Goal: Task Accomplishment & Management: Complete application form

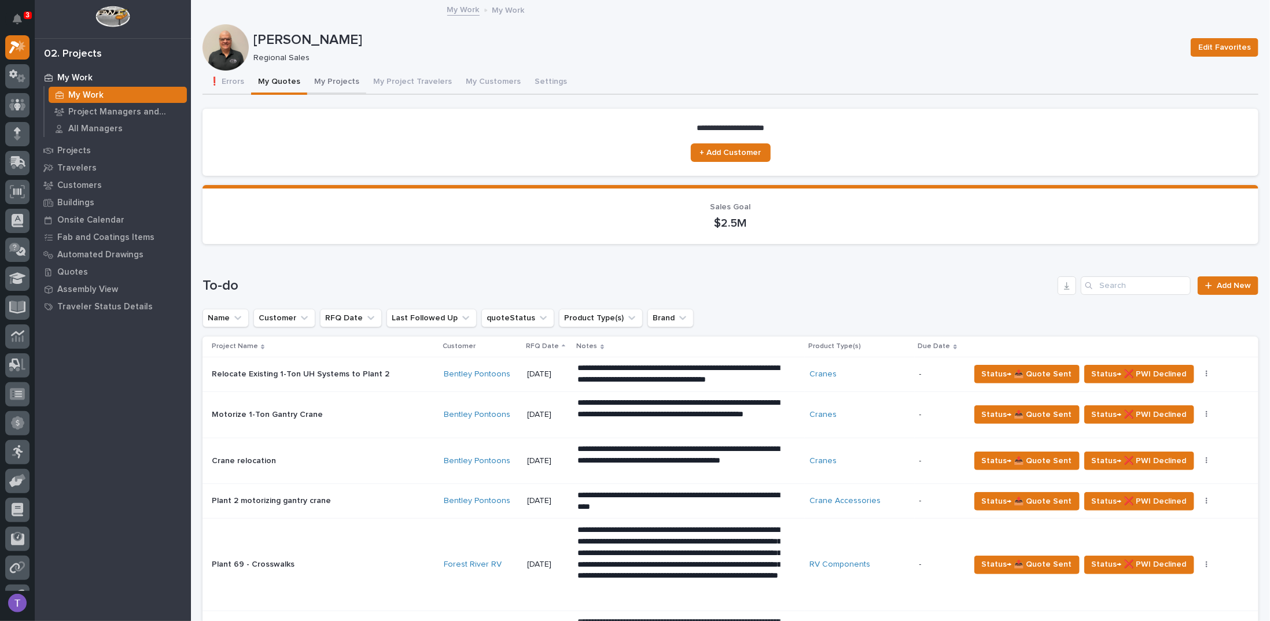
click at [327, 80] on button "My Projects" at bounding box center [336, 83] width 59 height 24
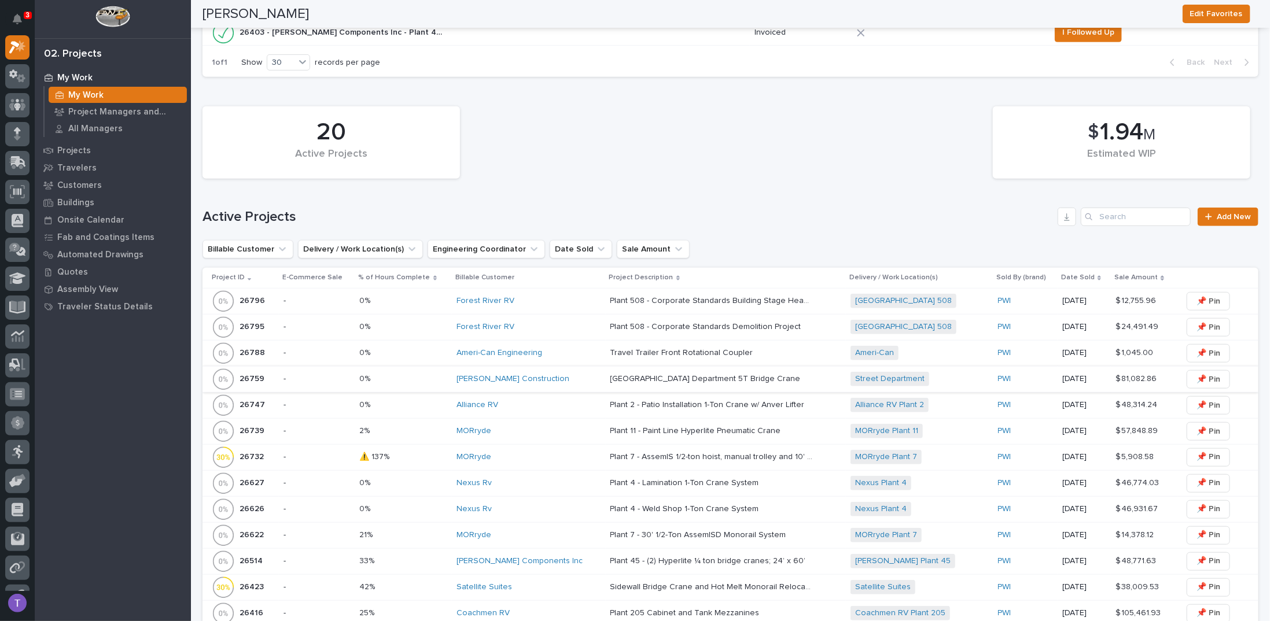
scroll to position [405, 0]
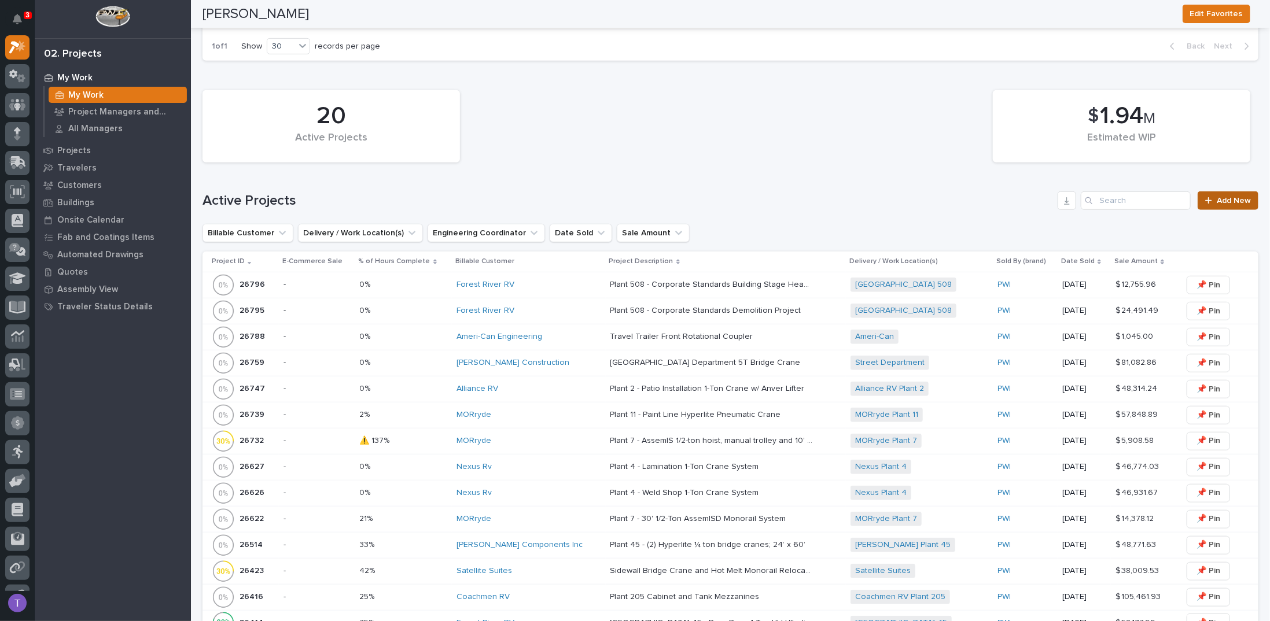
click at [1217, 197] on span "Add New" at bounding box center [1233, 201] width 34 height 8
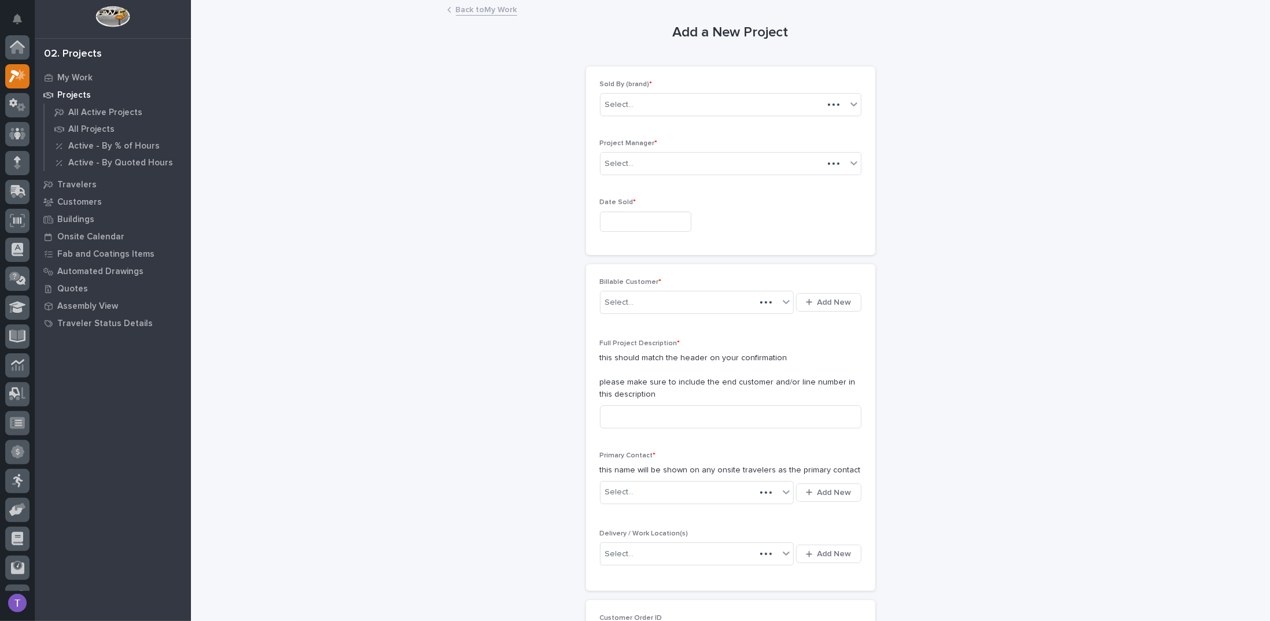
scroll to position [29, 0]
click at [609, 95] on div "Select..." at bounding box center [723, 104] width 246 height 19
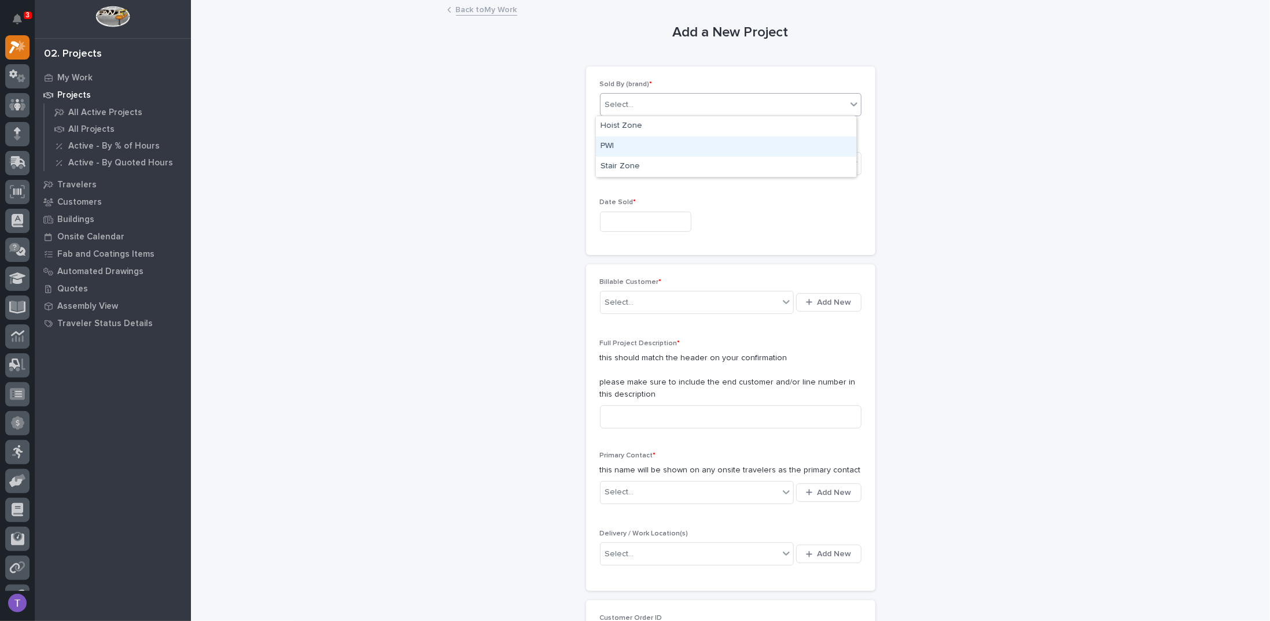
click at [602, 144] on div "PWI" at bounding box center [726, 146] width 260 height 20
click at [621, 217] on input "text" at bounding box center [645, 222] width 91 height 20
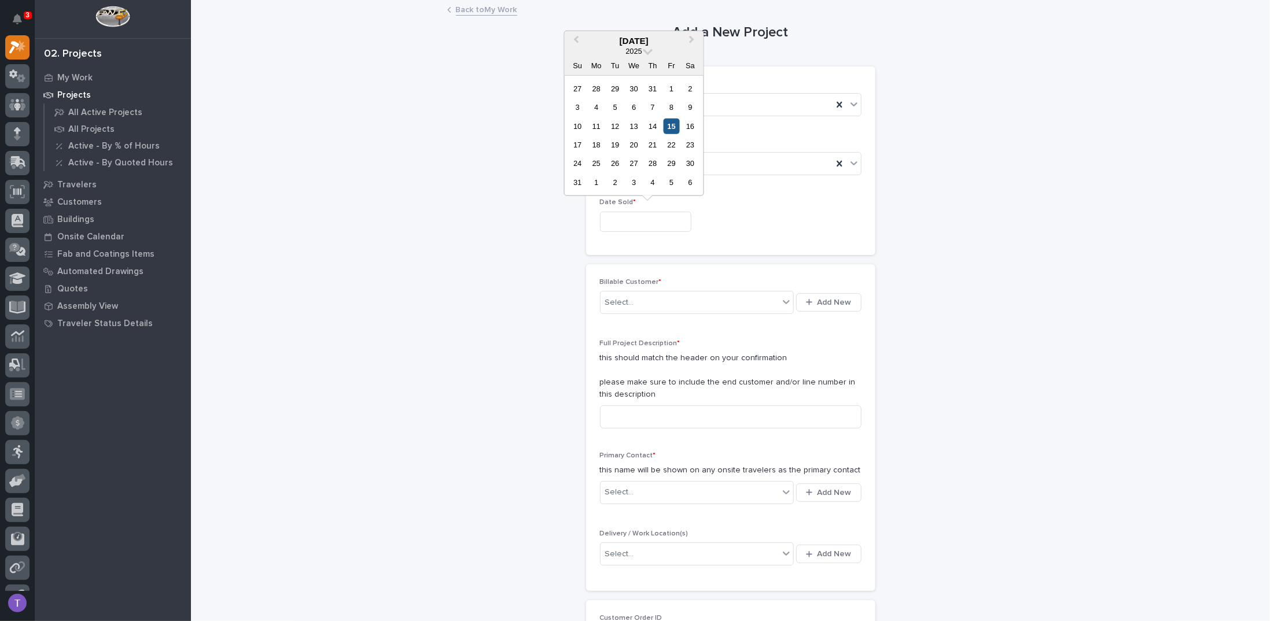
click at [670, 123] on div "15" at bounding box center [671, 126] width 16 height 16
type input "**********"
click at [636, 301] on div "Select..." at bounding box center [689, 302] width 179 height 19
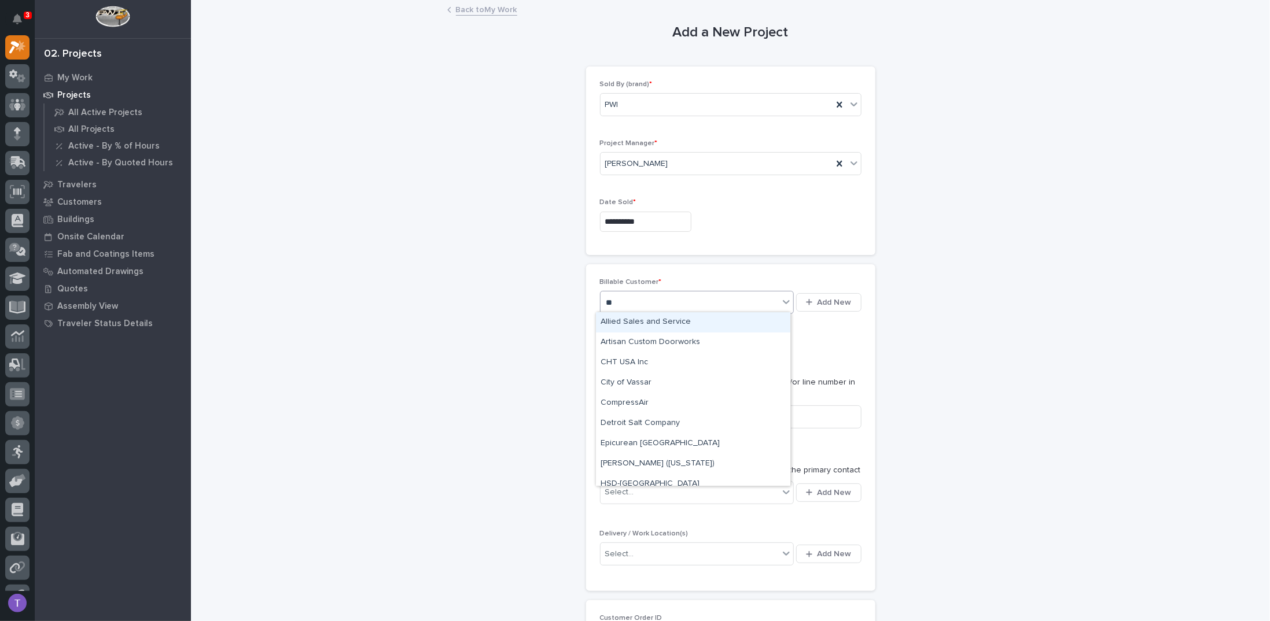
type input "***"
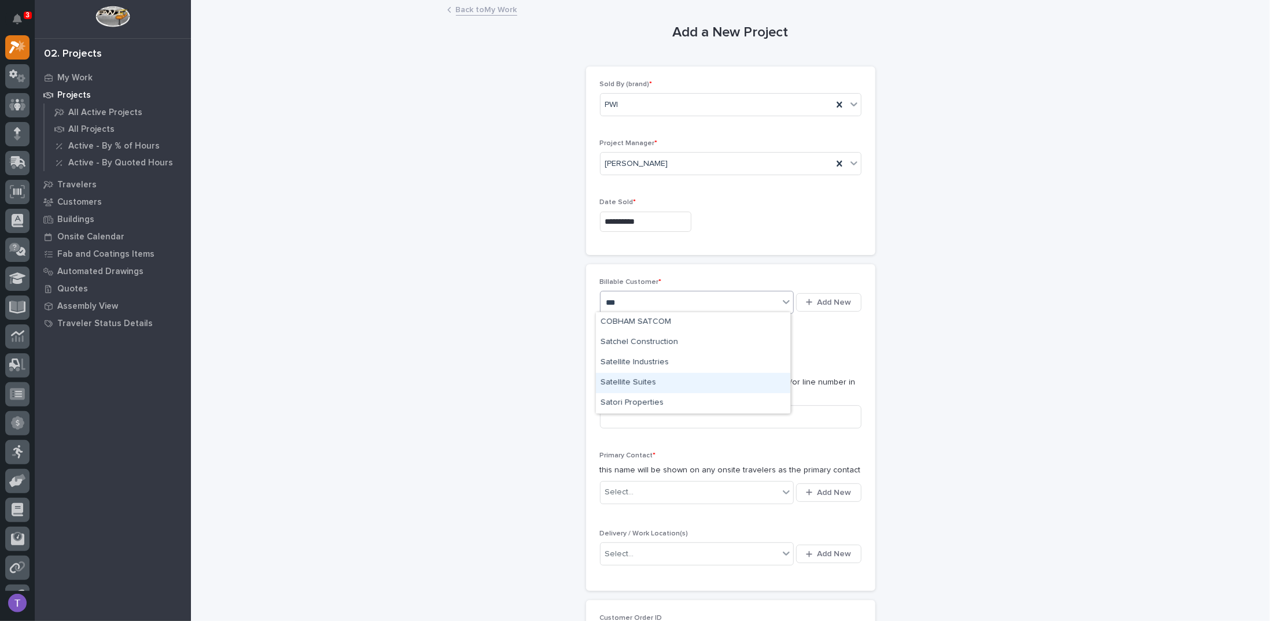
click at [626, 382] on div "Satellite Suites" at bounding box center [693, 383] width 194 height 20
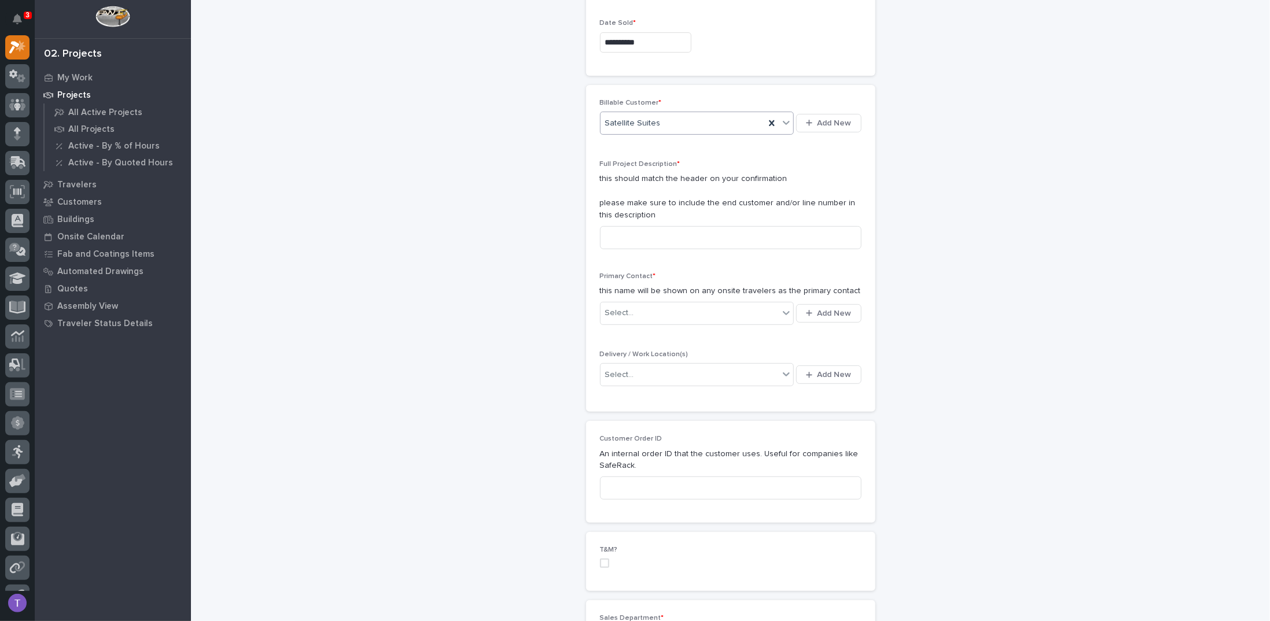
scroll to position [231, 0]
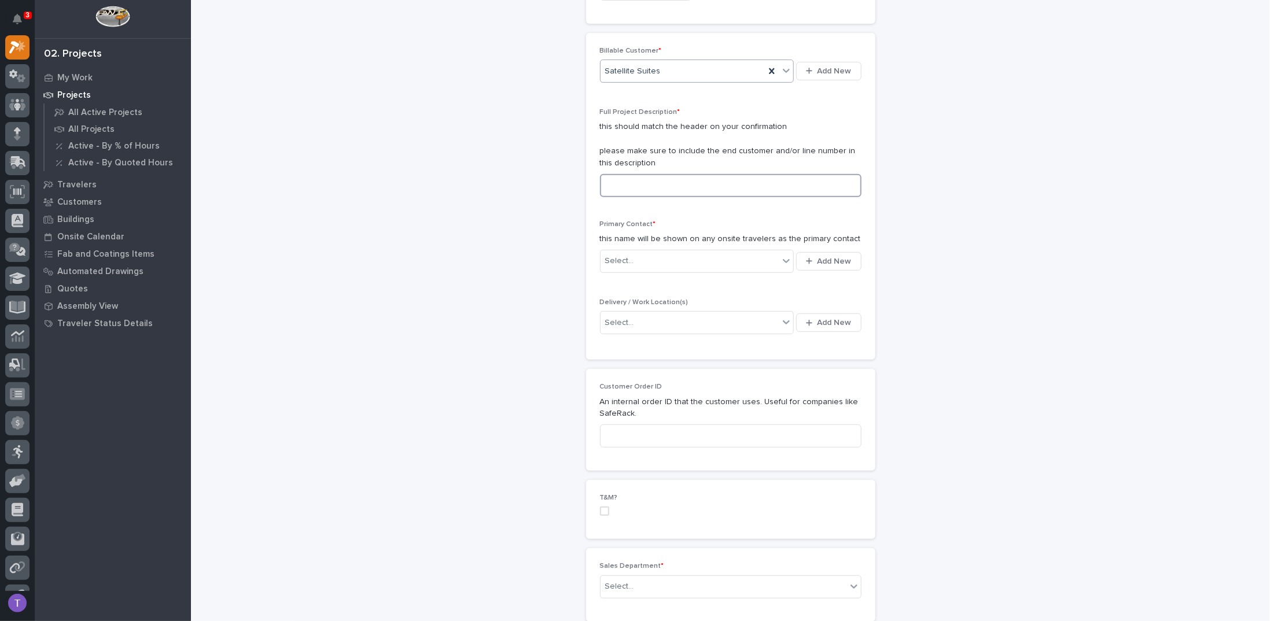
click at [623, 183] on input at bounding box center [730, 185] width 261 height 23
type input "Lamination Prototype Lifter"
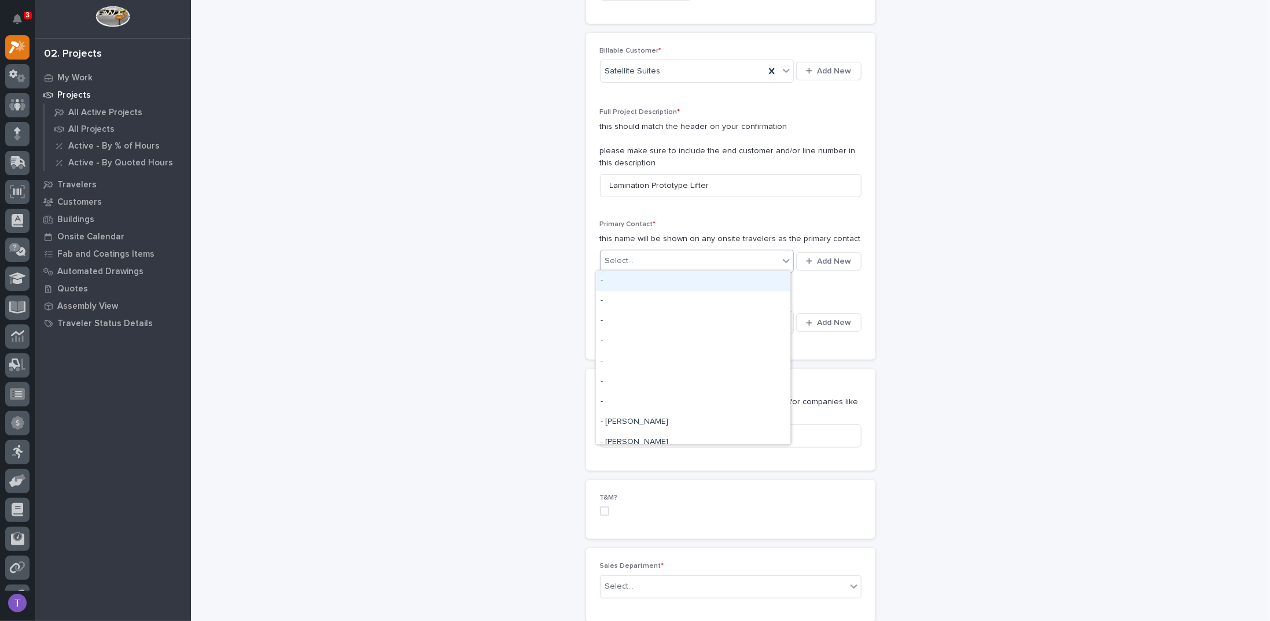
click at [614, 256] on div "Select..." at bounding box center [619, 261] width 29 height 12
type input "*******"
click at [628, 277] on div "Satellite Suites - [PERSON_NAME]" at bounding box center [693, 281] width 194 height 20
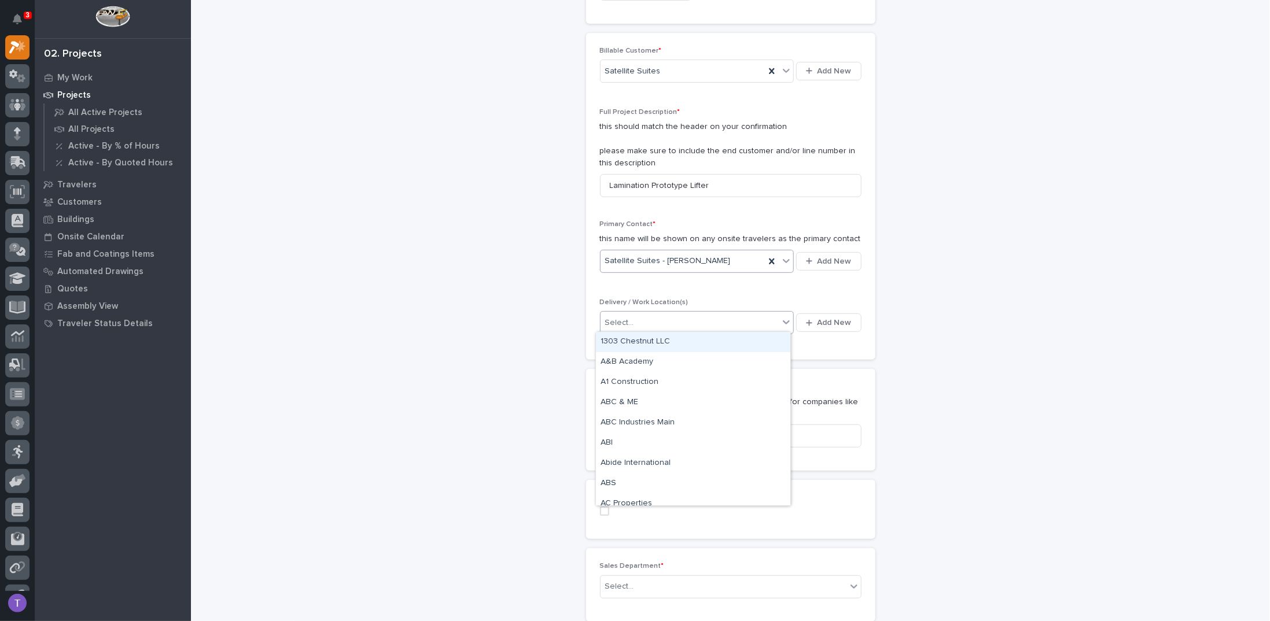
click at [622, 323] on div "Select..." at bounding box center [619, 323] width 29 height 12
type input "****"
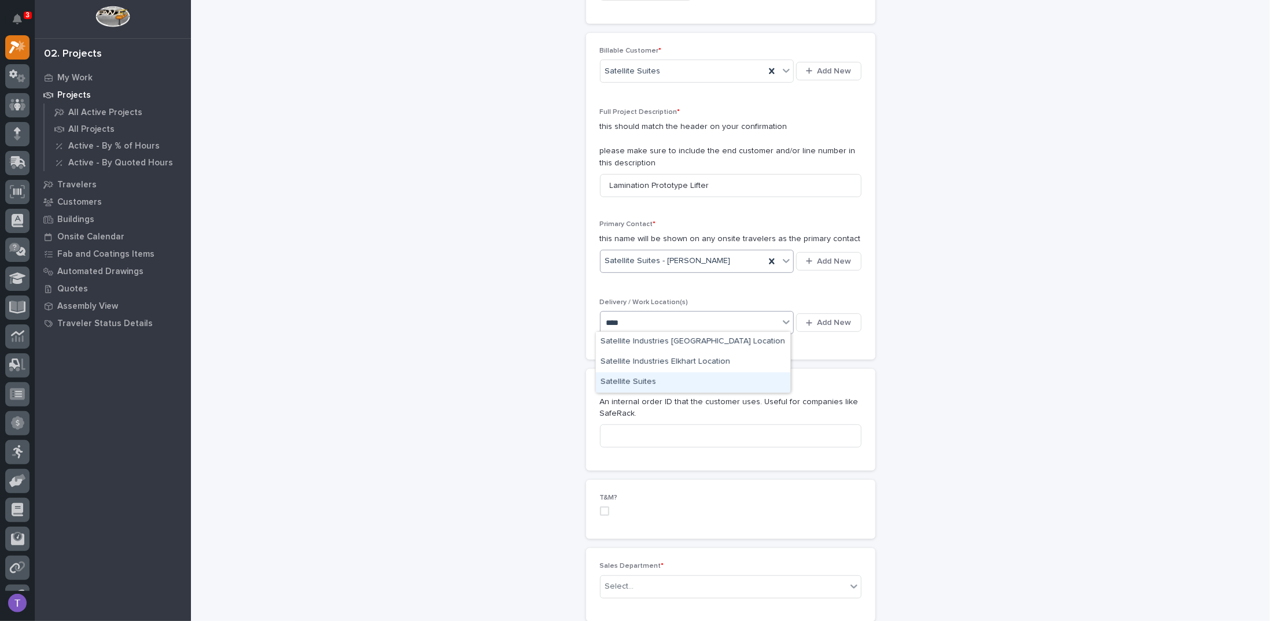
click at [621, 378] on div "Satellite Suites" at bounding box center [693, 382] width 194 height 20
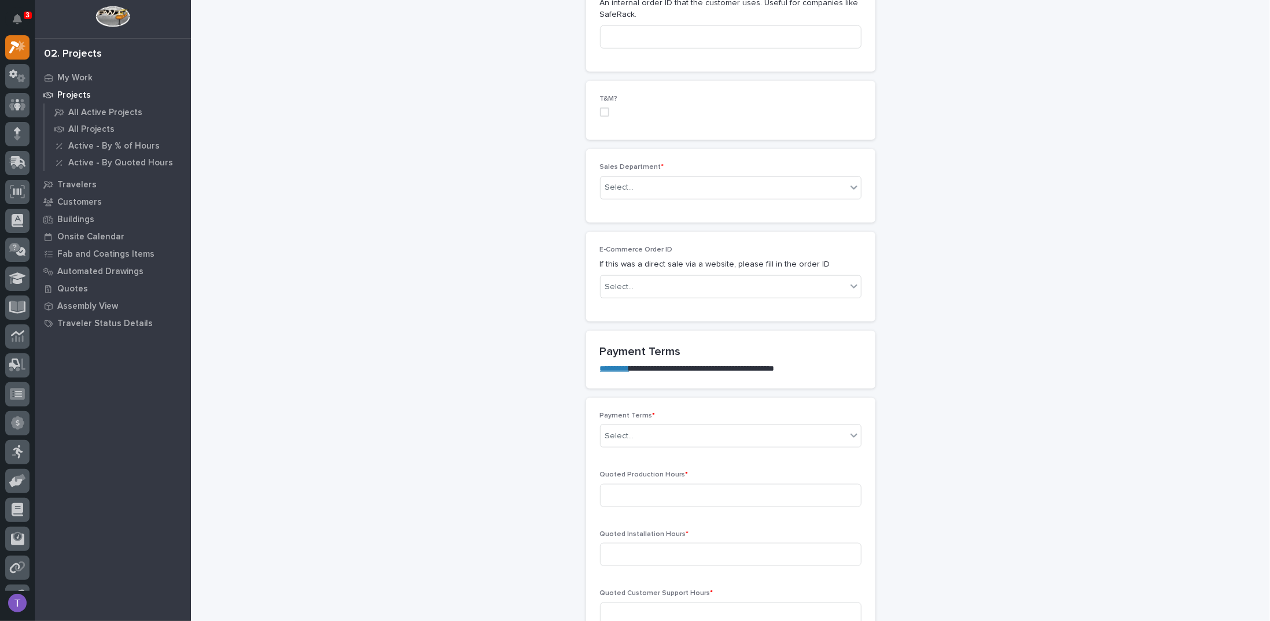
scroll to position [636, 0]
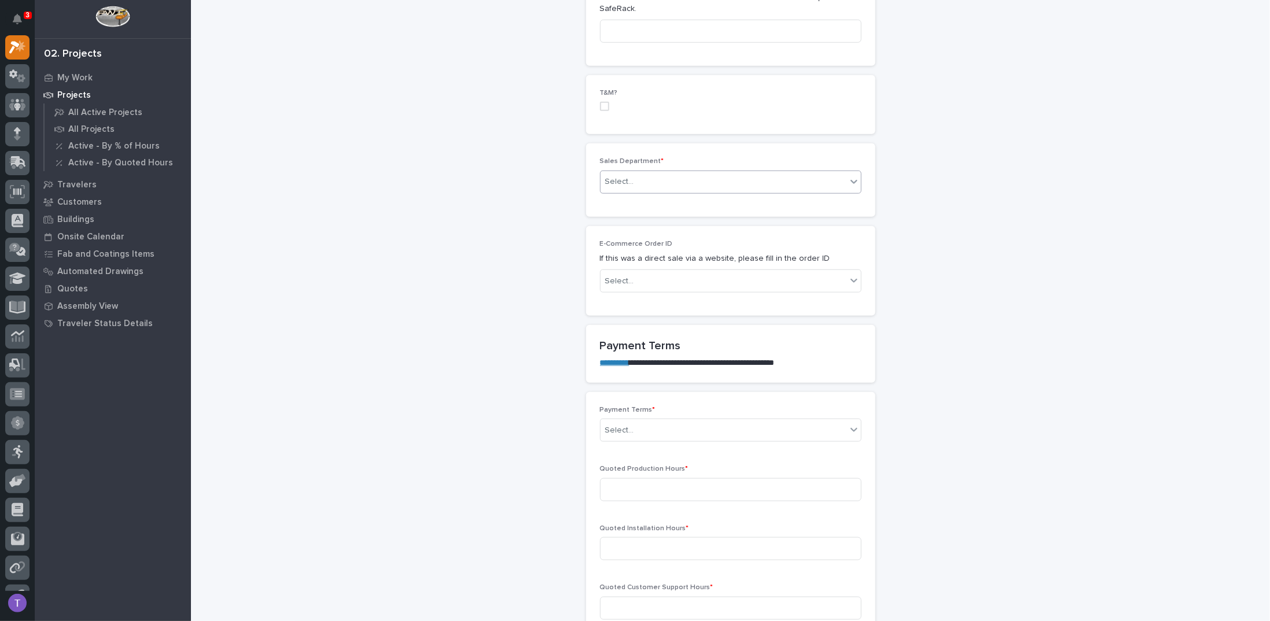
click at [618, 176] on div "Select..." at bounding box center [619, 182] width 29 height 12
click at [615, 219] on span "Regional Sales" at bounding box center [630, 220] width 61 height 13
click at [619, 275] on div "Select..." at bounding box center [619, 281] width 29 height 12
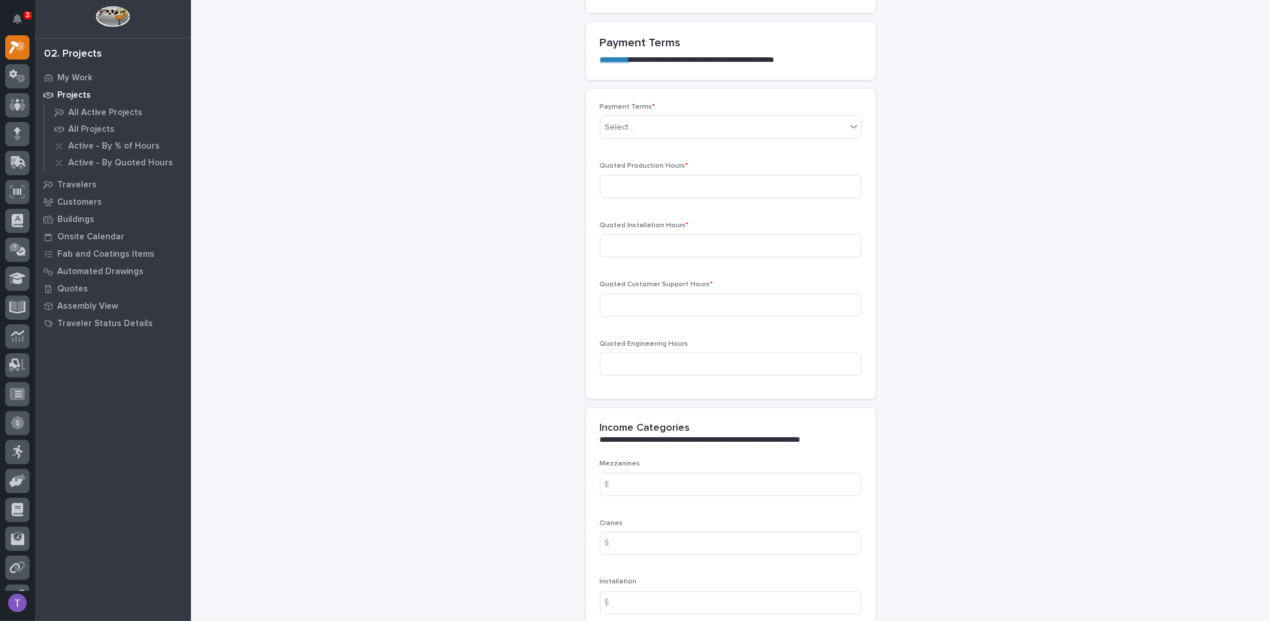
scroll to position [925, 0]
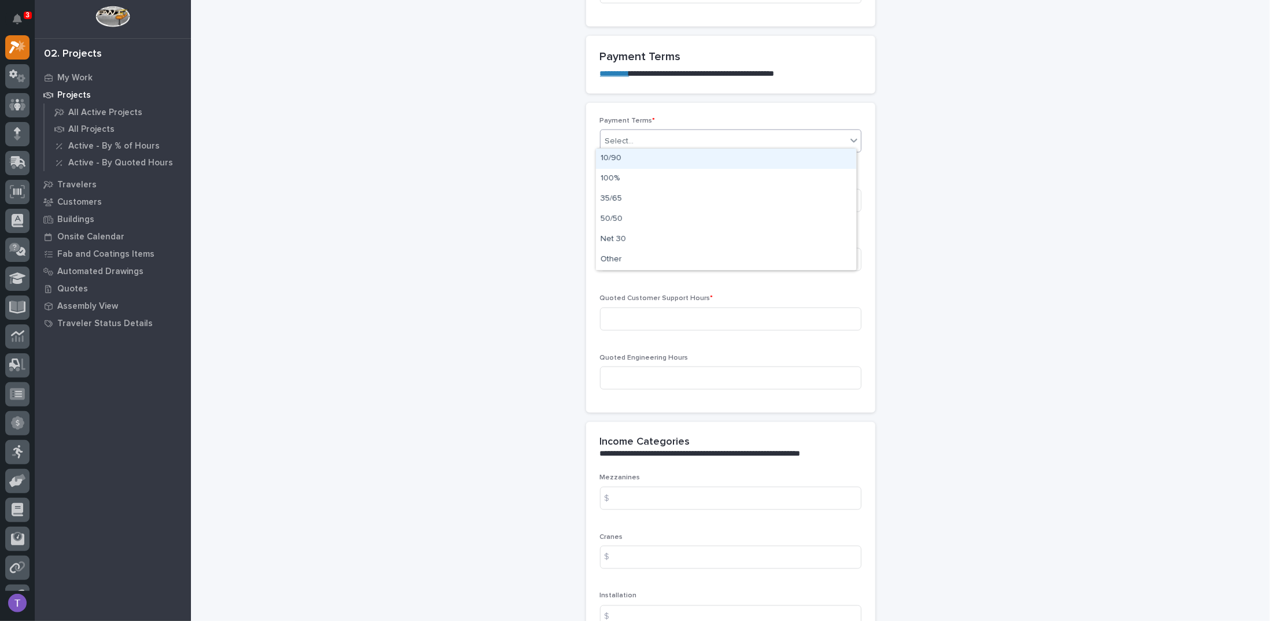
click at [615, 135] on div "Select..." at bounding box center [619, 141] width 29 height 12
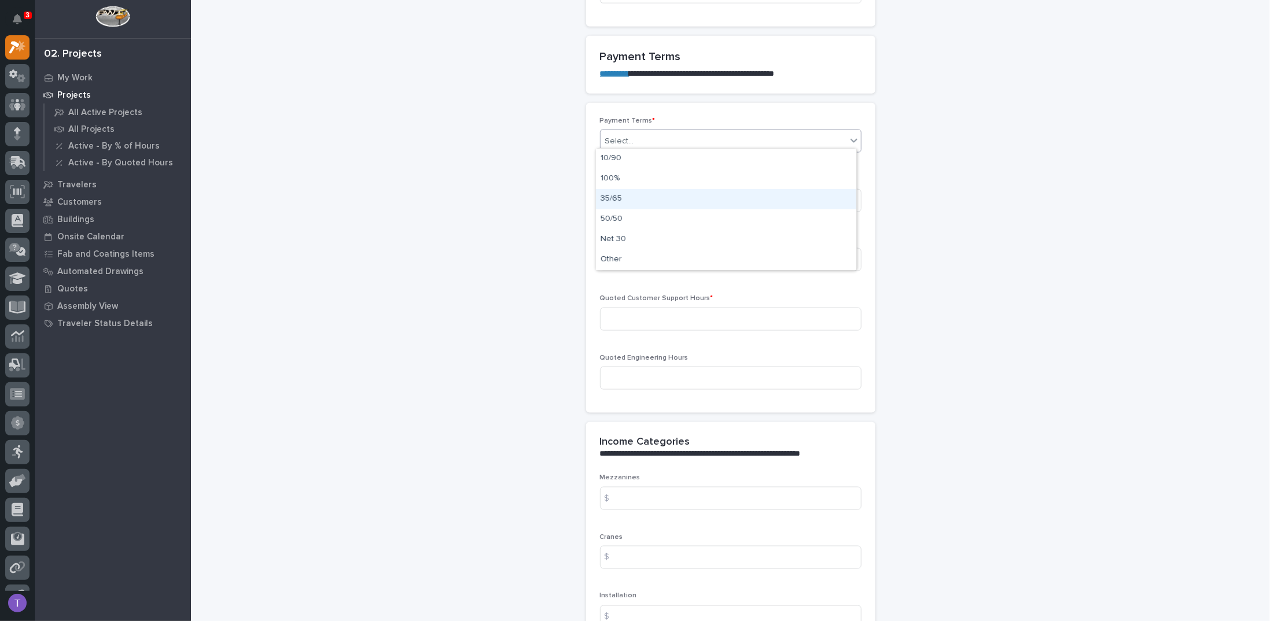
click at [611, 199] on div "35/65" at bounding box center [726, 199] width 260 height 20
click at [612, 197] on input at bounding box center [730, 200] width 261 height 23
type input "25"
click at [628, 254] on input at bounding box center [730, 259] width 261 height 23
type input "6"
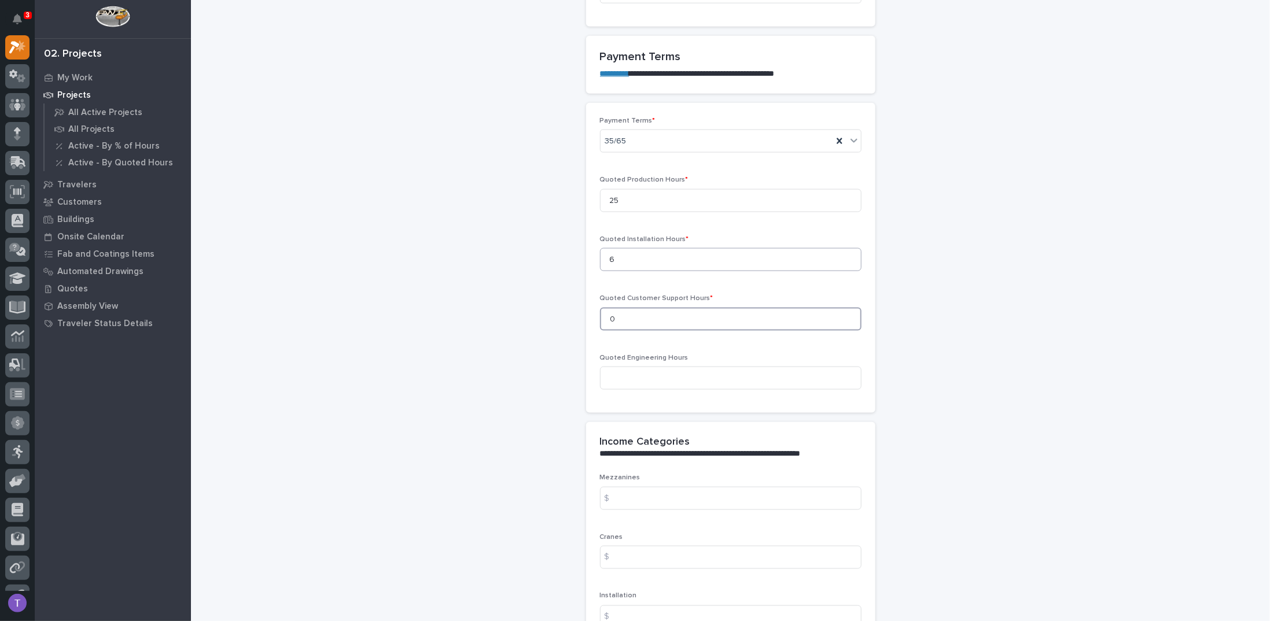
type input "0"
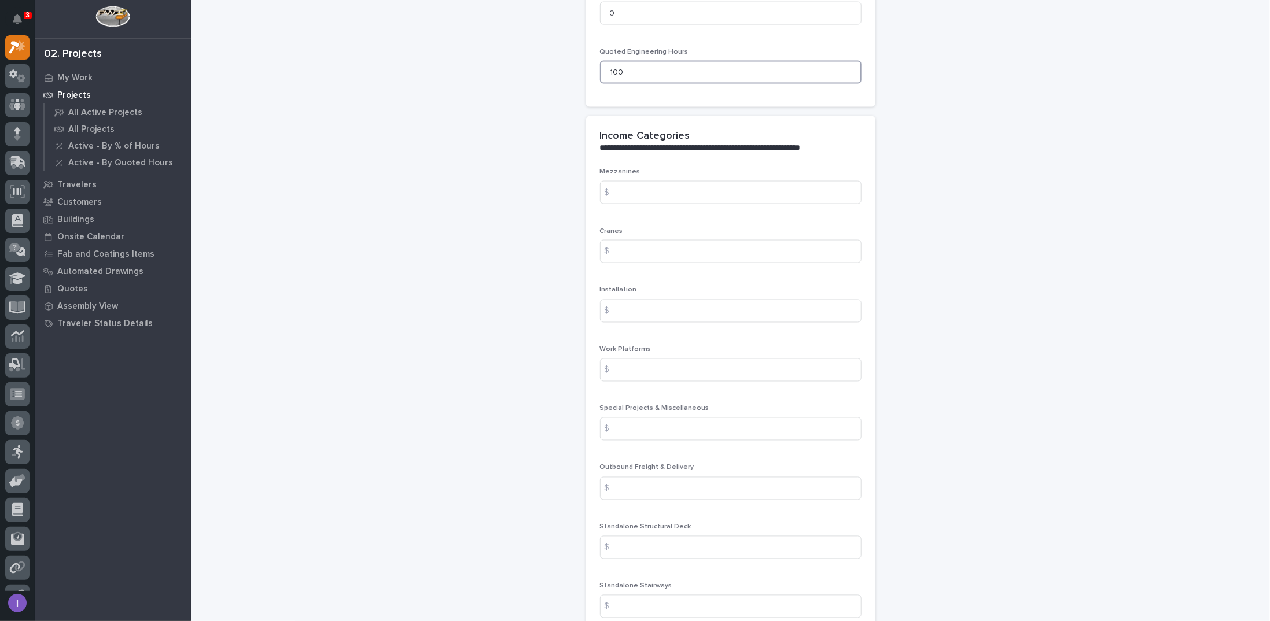
scroll to position [1330, 0]
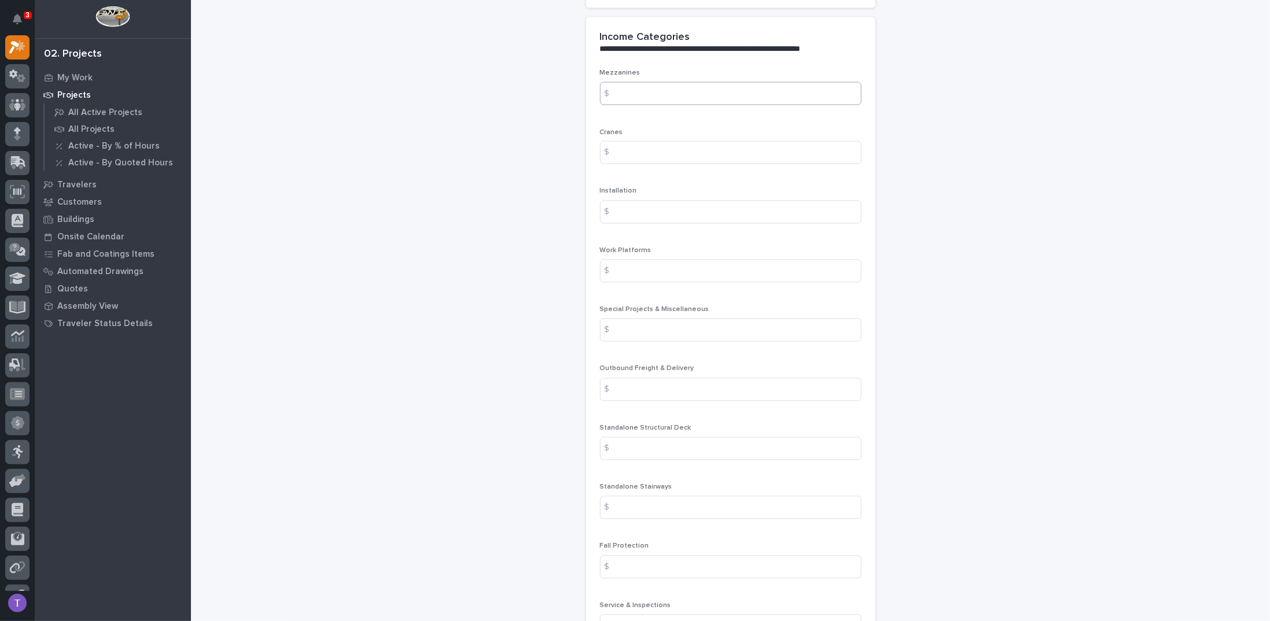
type input "100"
click at [647, 84] on input at bounding box center [730, 93] width 261 height 23
type input "0"
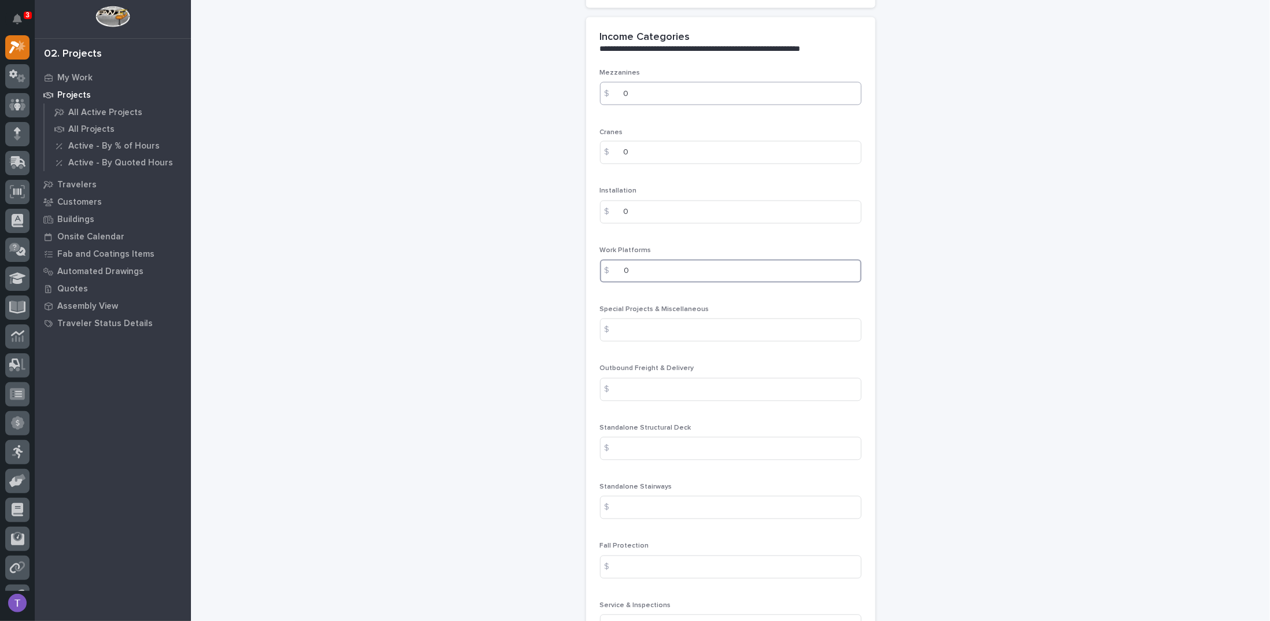
type input "0"
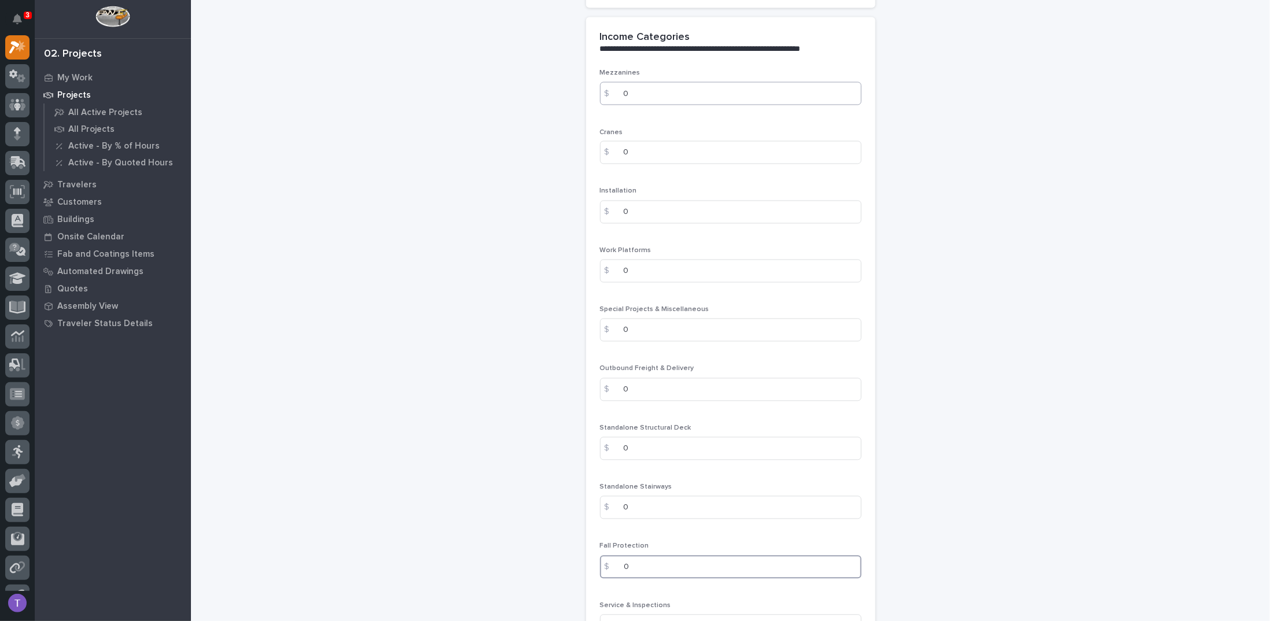
type input "0"
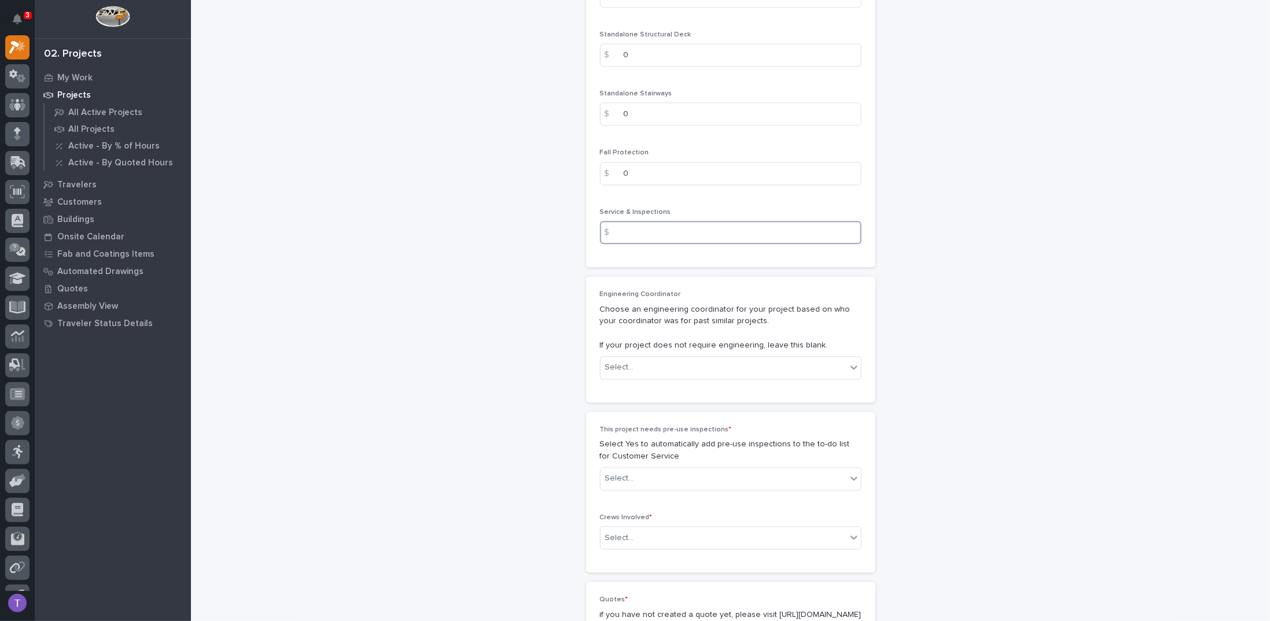
scroll to position [1747, 0]
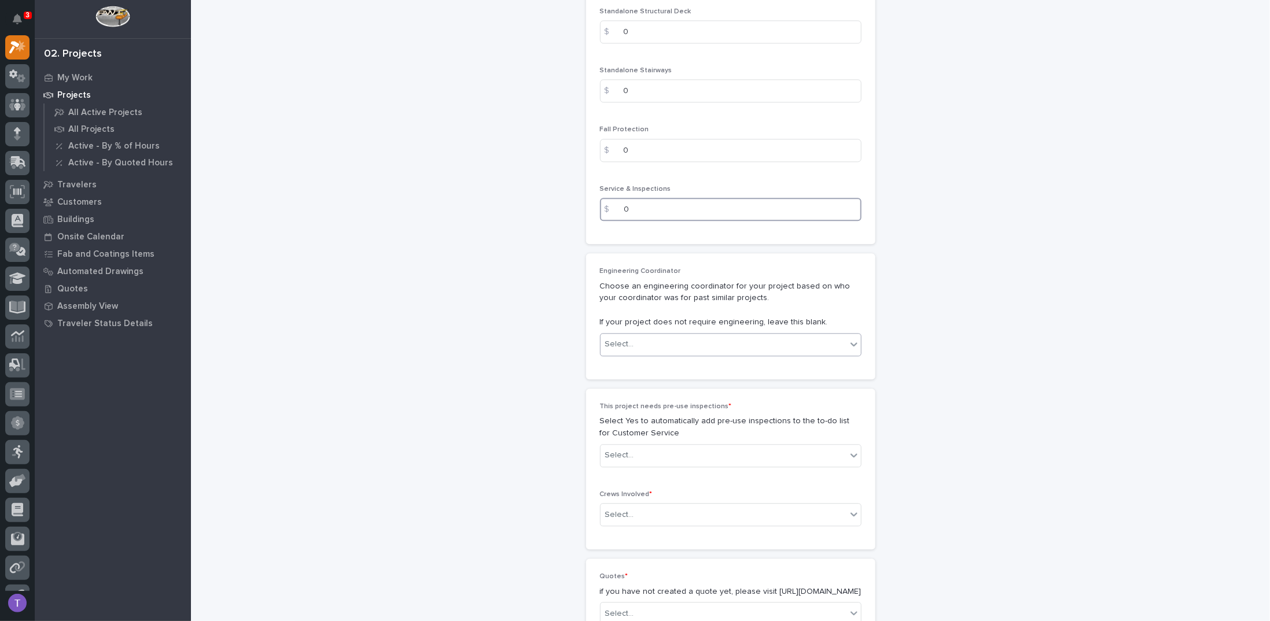
type input "0"
click at [615, 338] on div "Select..." at bounding box center [619, 344] width 29 height 12
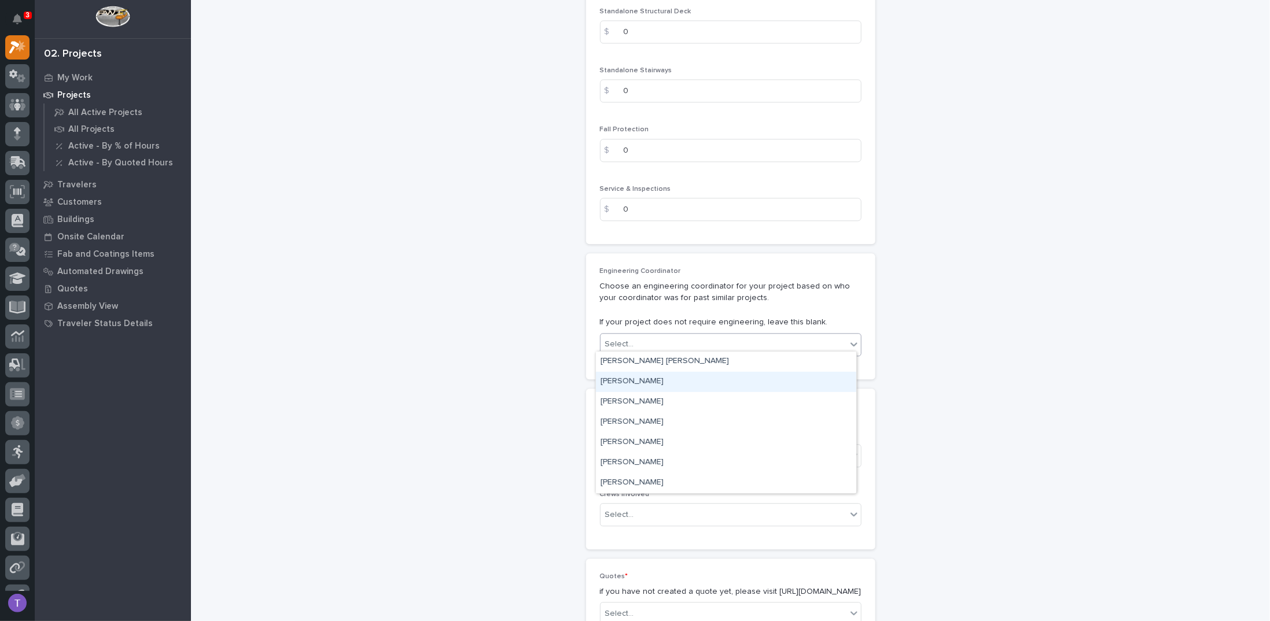
click at [618, 382] on div "[PERSON_NAME]" at bounding box center [726, 382] width 260 height 20
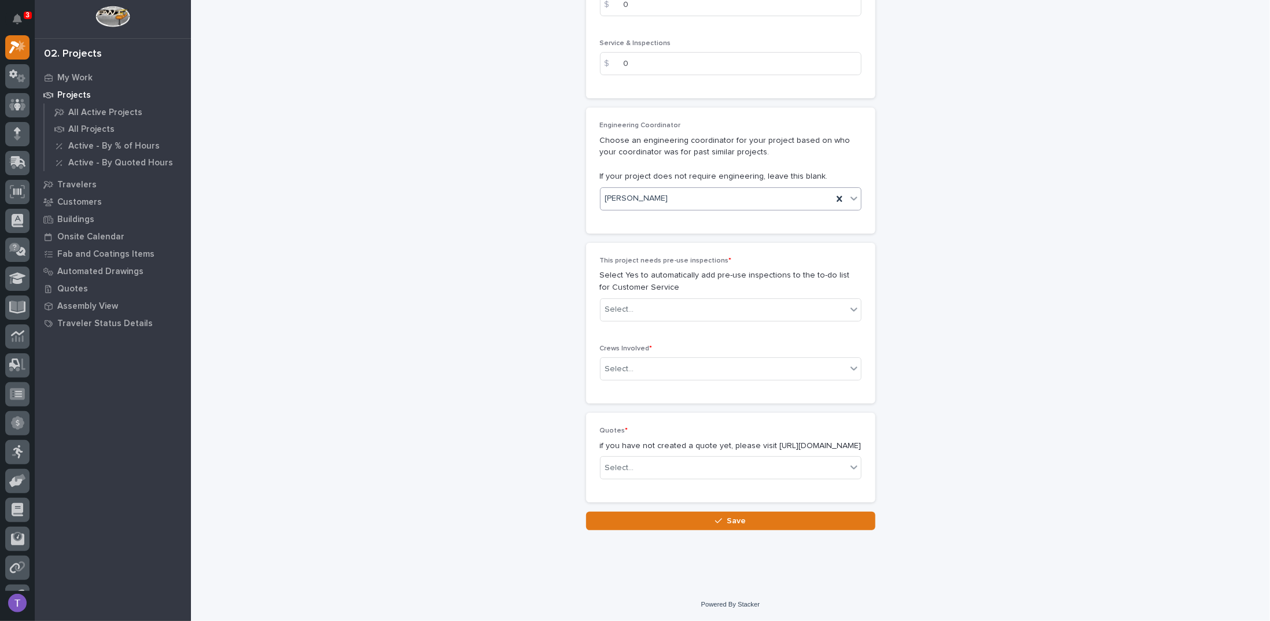
scroll to position [1898, 0]
click at [615, 304] on div "Select..." at bounding box center [619, 310] width 29 height 12
click at [604, 341] on div "No" at bounding box center [726, 341] width 260 height 20
click at [621, 363] on div "Select..." at bounding box center [619, 369] width 29 height 12
click at [617, 378] on div "Production" at bounding box center [726, 380] width 260 height 20
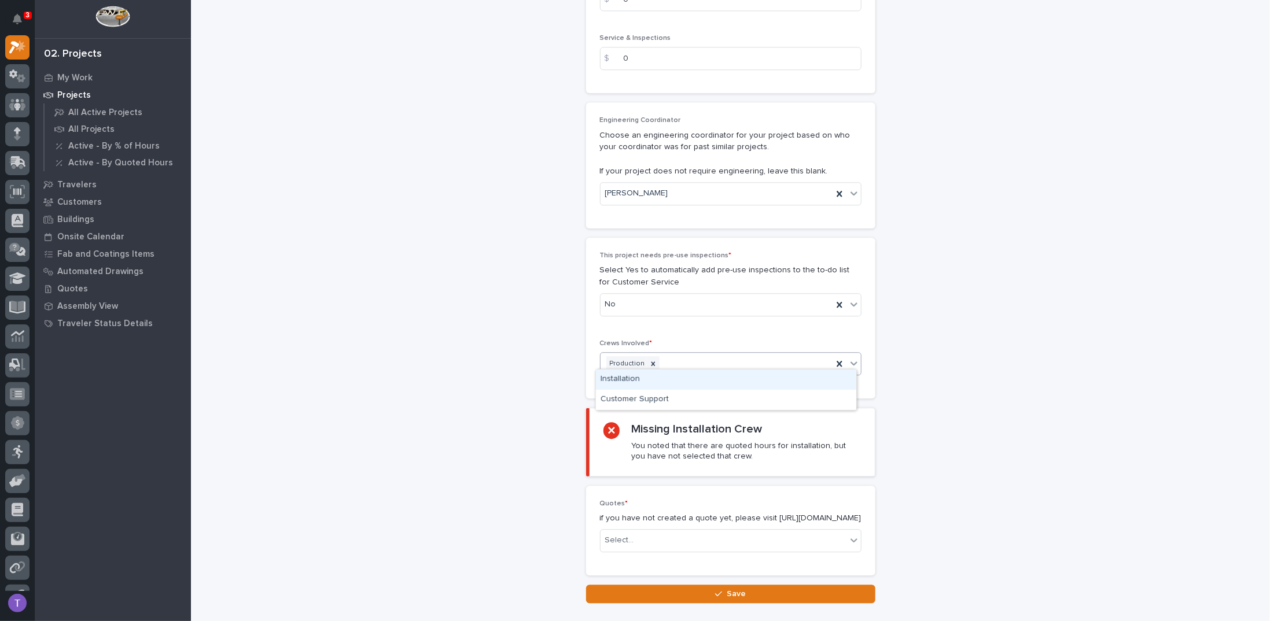
click at [709, 360] on div "Production" at bounding box center [716, 364] width 232 height 20
click at [618, 380] on div "Installation" at bounding box center [726, 380] width 260 height 20
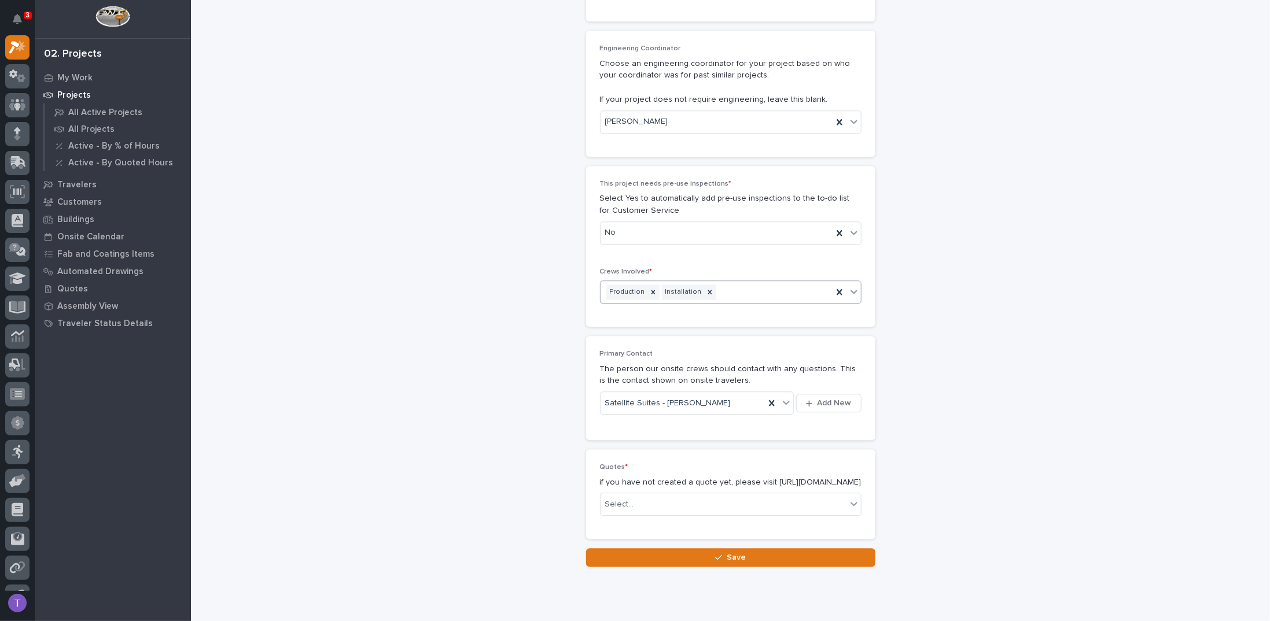
scroll to position [2011, 0]
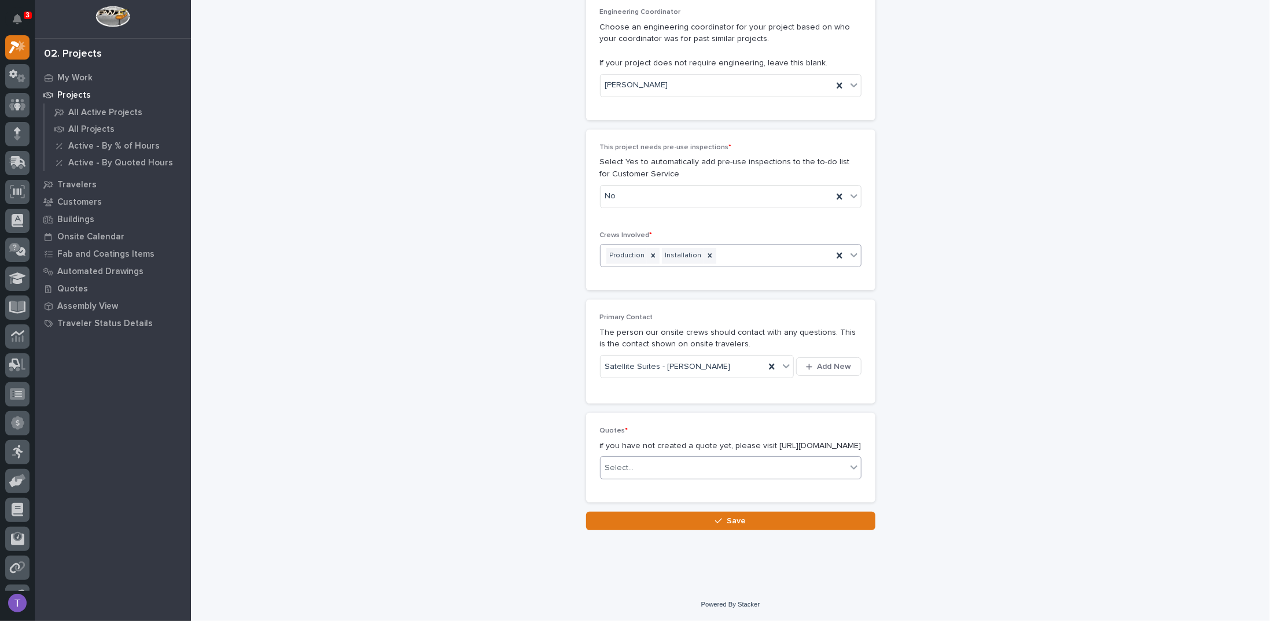
click at [648, 468] on div "Select..." at bounding box center [723, 468] width 246 height 19
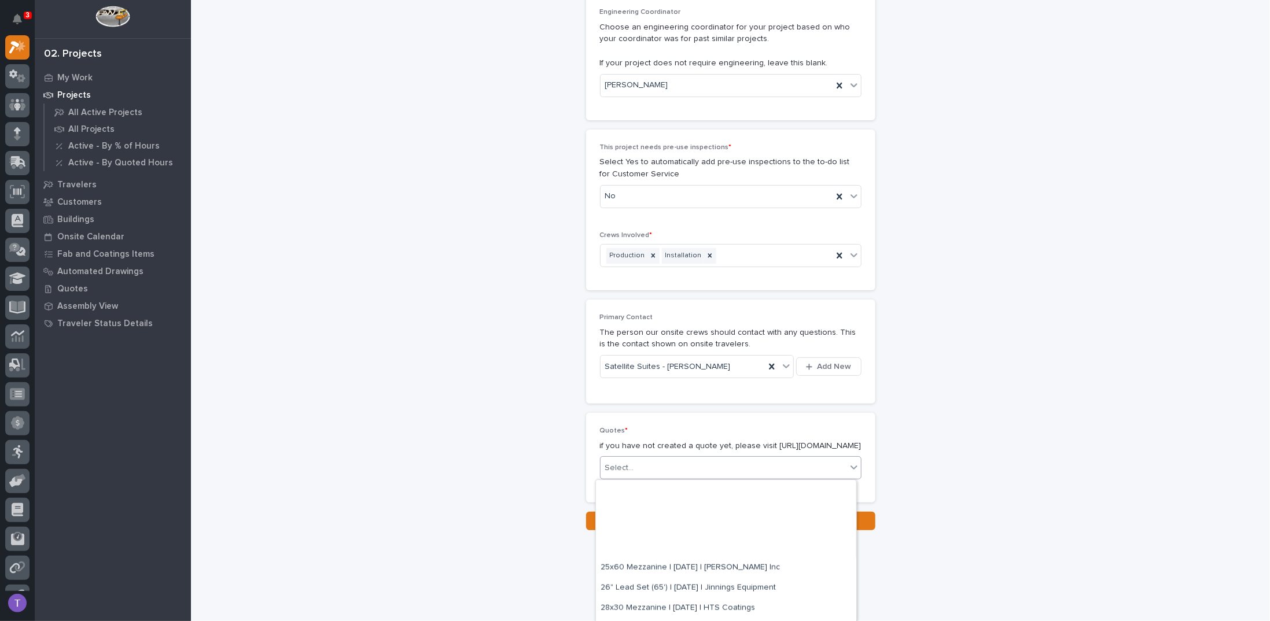
scroll to position [0, 0]
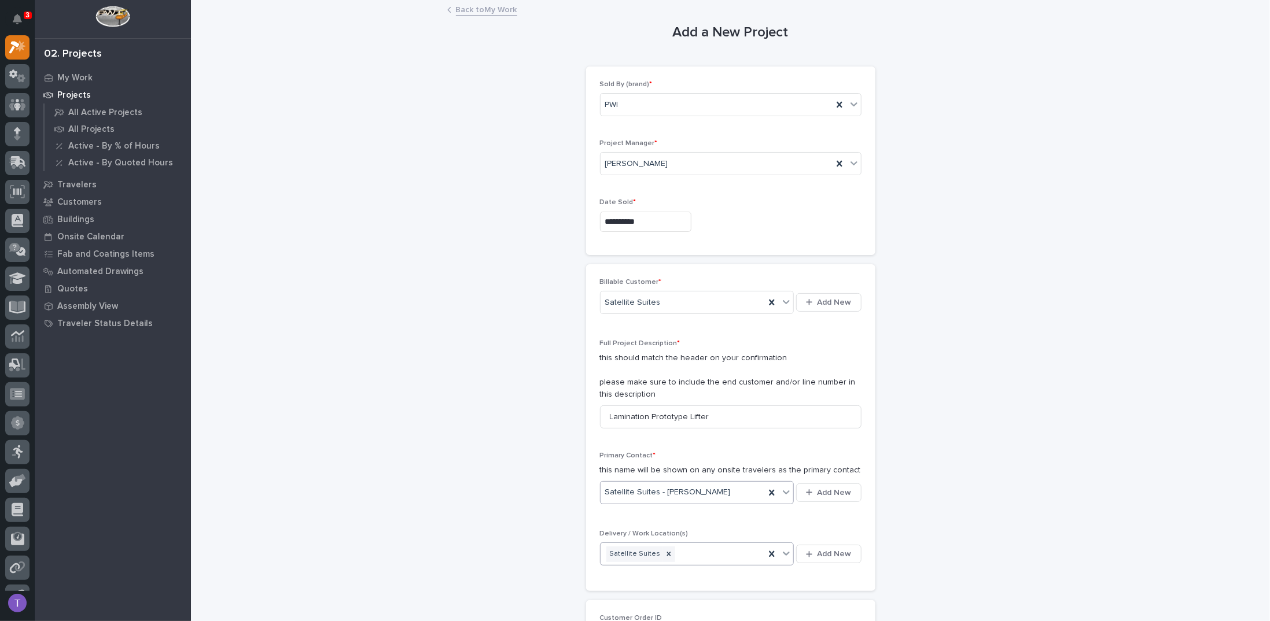
click at [468, 7] on link "Back to My Work" at bounding box center [486, 8] width 61 height 13
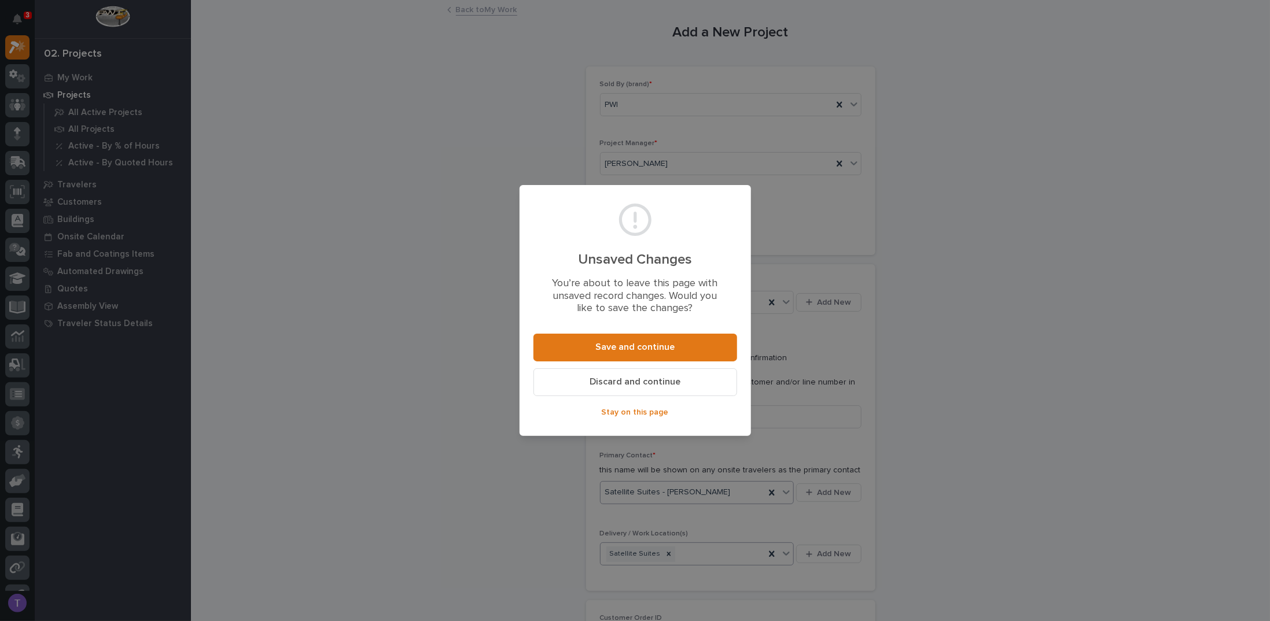
click at [636, 383] on span "Discard and continue" at bounding box center [634, 382] width 91 height 12
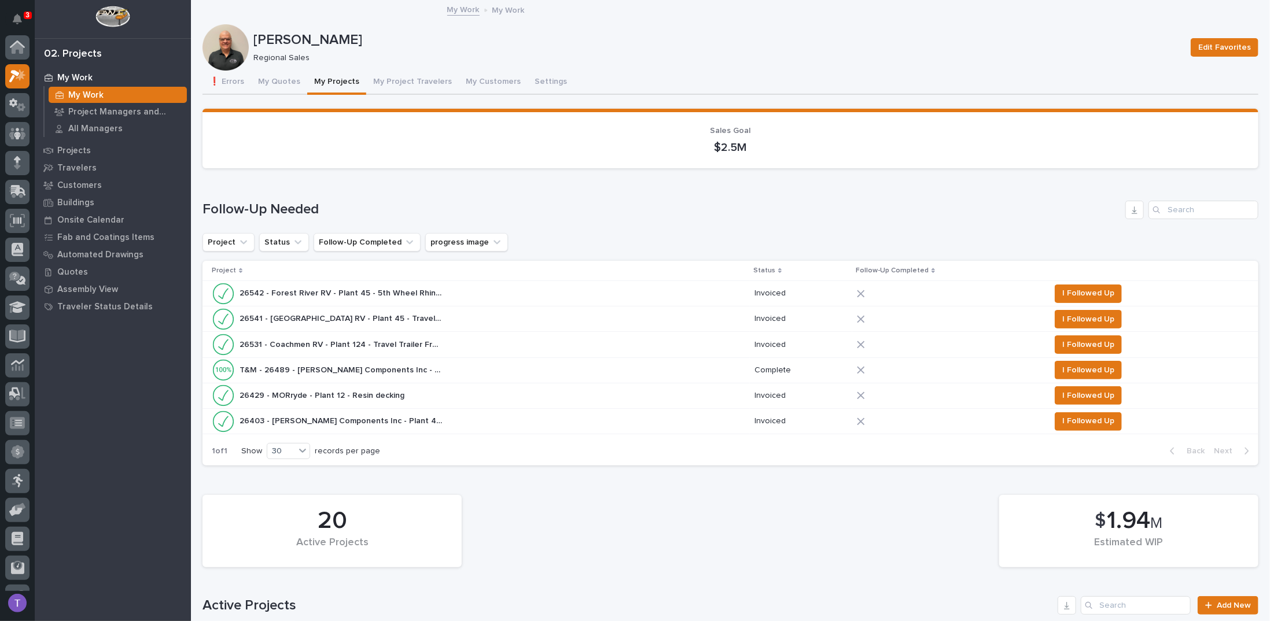
scroll to position [29, 0]
click at [275, 82] on button "My Quotes" at bounding box center [279, 83] width 56 height 24
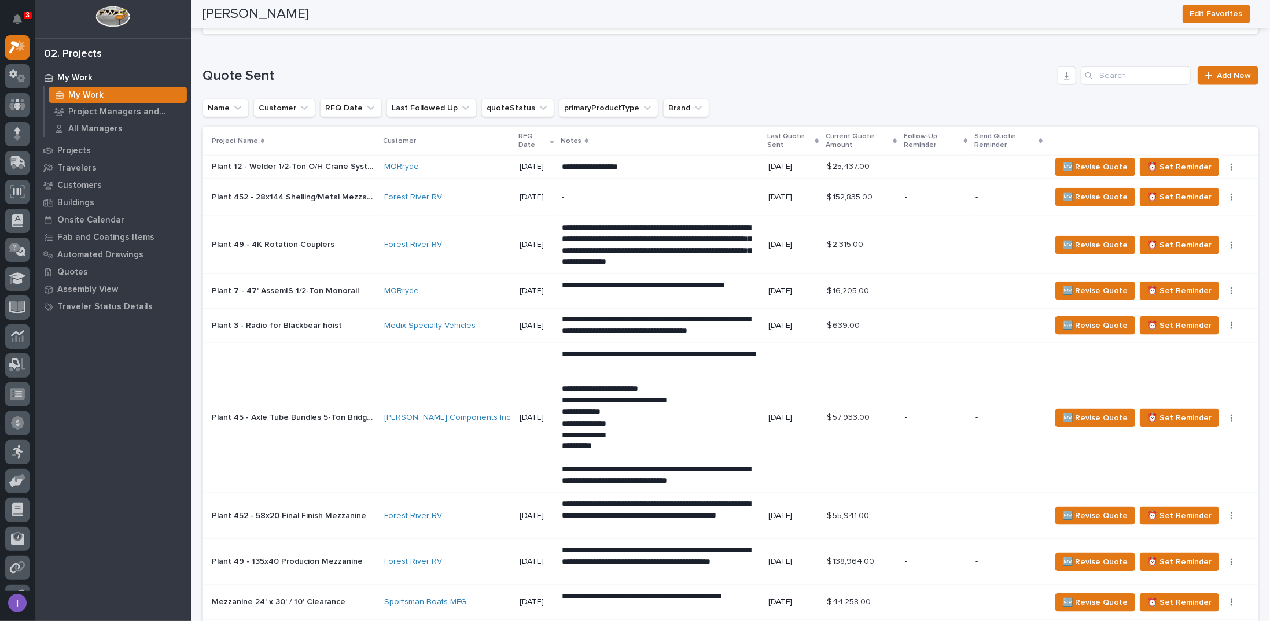
scroll to position [810, 0]
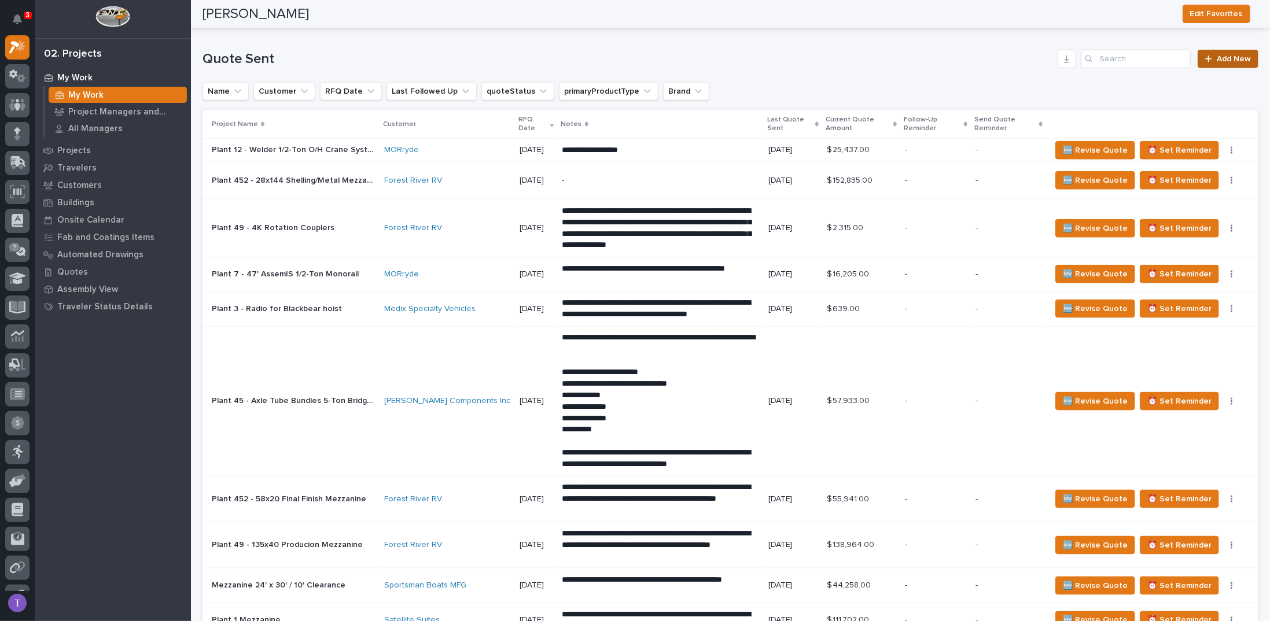
click at [1223, 56] on span "Add New" at bounding box center [1233, 59] width 34 height 8
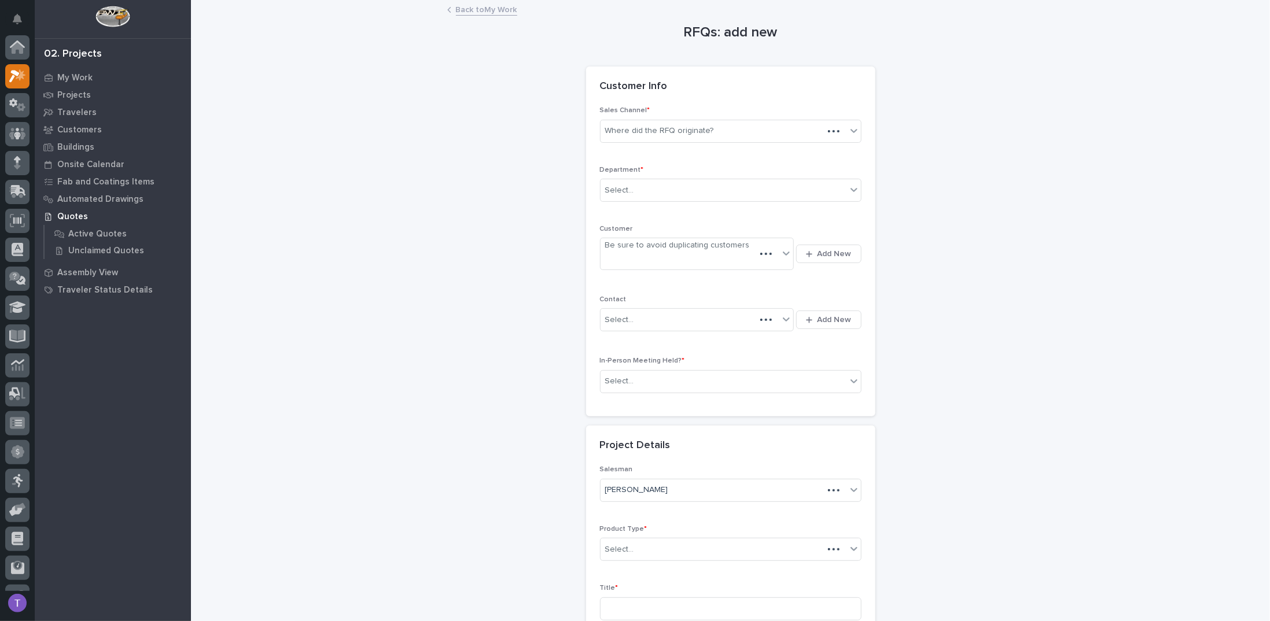
scroll to position [29, 0]
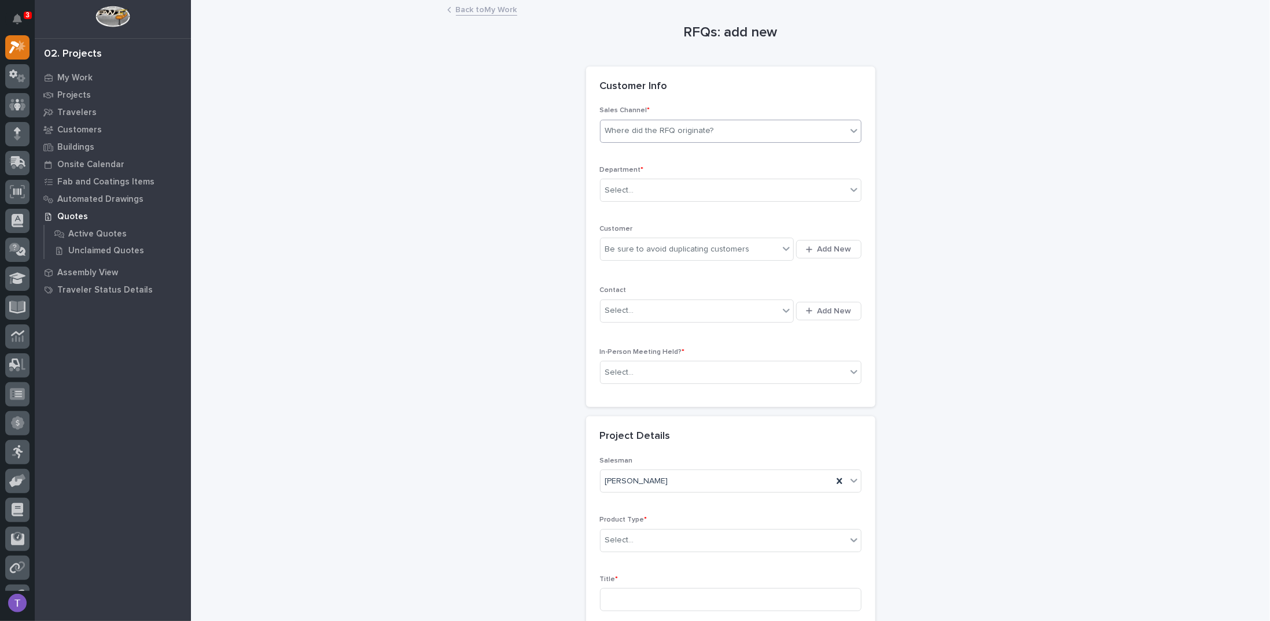
click at [651, 131] on div "Where did the RFQ originate?" at bounding box center [659, 131] width 109 height 12
click at [608, 171] on div "PWI" at bounding box center [726, 173] width 260 height 20
click at [612, 185] on div "Select..." at bounding box center [619, 191] width 29 height 12
click at [613, 230] on span "Regional Sales" at bounding box center [630, 230] width 61 height 13
click at [615, 247] on div "Be sure to avoid duplicating customers" at bounding box center [677, 249] width 145 height 12
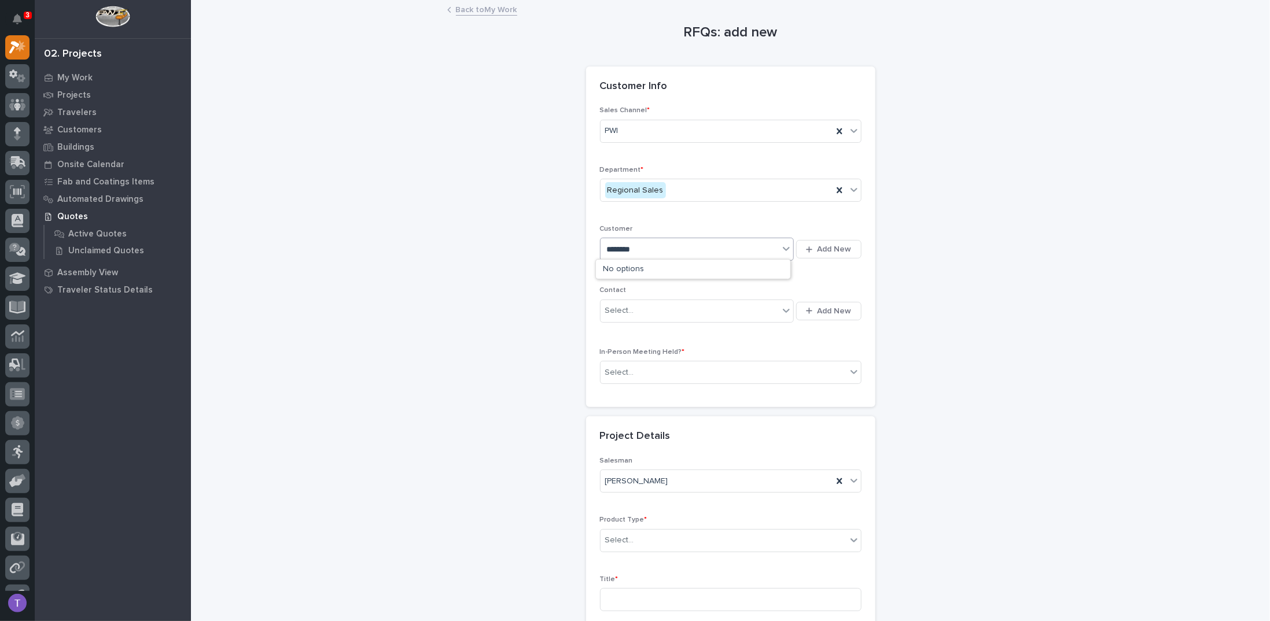
type input "*********"
click at [618, 289] on div "Satellite Suites" at bounding box center [693, 290] width 194 height 20
click at [615, 305] on div "Select..." at bounding box center [619, 311] width 29 height 12
type input "********"
click at [620, 328] on div "Satellite Suites - [PERSON_NAME]" at bounding box center [693, 331] width 194 height 20
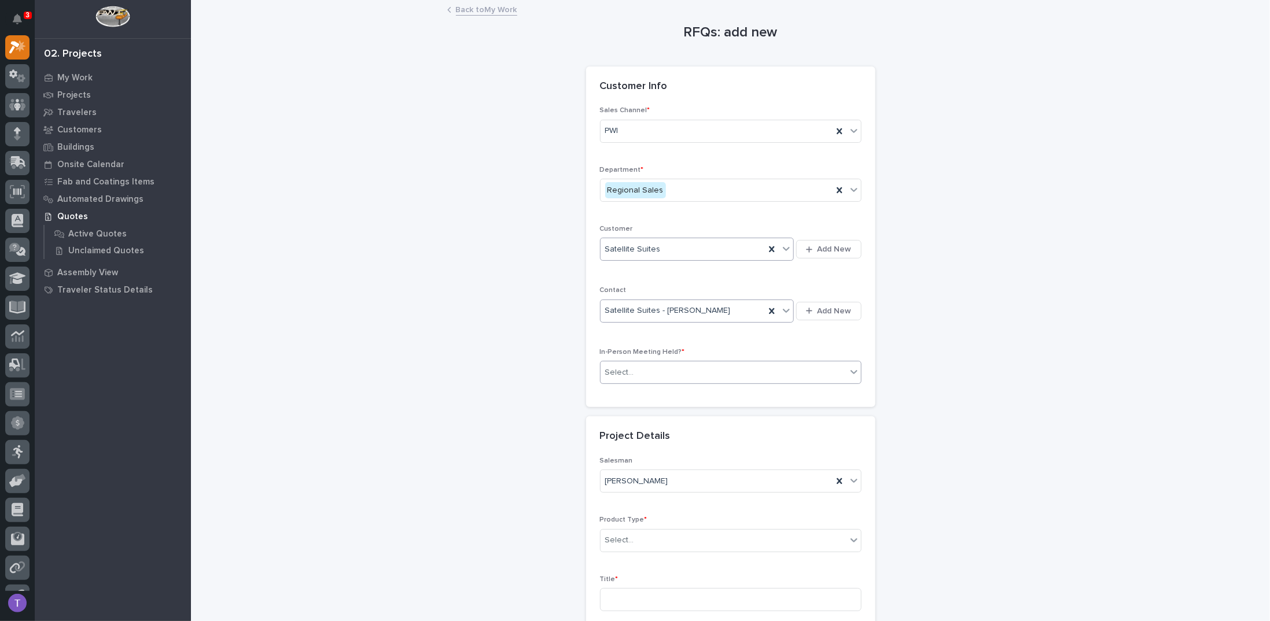
click at [620, 367] on div "Select..." at bounding box center [619, 373] width 29 height 12
click at [610, 390] on span "Yes" at bounding box center [609, 391] width 18 height 13
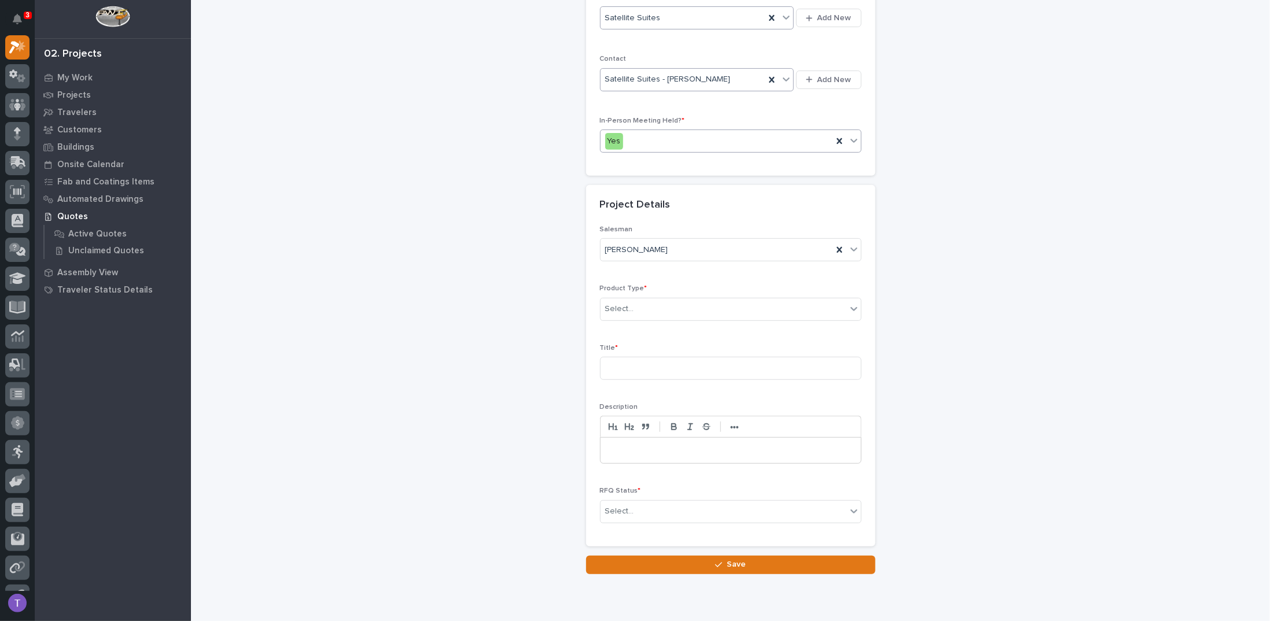
scroll to position [270, 0]
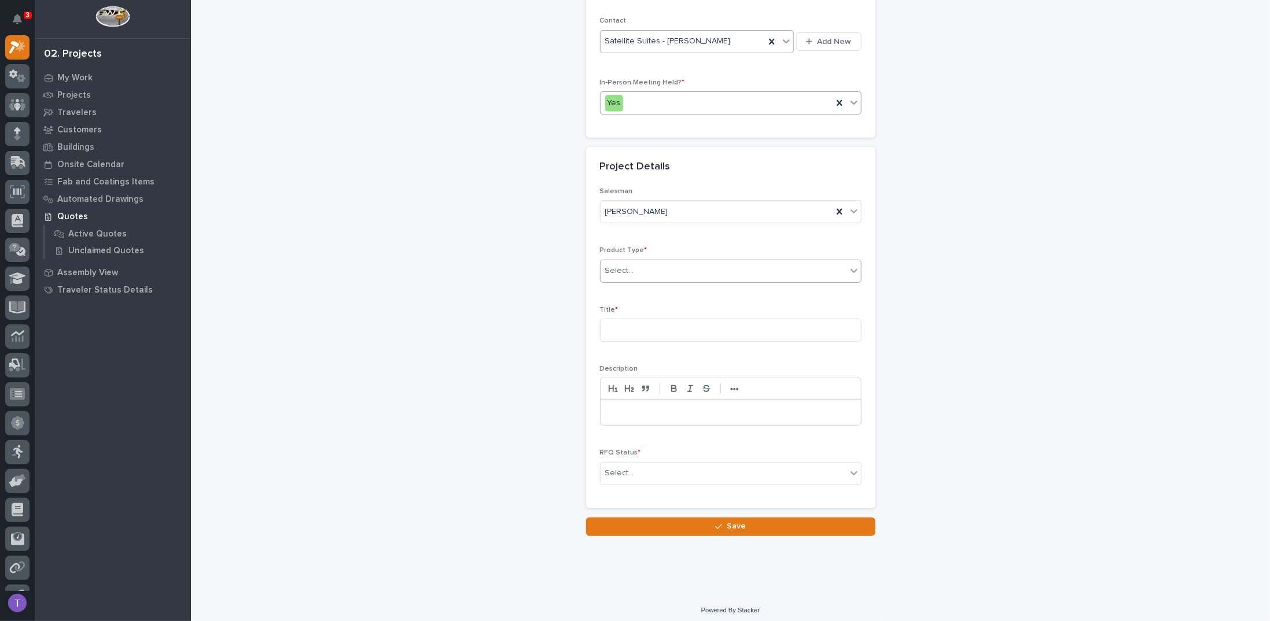
click at [615, 265] on div "Select..." at bounding box center [619, 271] width 29 height 12
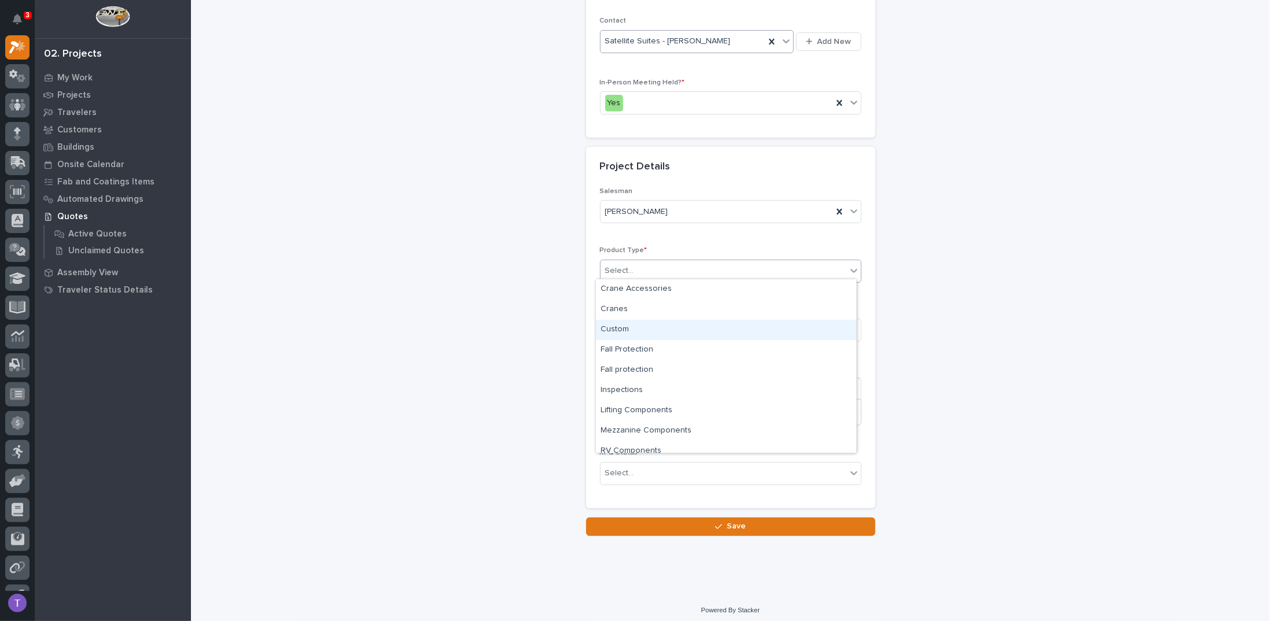
scroll to position [7, 0]
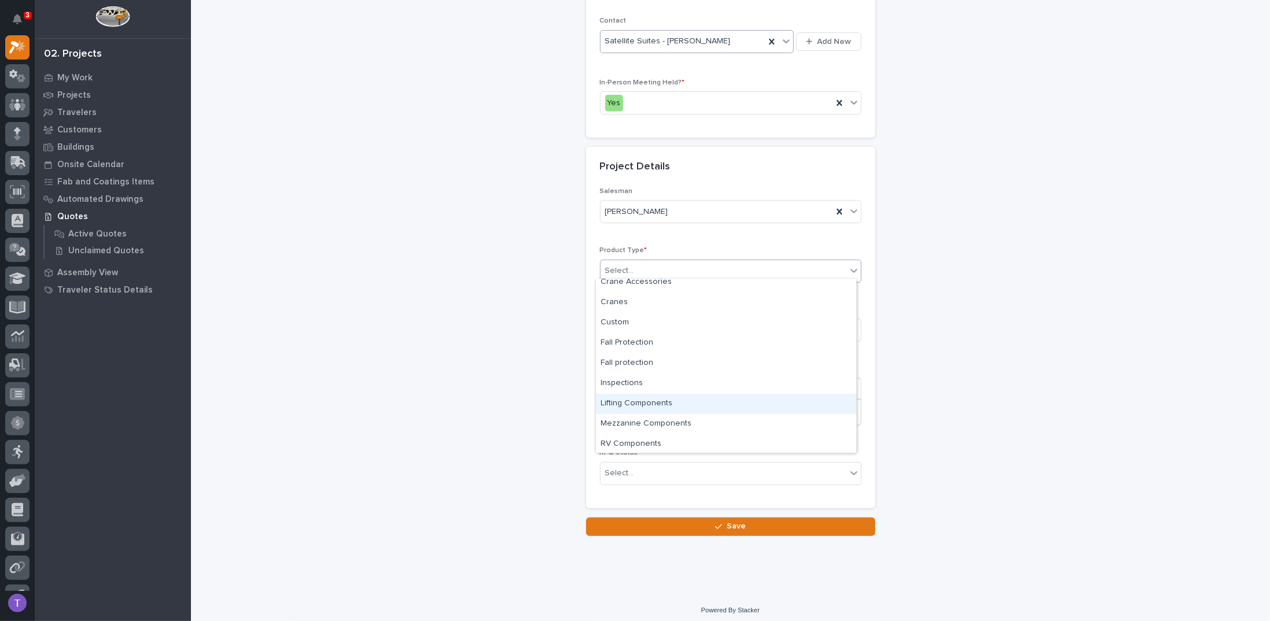
click at [625, 397] on div "Lifting Components" at bounding box center [726, 404] width 260 height 20
click at [625, 319] on input at bounding box center [730, 330] width 261 height 23
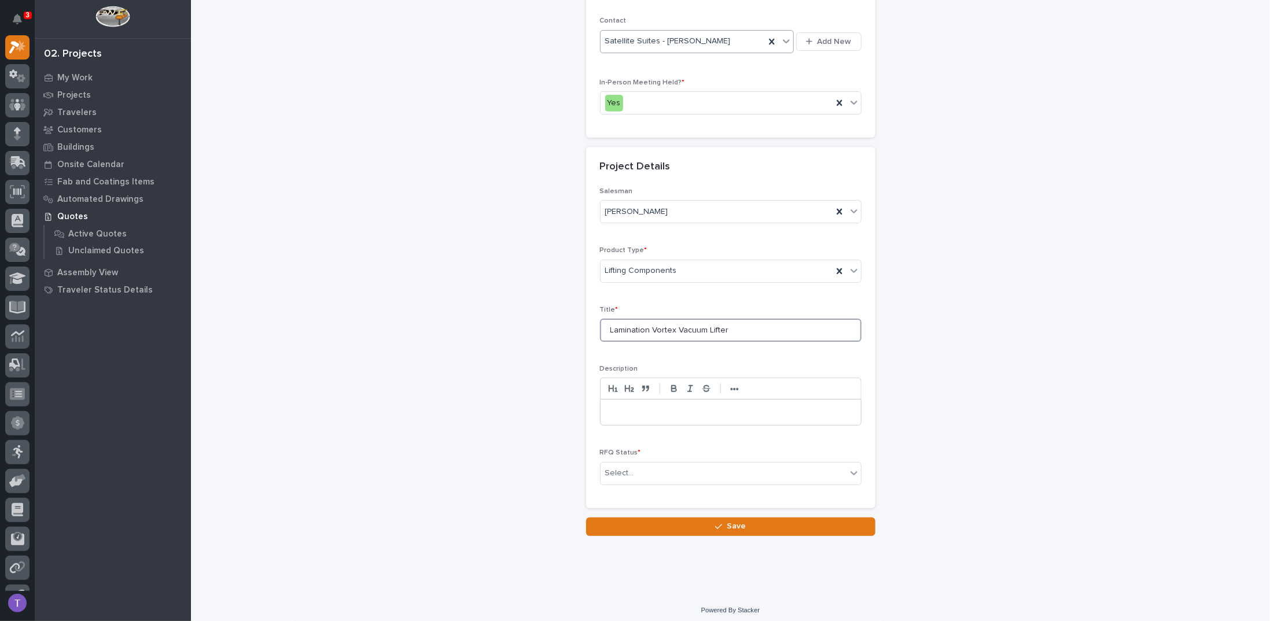
type input "Lamination Vortex Vacuum Lifter"
click at [626, 407] on p at bounding box center [730, 413] width 243 height 12
click at [609, 410] on p "**********" at bounding box center [730, 413] width 243 height 12
click at [613, 469] on div "Select..." at bounding box center [619, 473] width 29 height 12
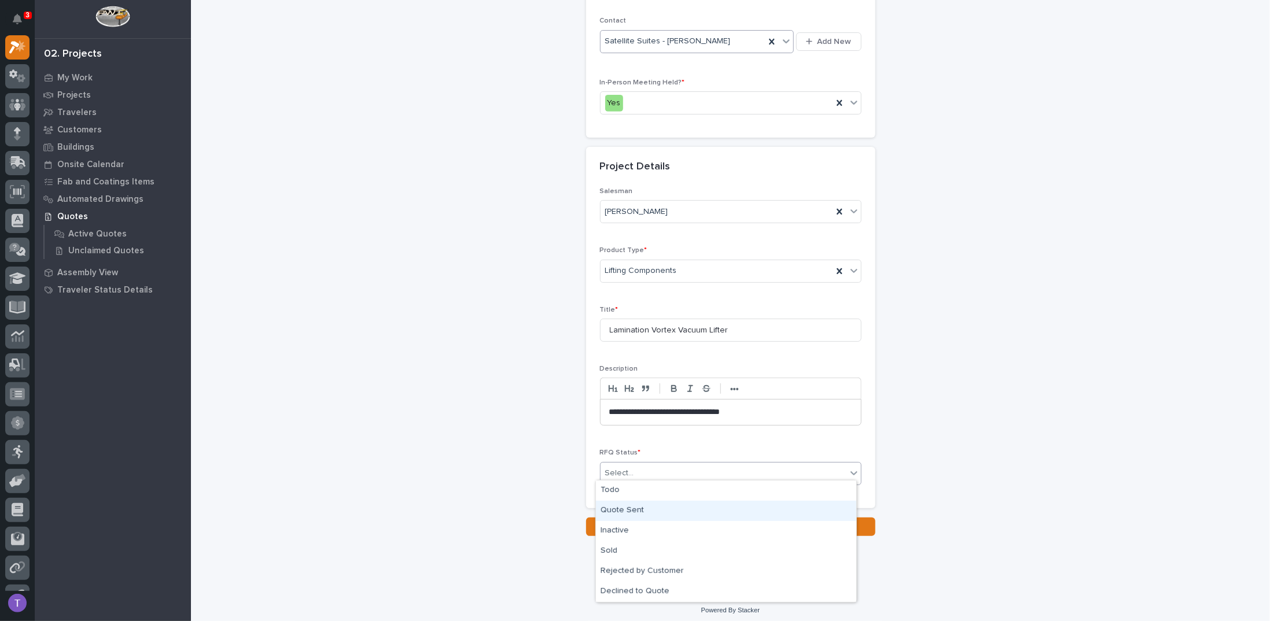
click at [615, 509] on div "Quote Sent" at bounding box center [726, 511] width 260 height 20
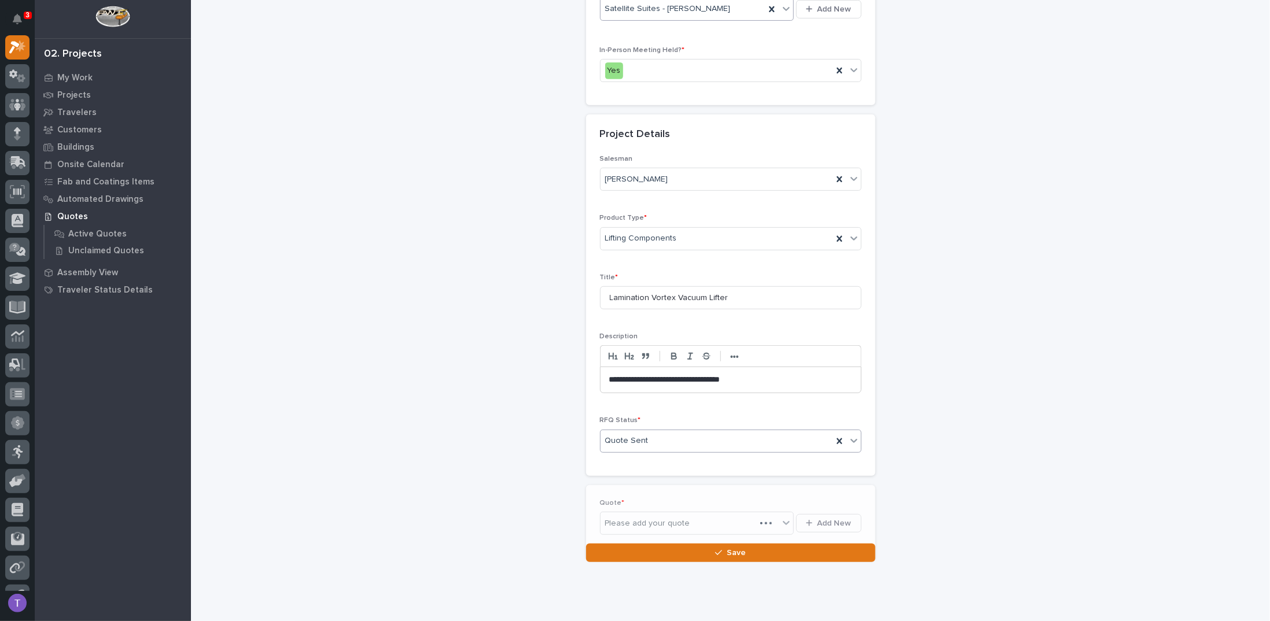
scroll to position [311, 0]
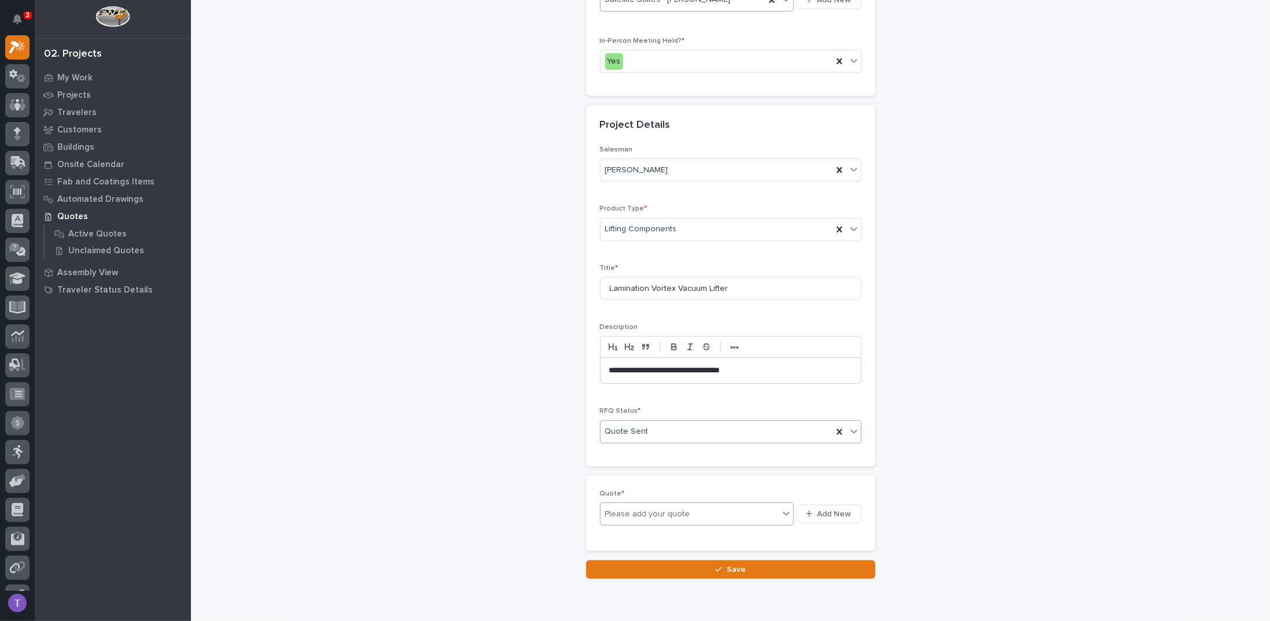
click at [785, 508] on icon at bounding box center [786, 514] width 12 height 12
click at [820, 509] on span "Add New" at bounding box center [834, 514] width 34 height 10
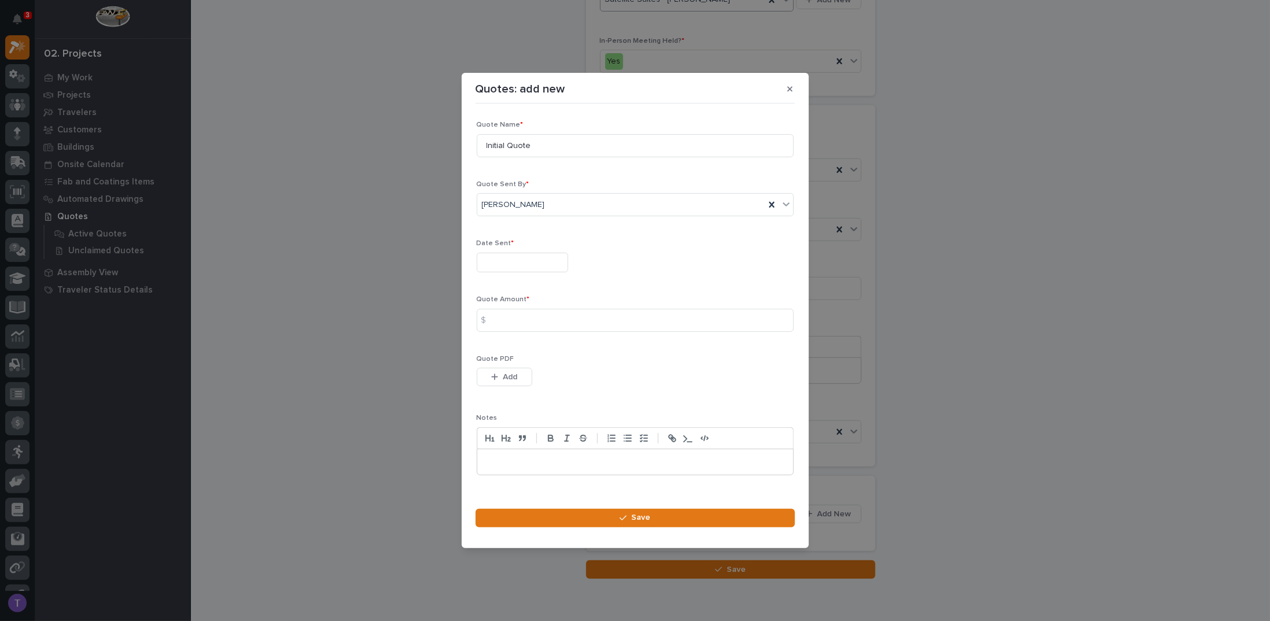
click at [503, 263] on input "text" at bounding box center [522, 263] width 91 height 20
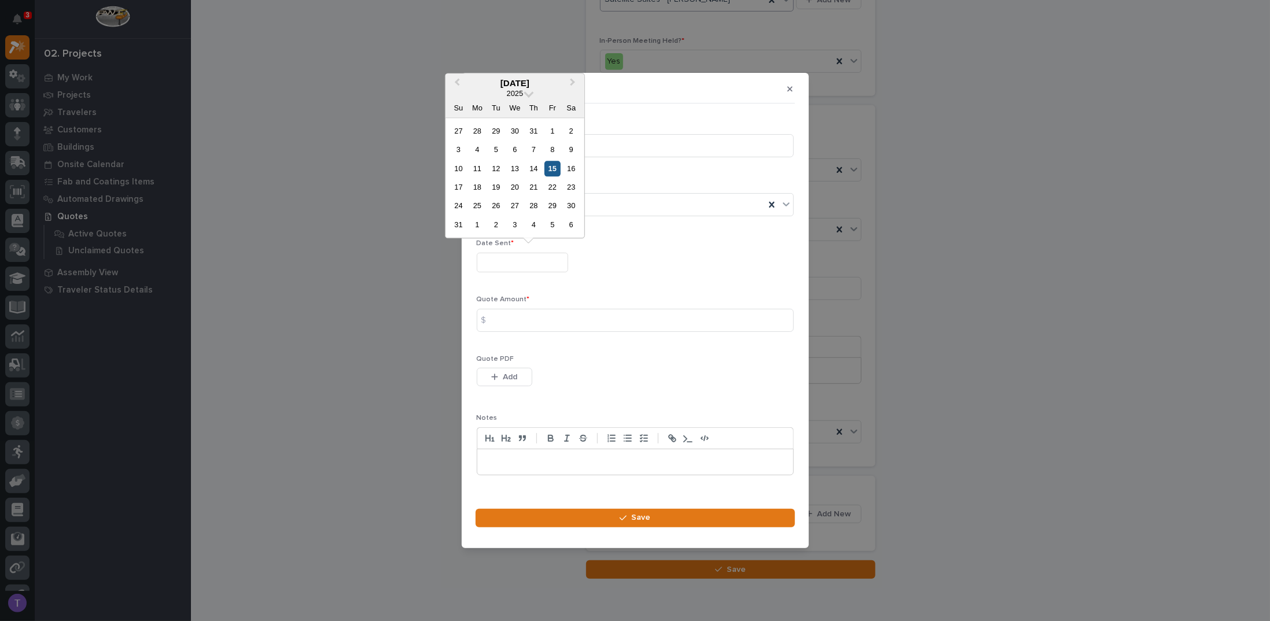
click at [554, 167] on div "15" at bounding box center [552, 169] width 16 height 16
type input "**********"
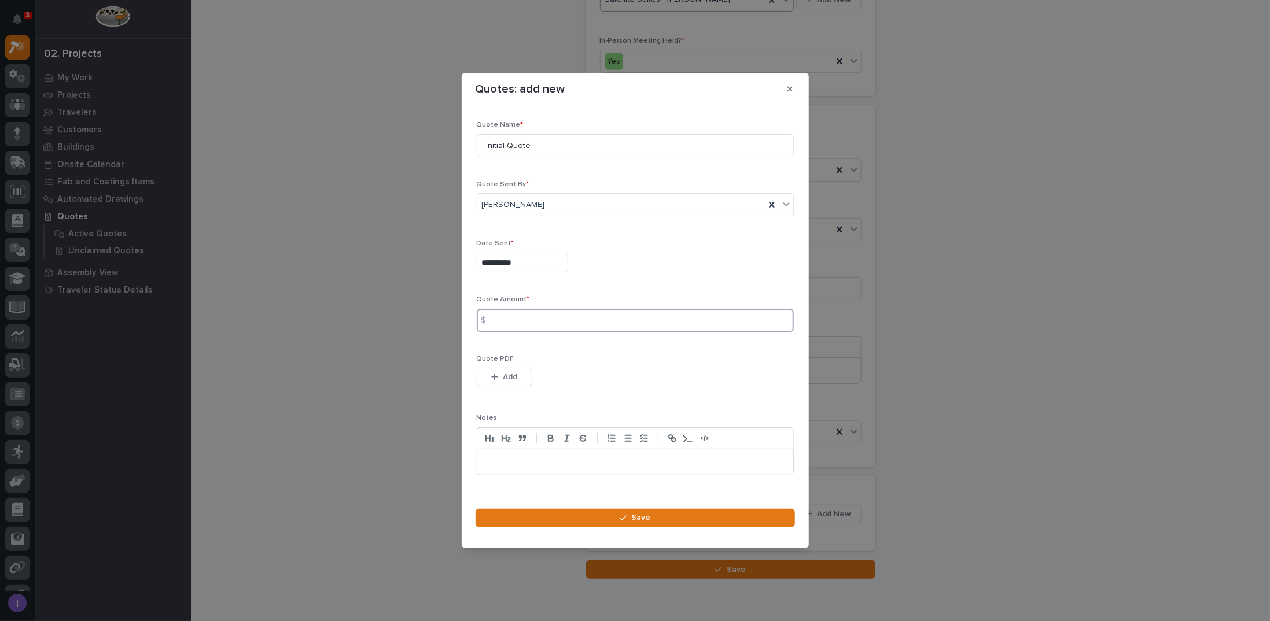
click at [502, 318] on input at bounding box center [635, 320] width 317 height 23
type input "1000000"
click at [503, 373] on span "Add" at bounding box center [510, 377] width 14 height 10
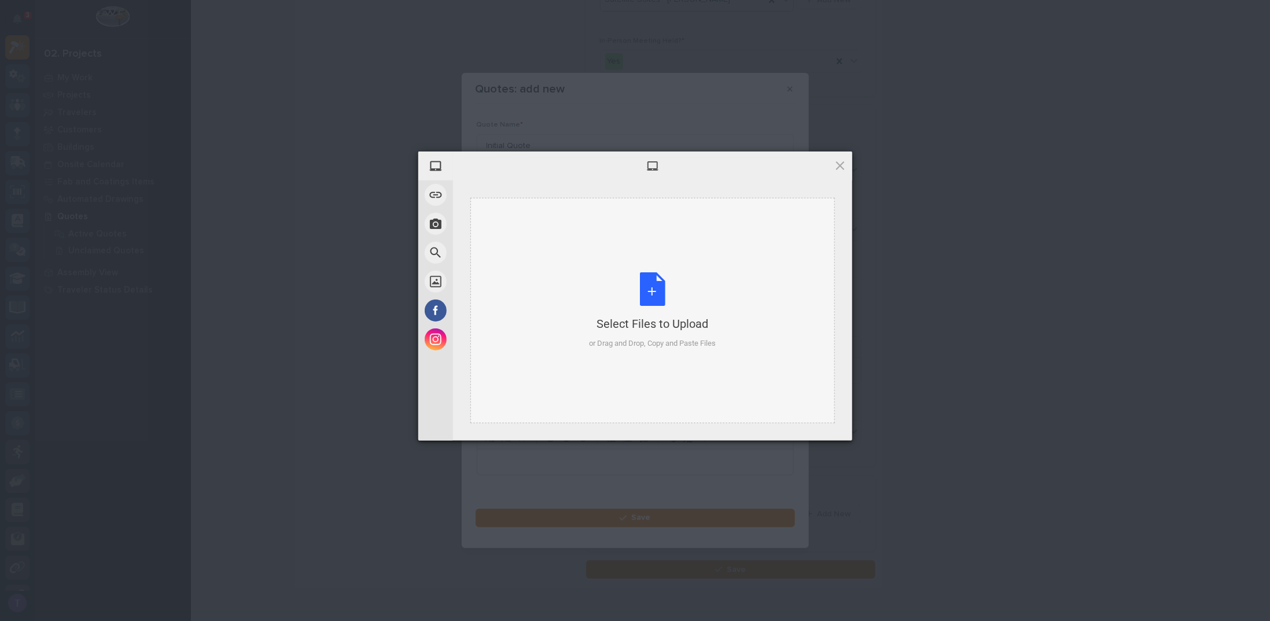
click at [648, 285] on div "Select Files to Upload or Drag and Drop, Copy and Paste Files" at bounding box center [652, 310] width 127 height 77
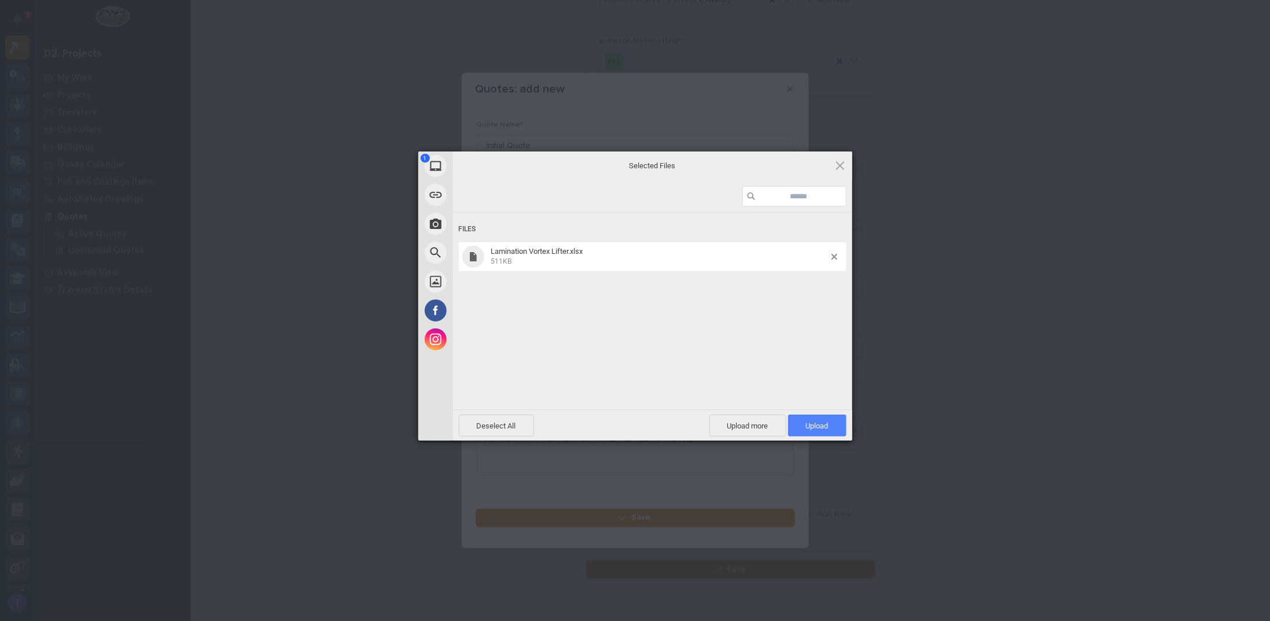
click at [813, 419] on span "Upload 1" at bounding box center [817, 426] width 58 height 22
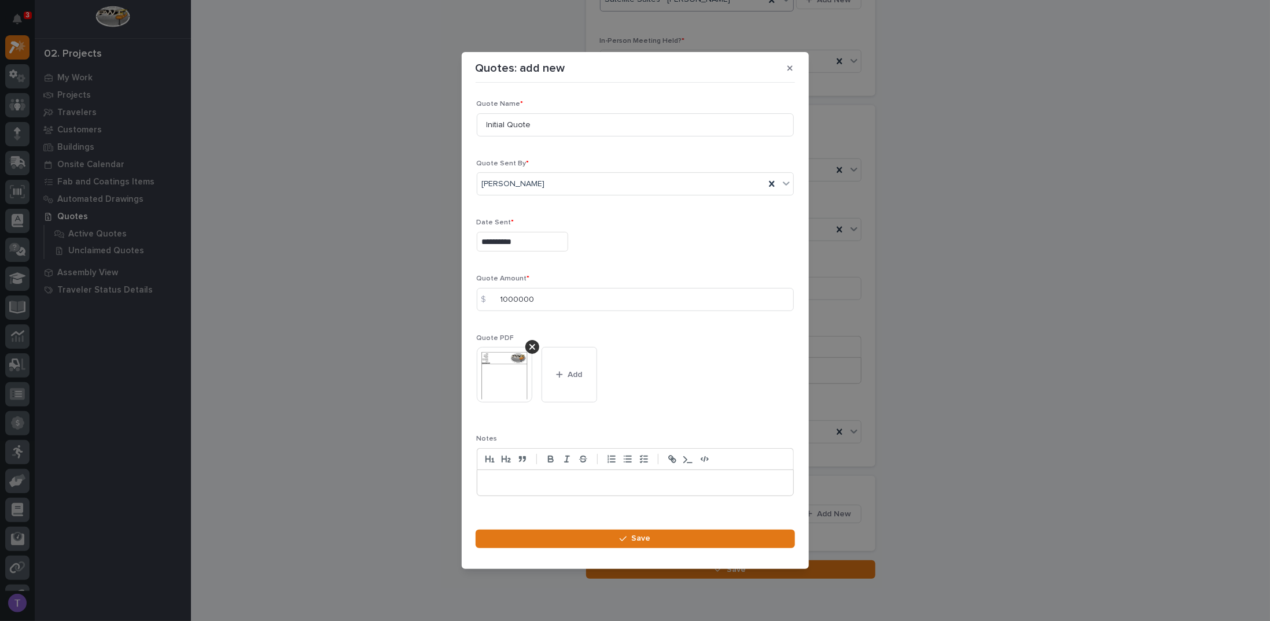
click at [562, 479] on p at bounding box center [635, 483] width 298 height 12
click at [640, 537] on span "Save" at bounding box center [640, 538] width 19 height 10
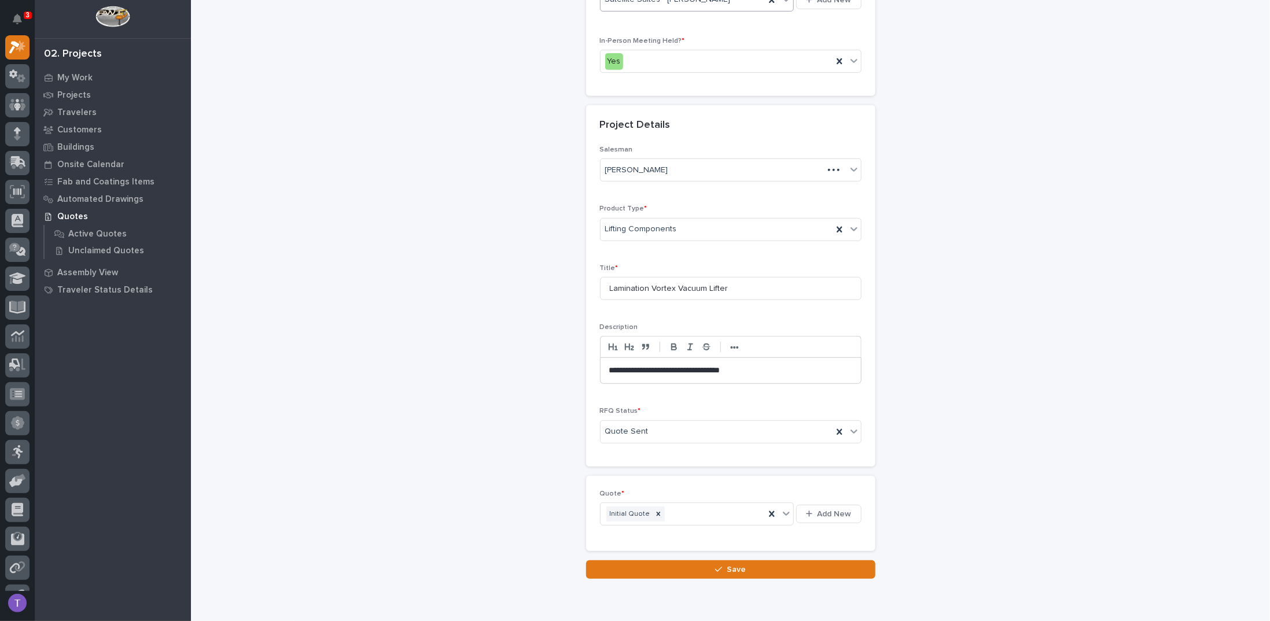
click at [609, 365] on p "**********" at bounding box center [730, 371] width 243 height 12
click at [729, 564] on span "Save" at bounding box center [735, 569] width 19 height 10
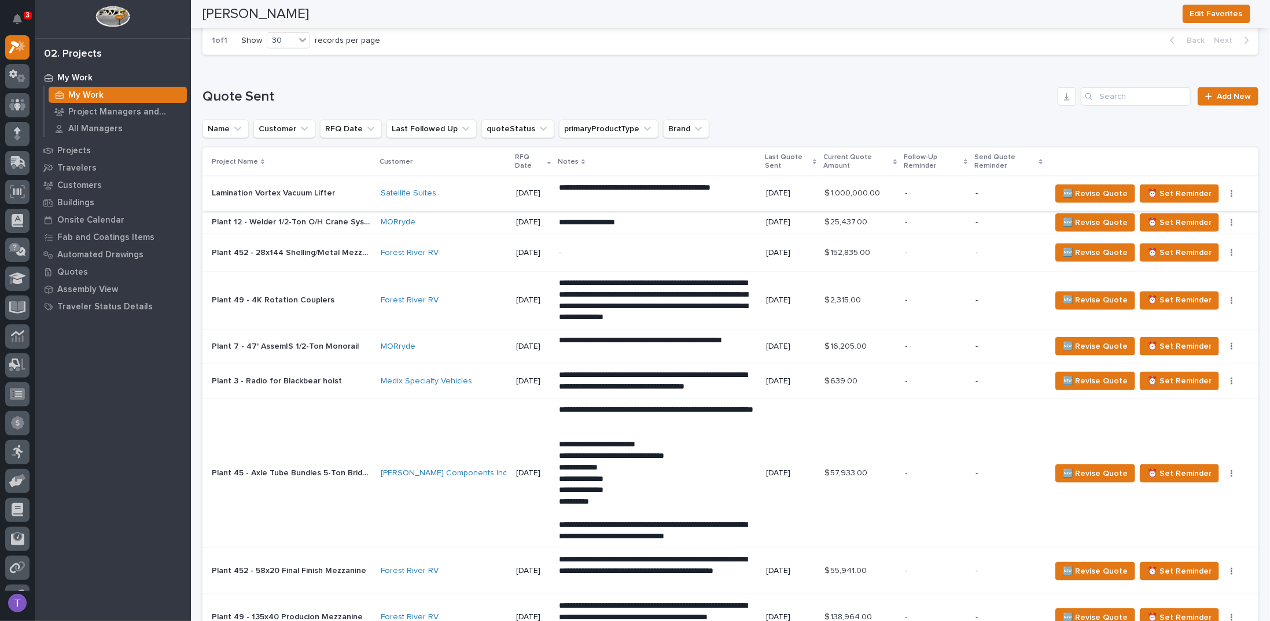
scroll to position [810, 0]
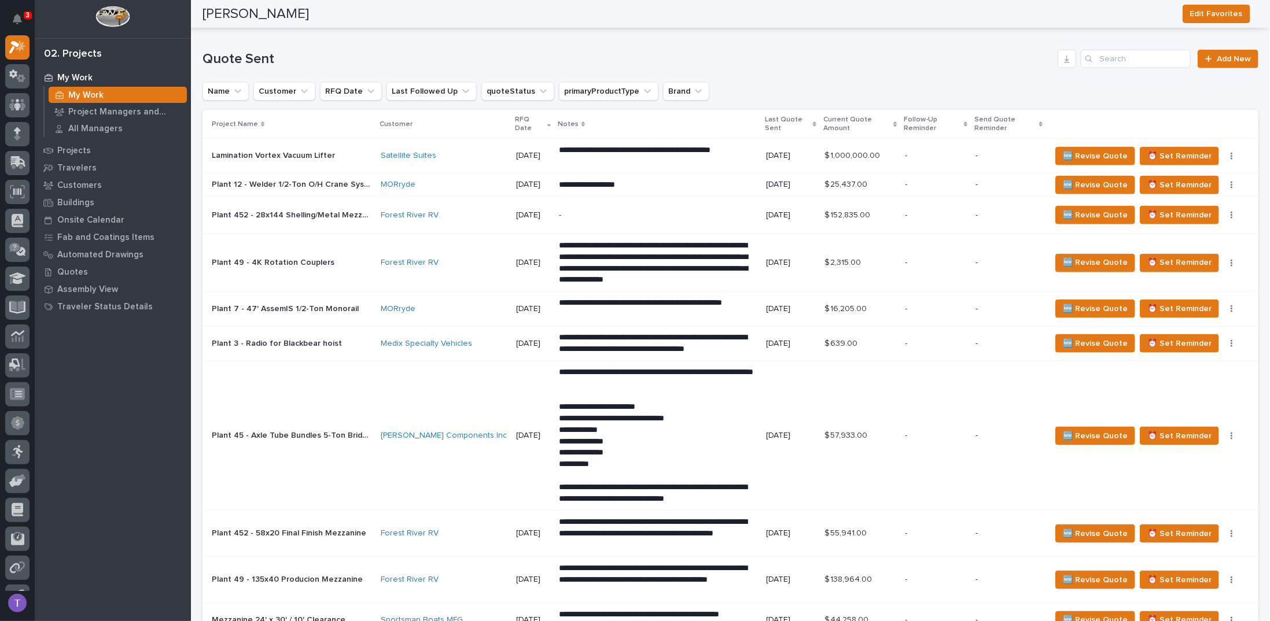
click at [296, 150] on p "Lamination Vortex Vacuum Lifter" at bounding box center [275, 155] width 126 height 12
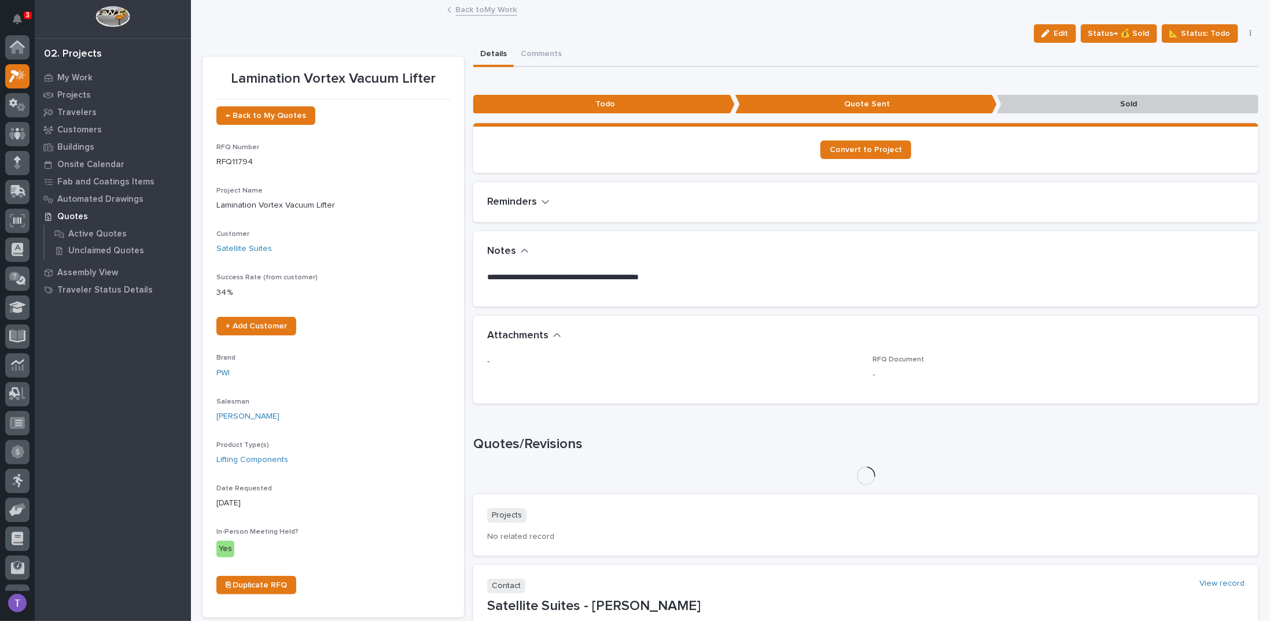
scroll to position [29, 0]
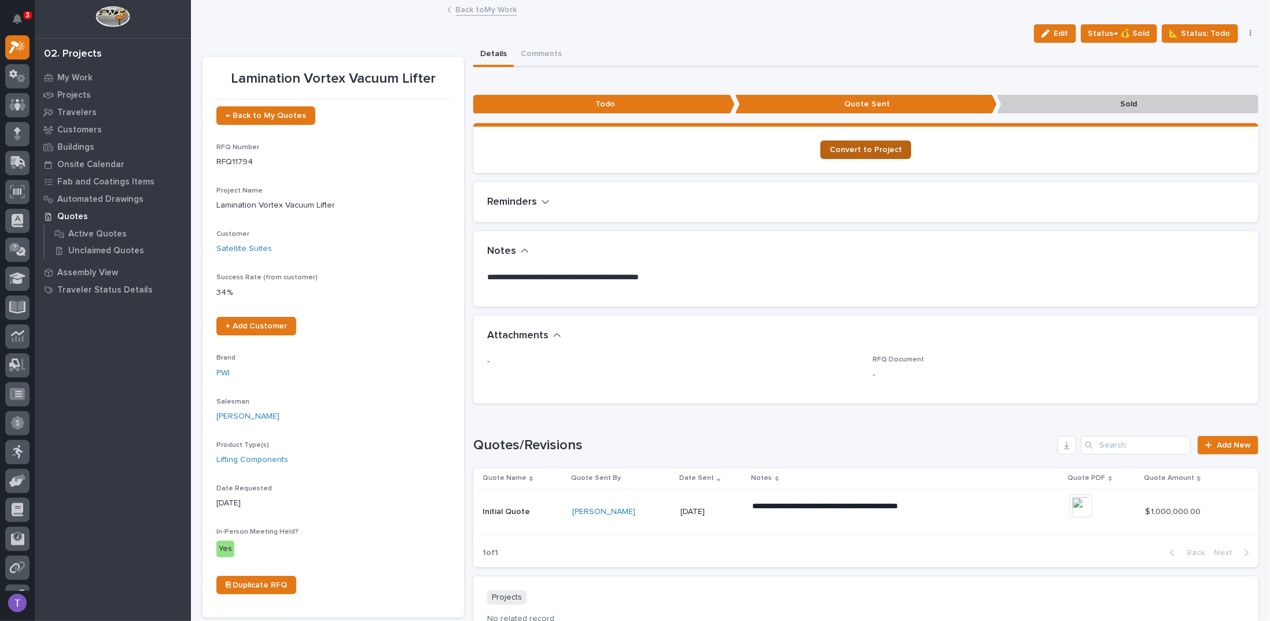
click at [859, 146] on span "Convert to Project" at bounding box center [865, 150] width 72 height 8
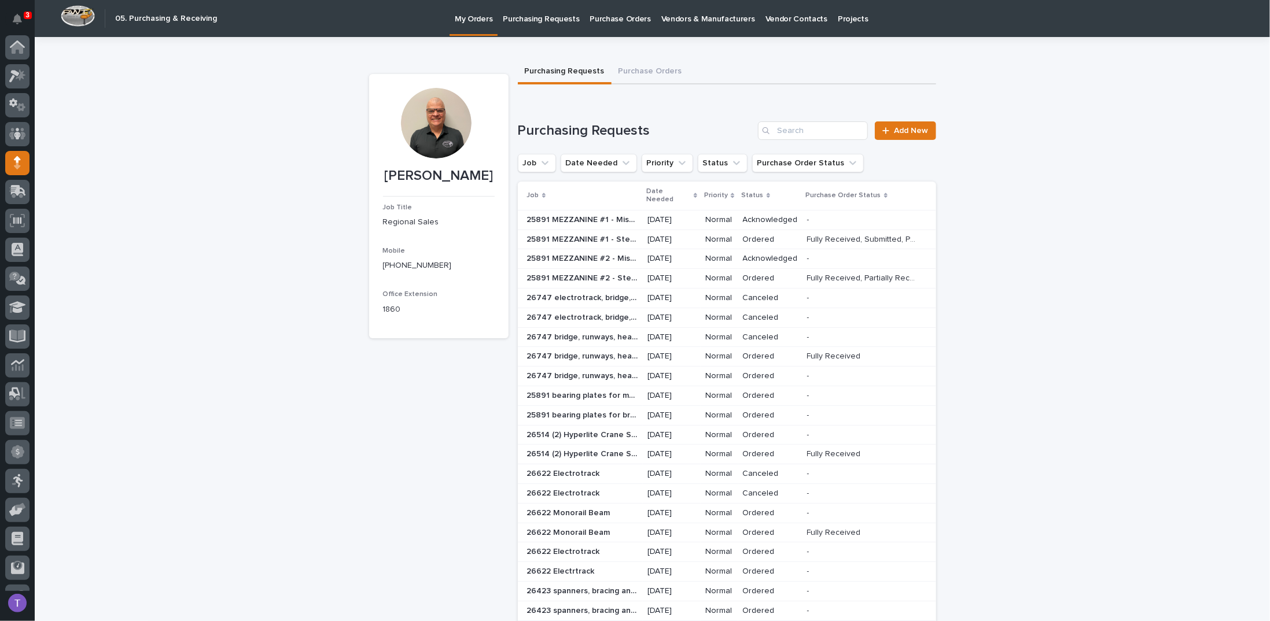
scroll to position [51, 0]
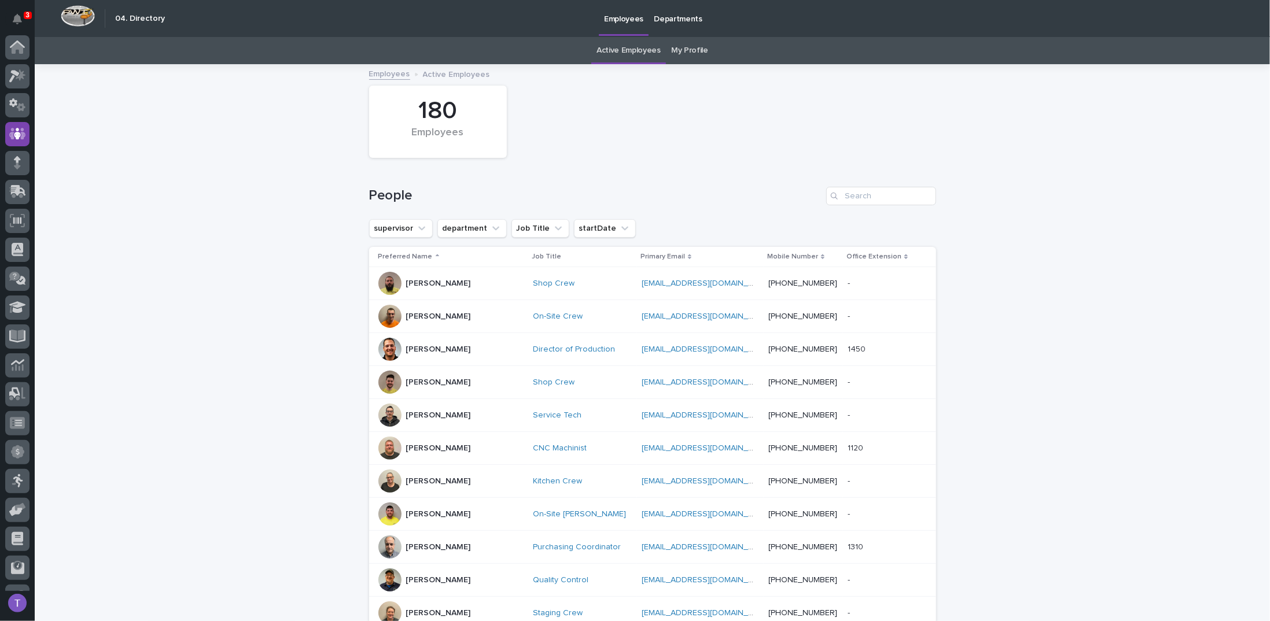
scroll to position [51, 0]
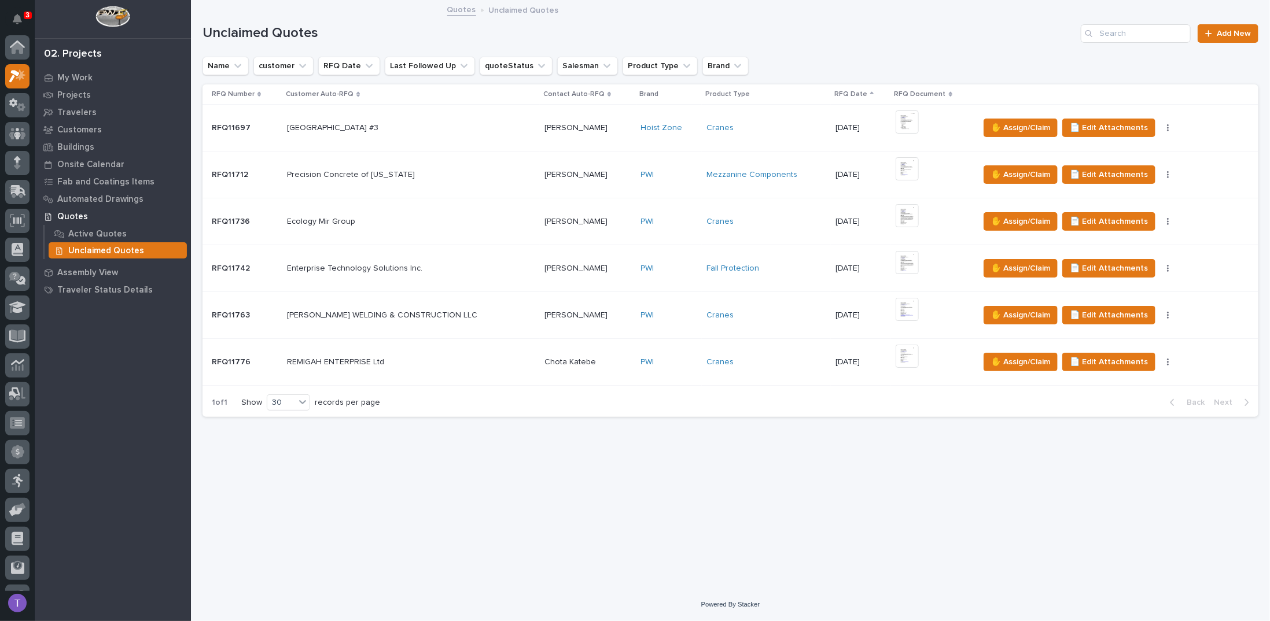
scroll to position [29, 0]
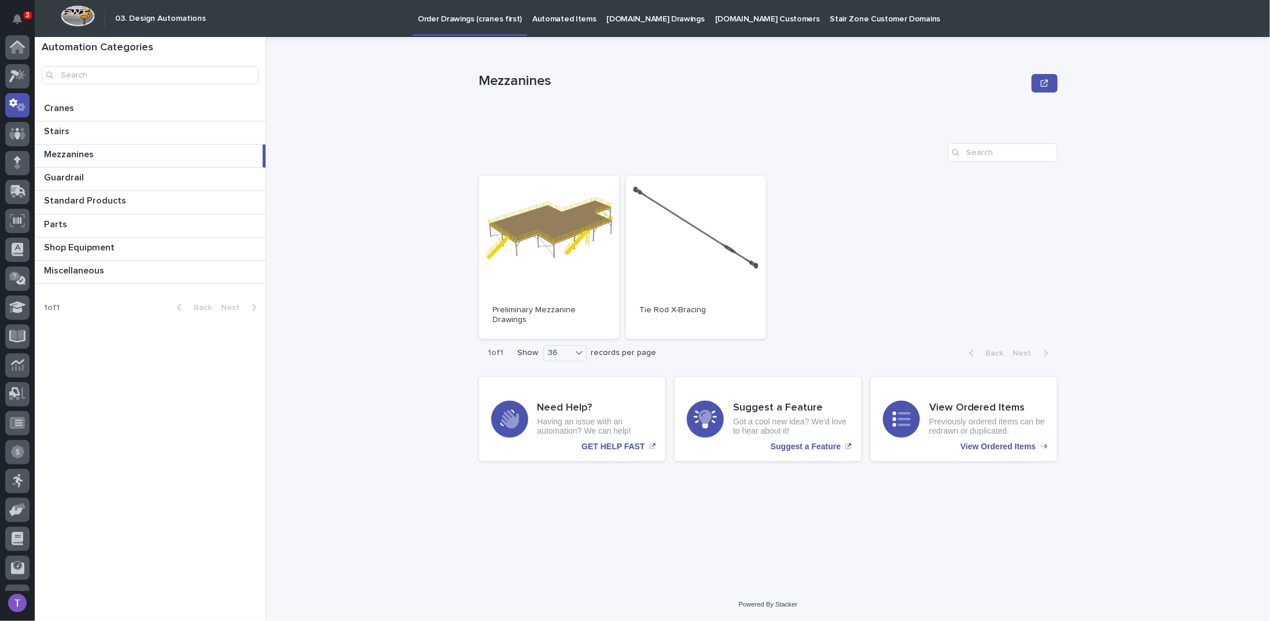
scroll to position [51, 0]
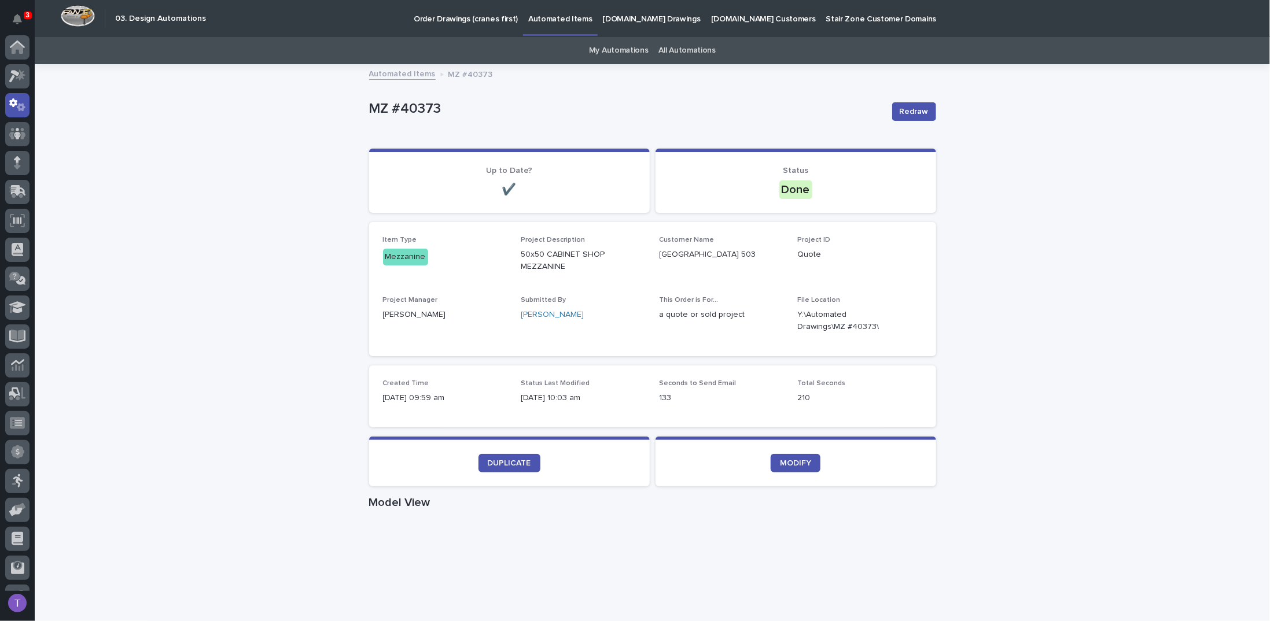
scroll to position [51, 0]
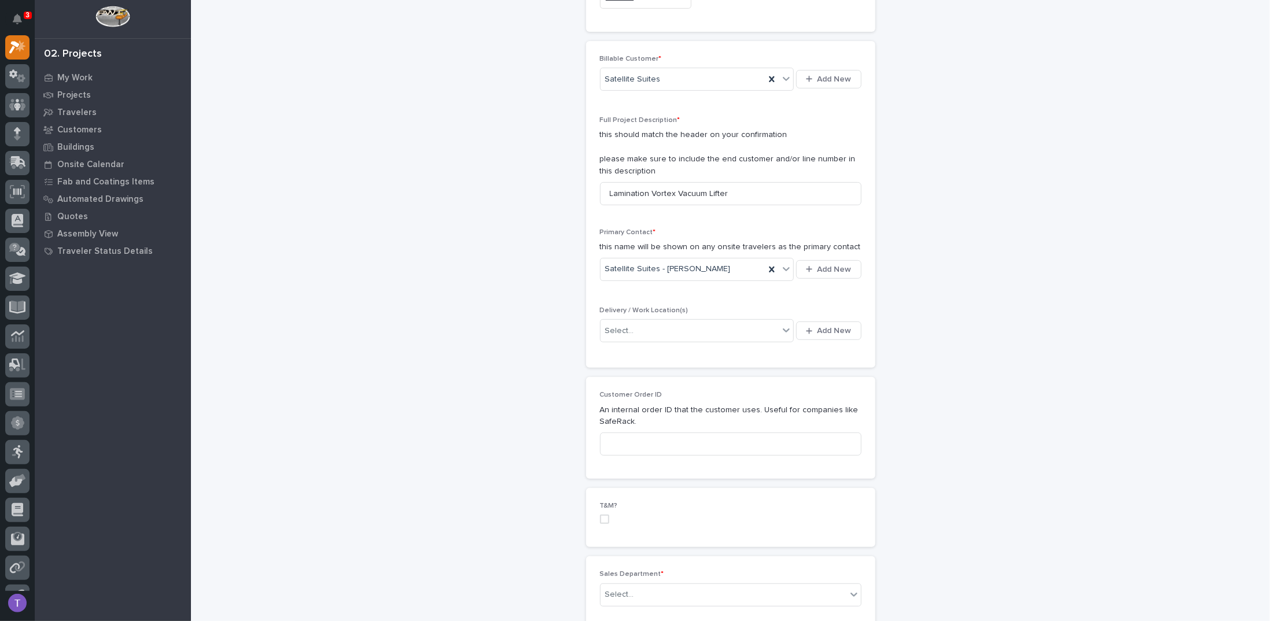
scroll to position [289, 0]
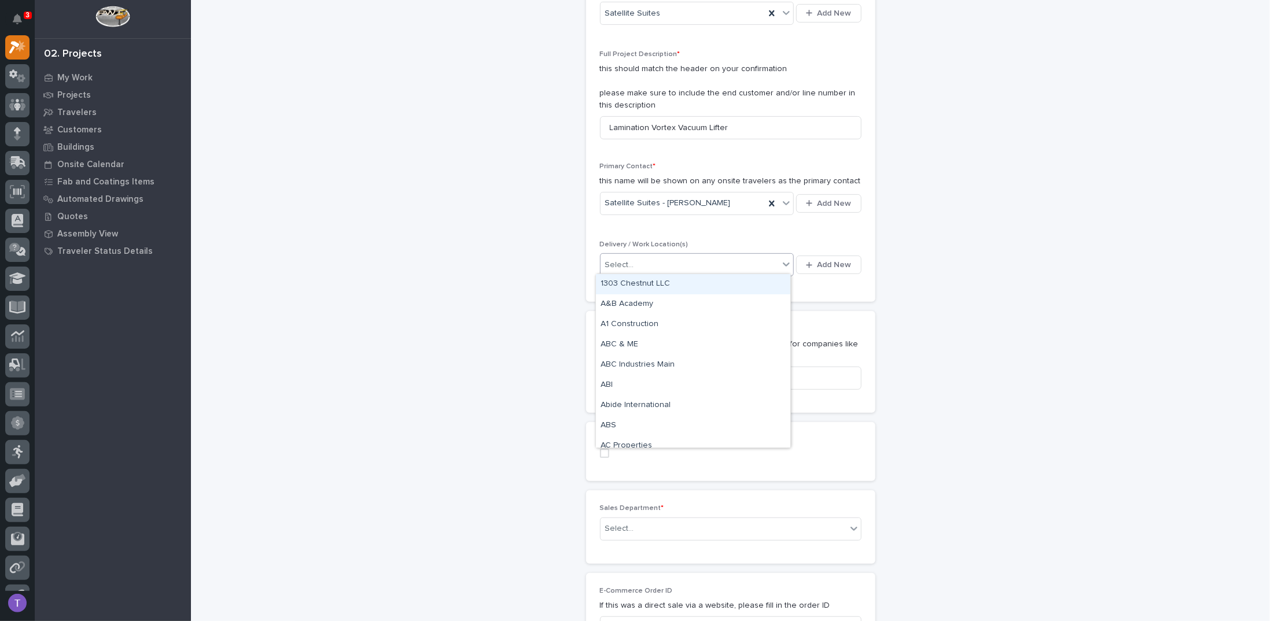
click at [618, 263] on div "Select..." at bounding box center [619, 265] width 29 height 12
type input "*******"
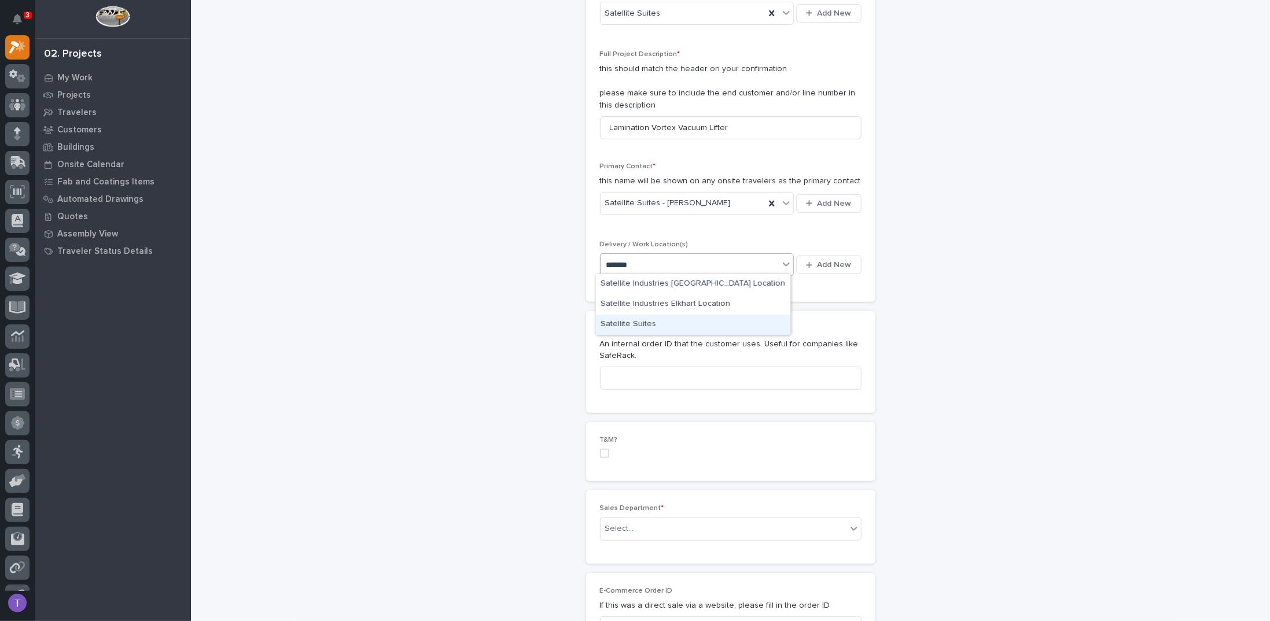
click at [615, 323] on div "Satellite Suites" at bounding box center [693, 325] width 194 height 20
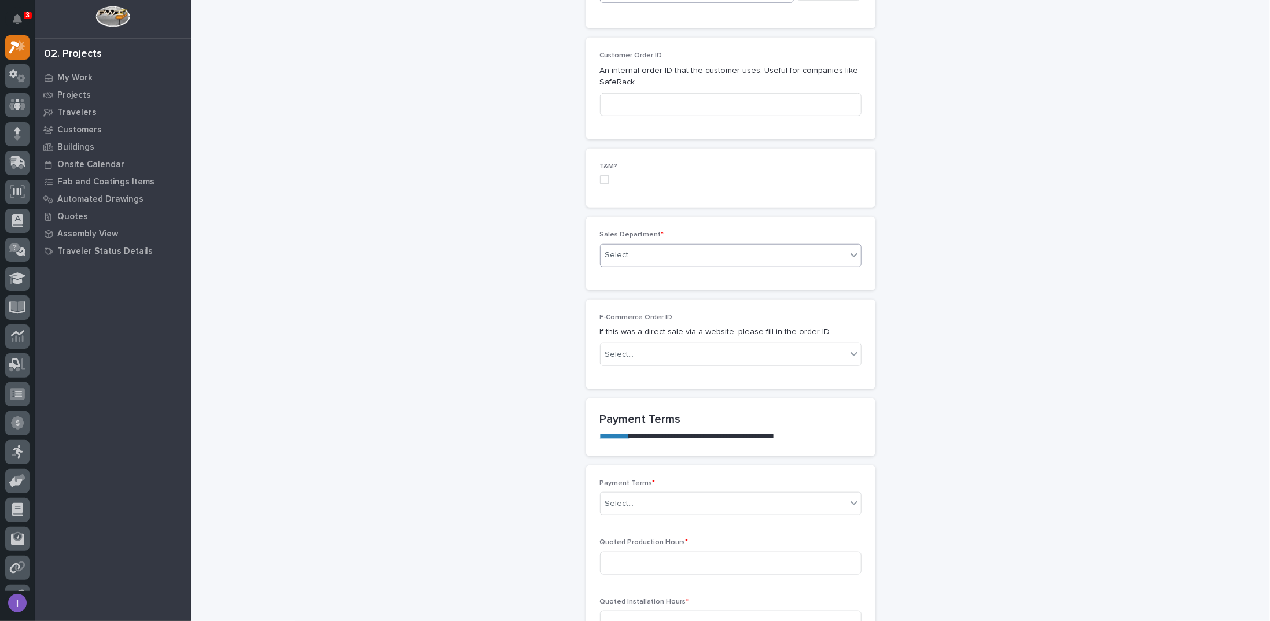
scroll to position [578, 0]
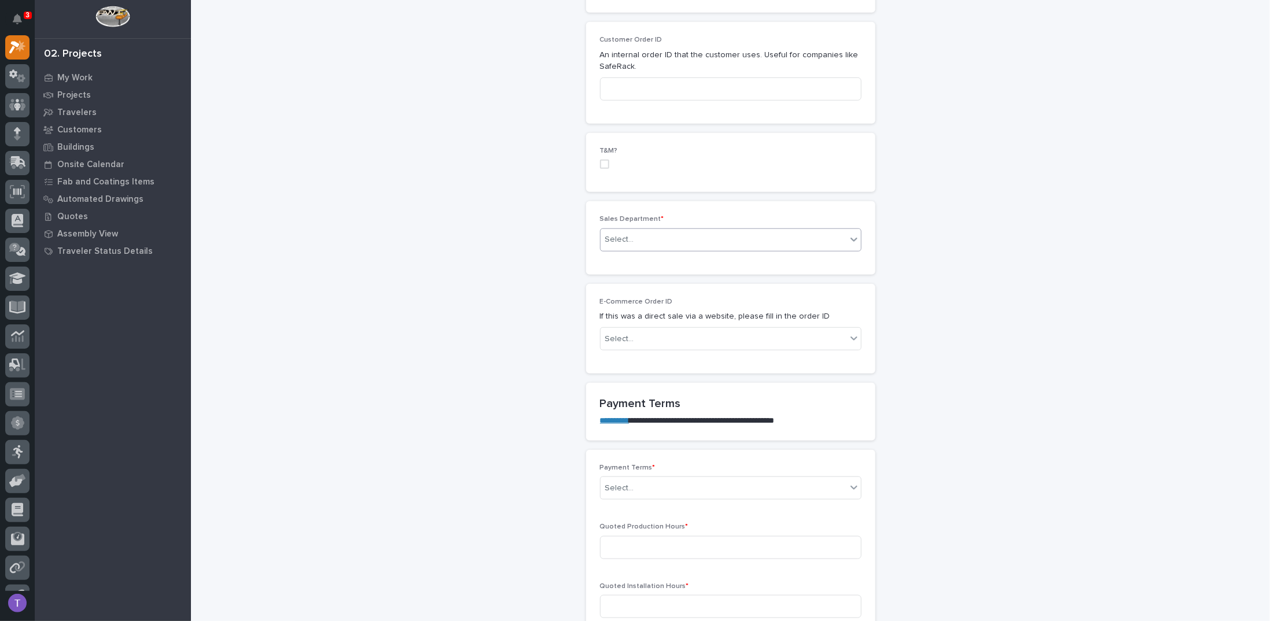
click at [619, 234] on div "Select..." at bounding box center [619, 240] width 29 height 12
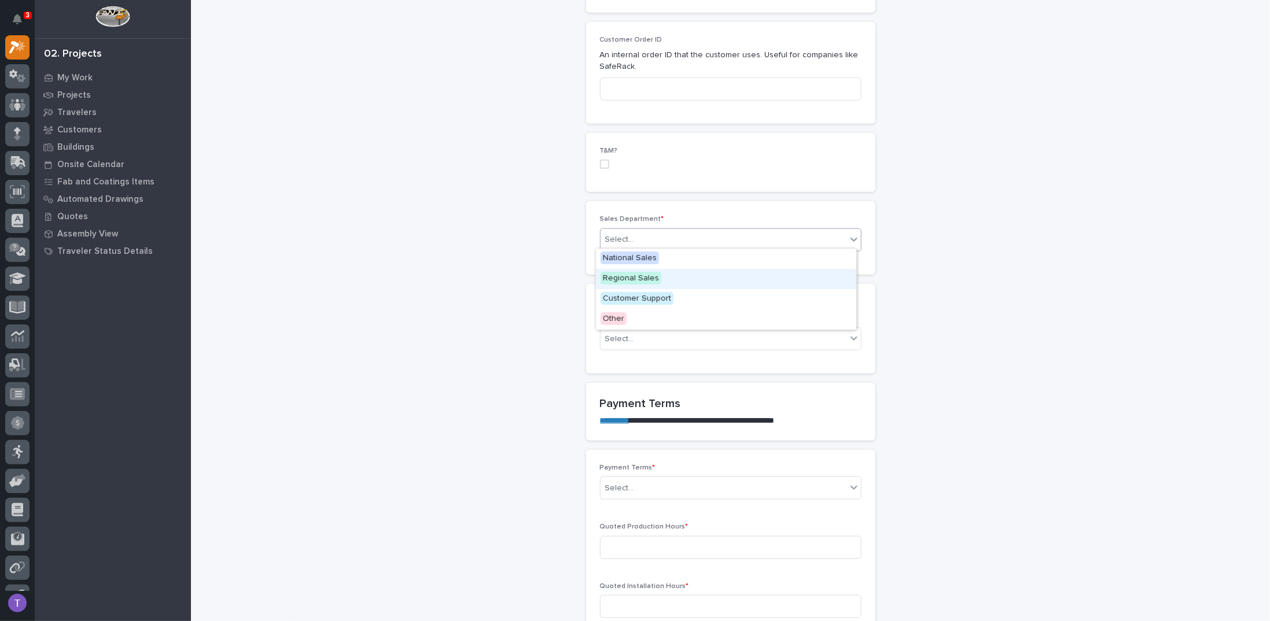
click at [617, 275] on span "Regional Sales" at bounding box center [630, 278] width 61 height 13
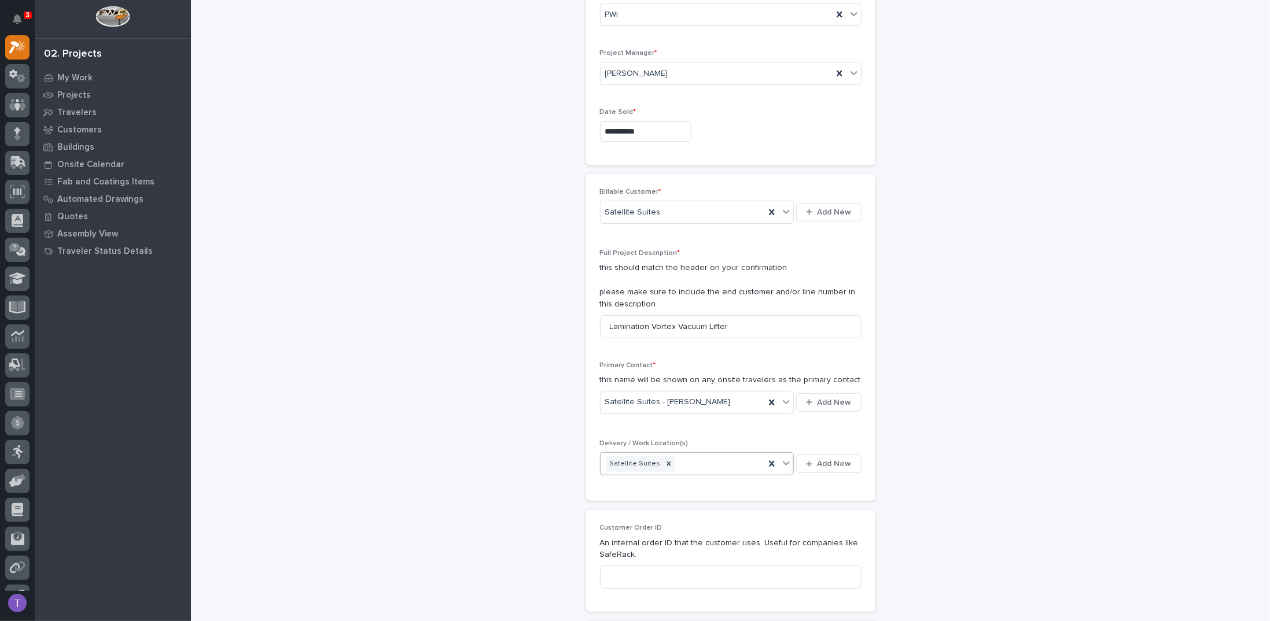
scroll to position [0, 0]
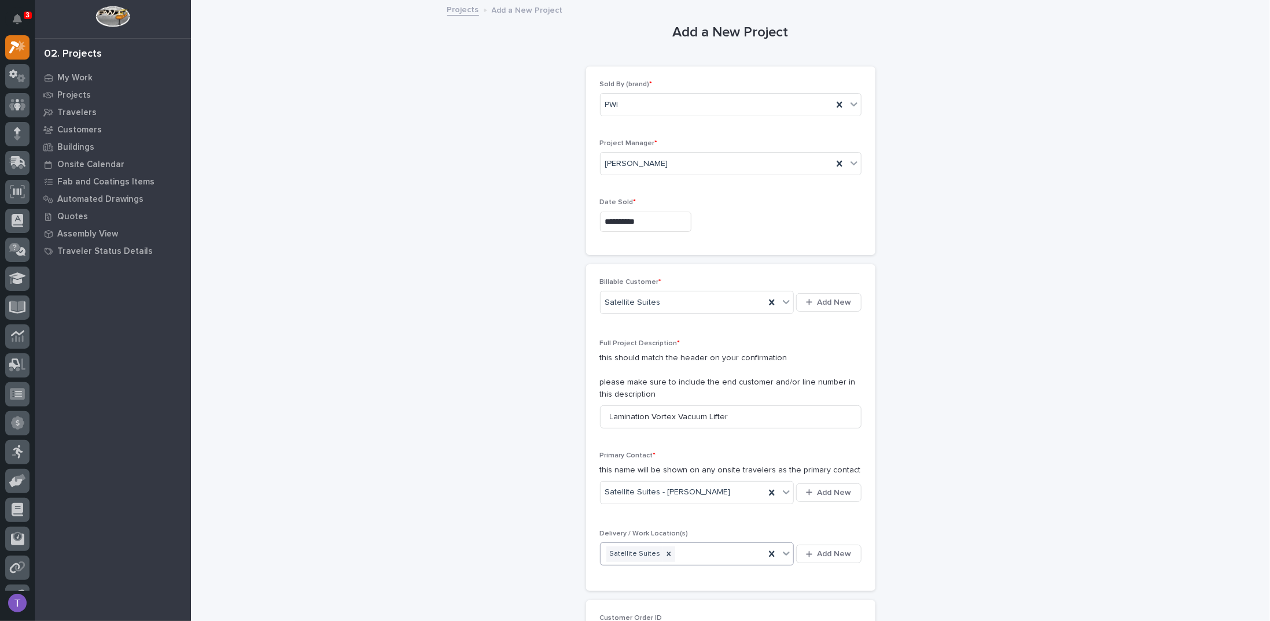
click at [456, 9] on link "Projects" at bounding box center [463, 8] width 32 height 13
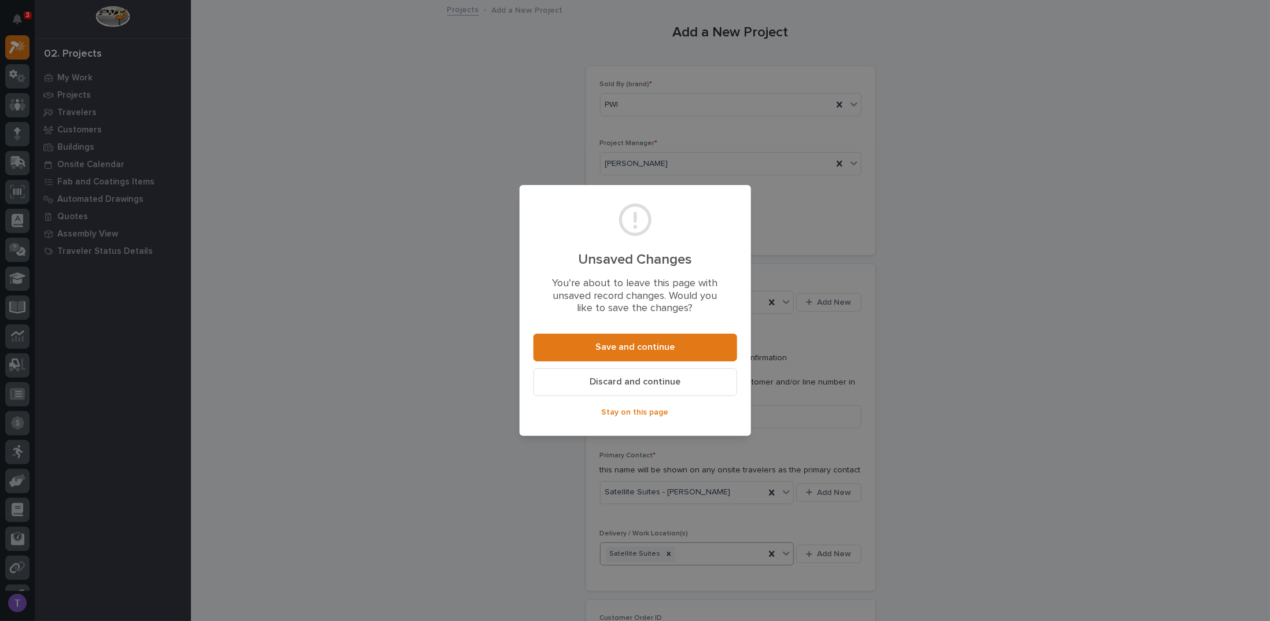
click at [629, 383] on span "Discard and continue" at bounding box center [634, 382] width 91 height 12
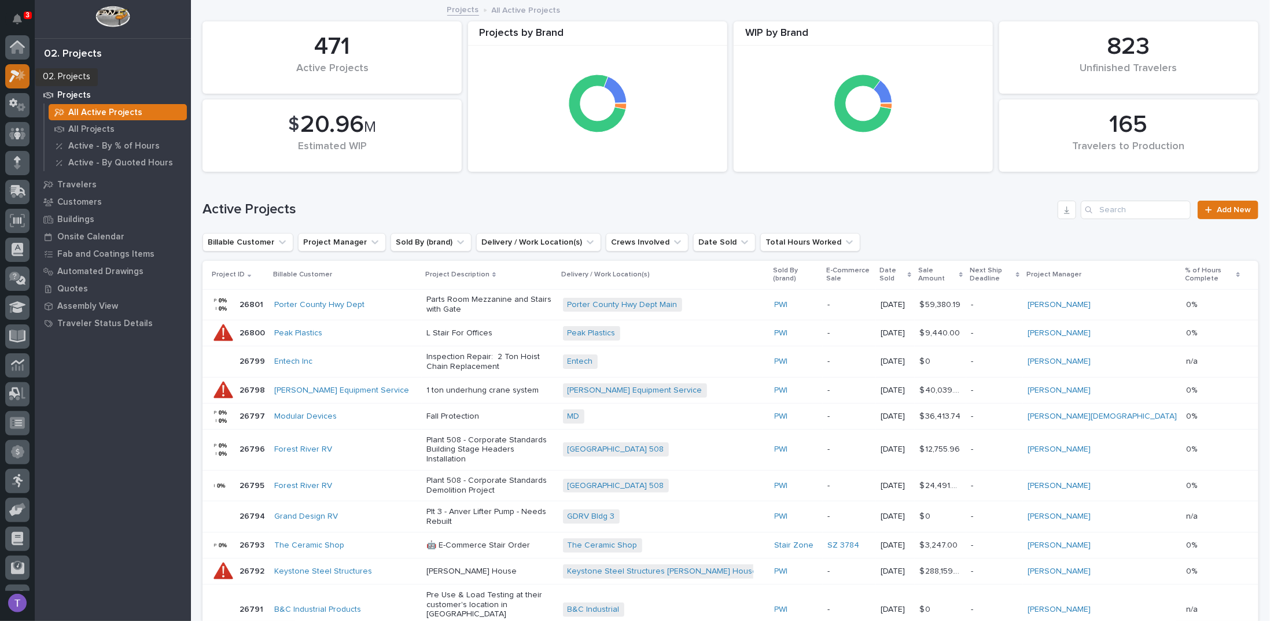
click at [19, 71] on icon at bounding box center [17, 75] width 17 height 13
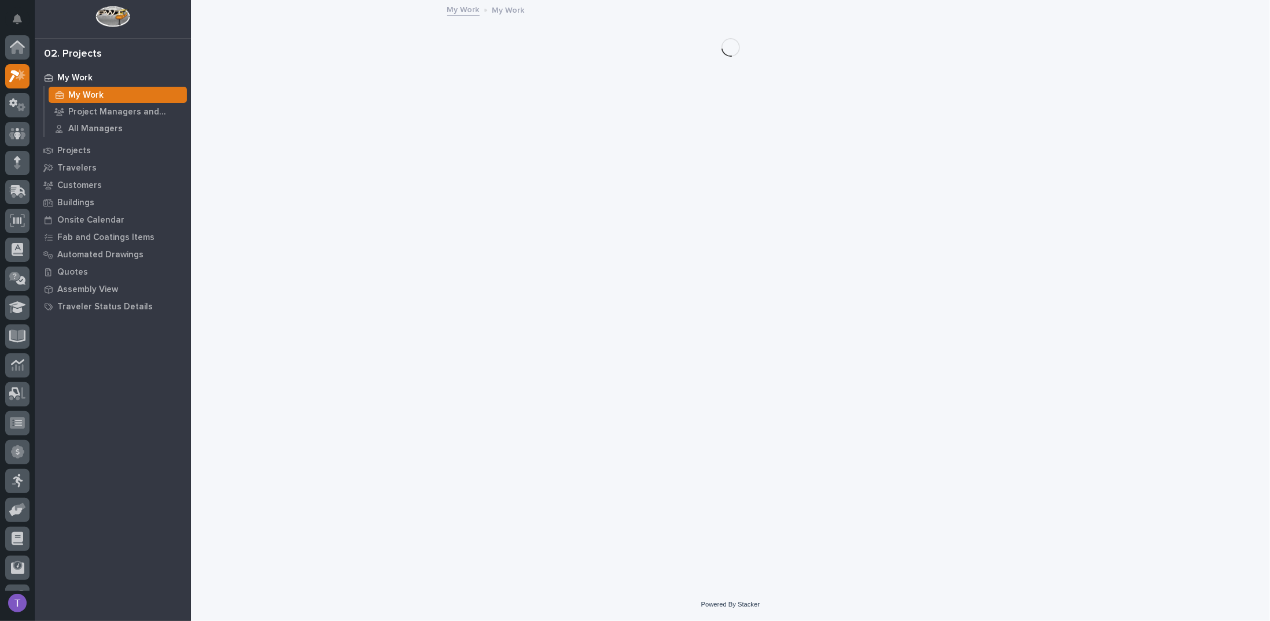
scroll to position [29, 0]
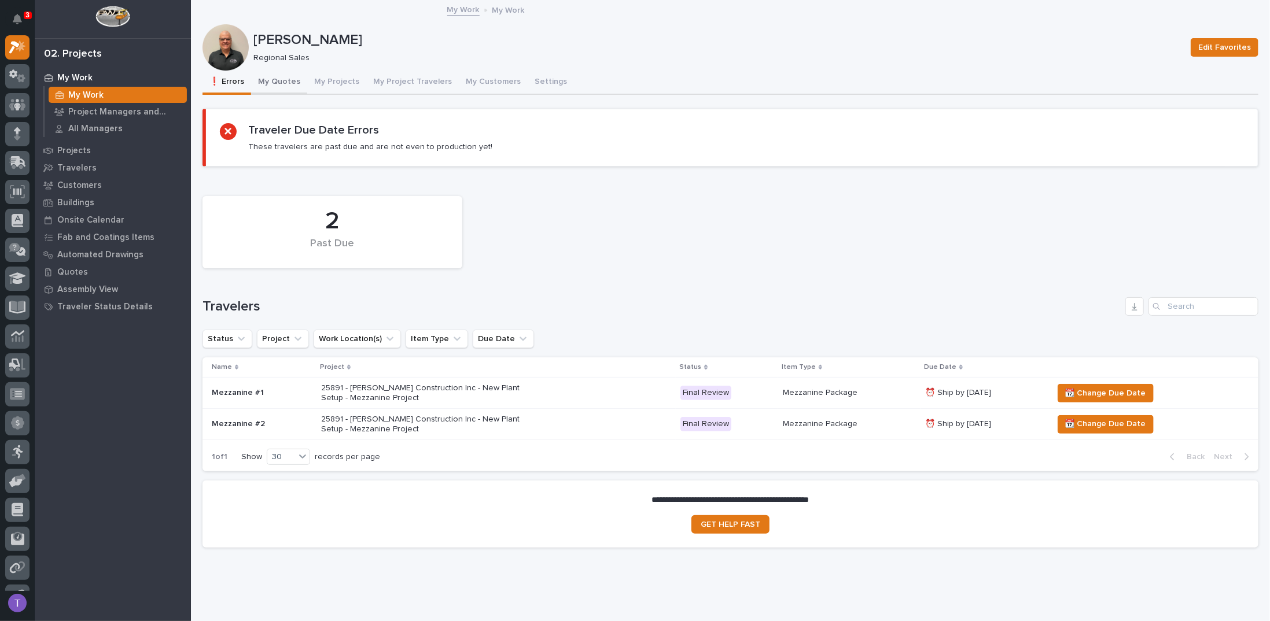
click at [269, 79] on button "My Quotes" at bounding box center [279, 83] width 56 height 24
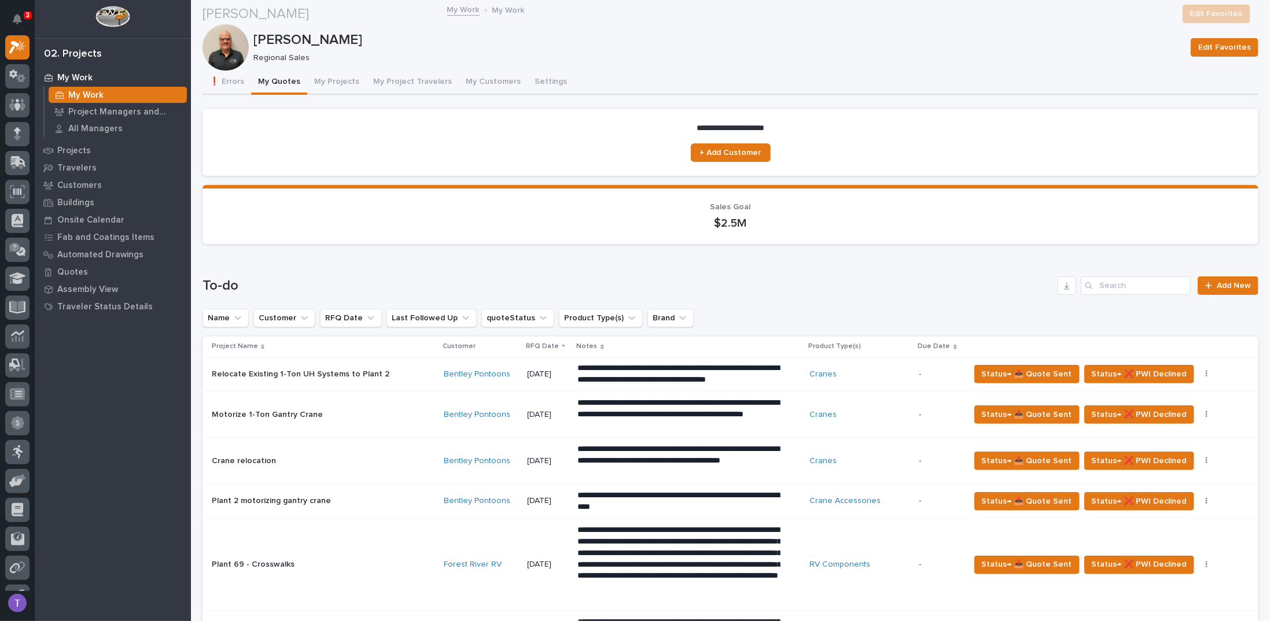
scroll to position [694, 0]
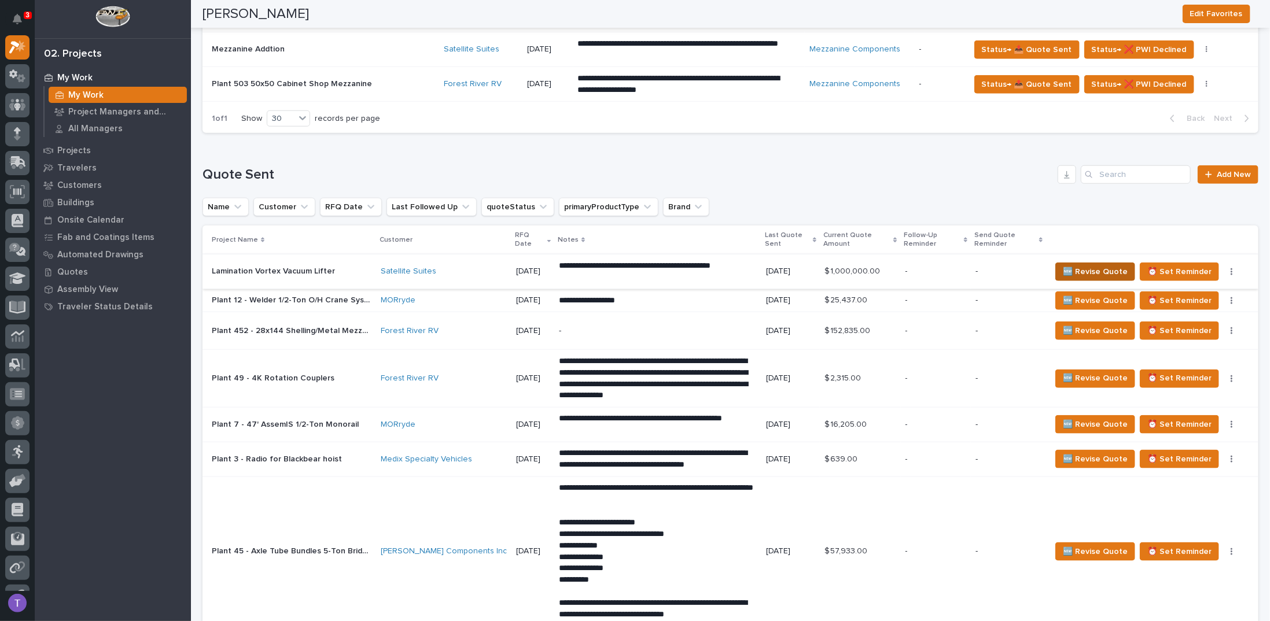
click at [1093, 268] on span "🆕 Revise Quote" at bounding box center [1094, 272] width 65 height 14
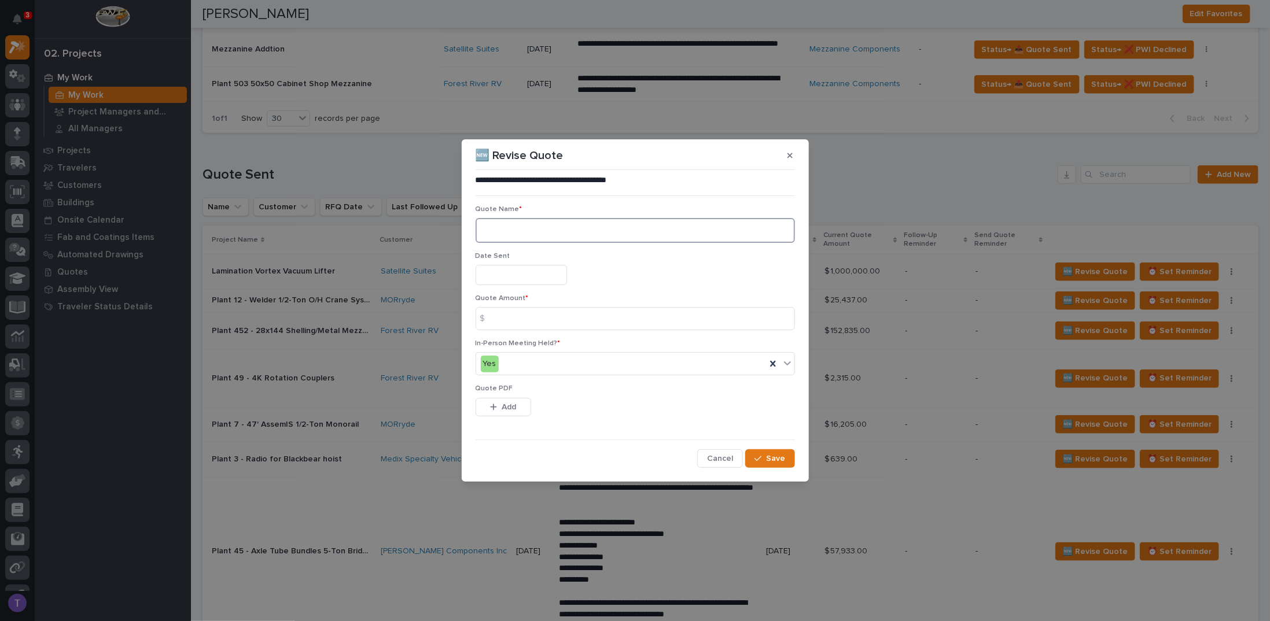
click at [511, 227] on textarea at bounding box center [634, 230] width 319 height 24
type textarea "*"
type textarea "***"
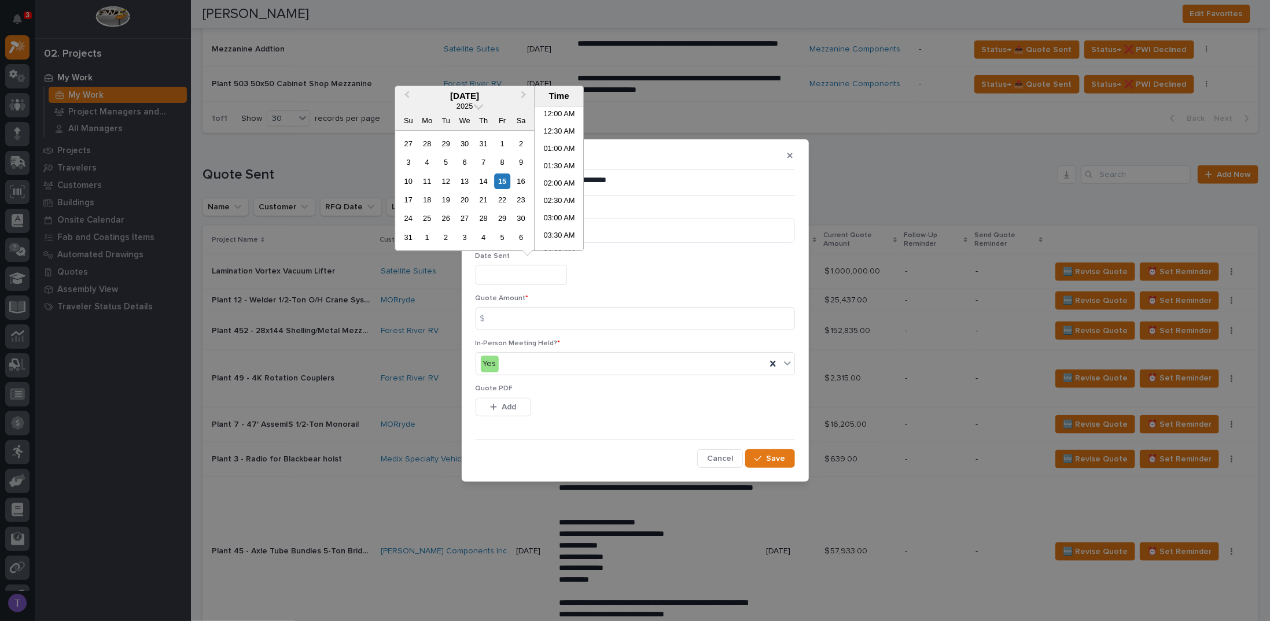
click at [497, 275] on input "text" at bounding box center [520, 275] width 91 height 20
click at [504, 179] on div "15" at bounding box center [503, 182] width 16 height 16
type input "**********"
click at [496, 322] on div "$" at bounding box center [486, 318] width 23 height 23
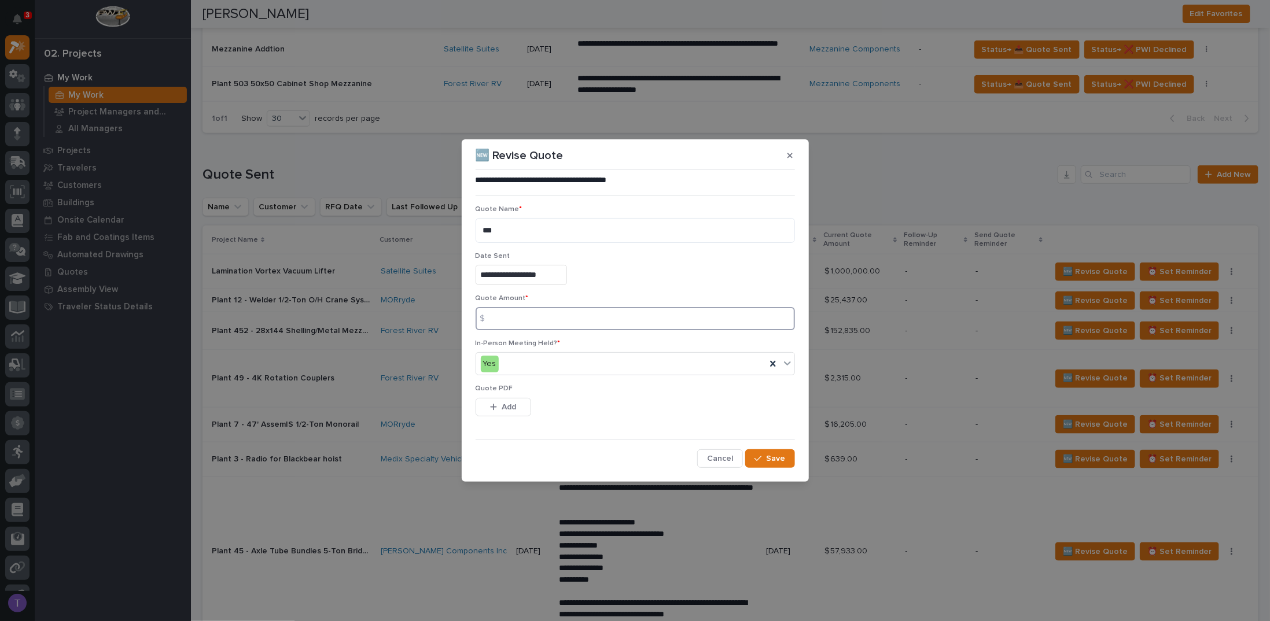
click at [542, 317] on input at bounding box center [634, 318] width 319 height 23
type input "0"
click at [507, 403] on span "Add" at bounding box center [508, 407] width 14 height 10
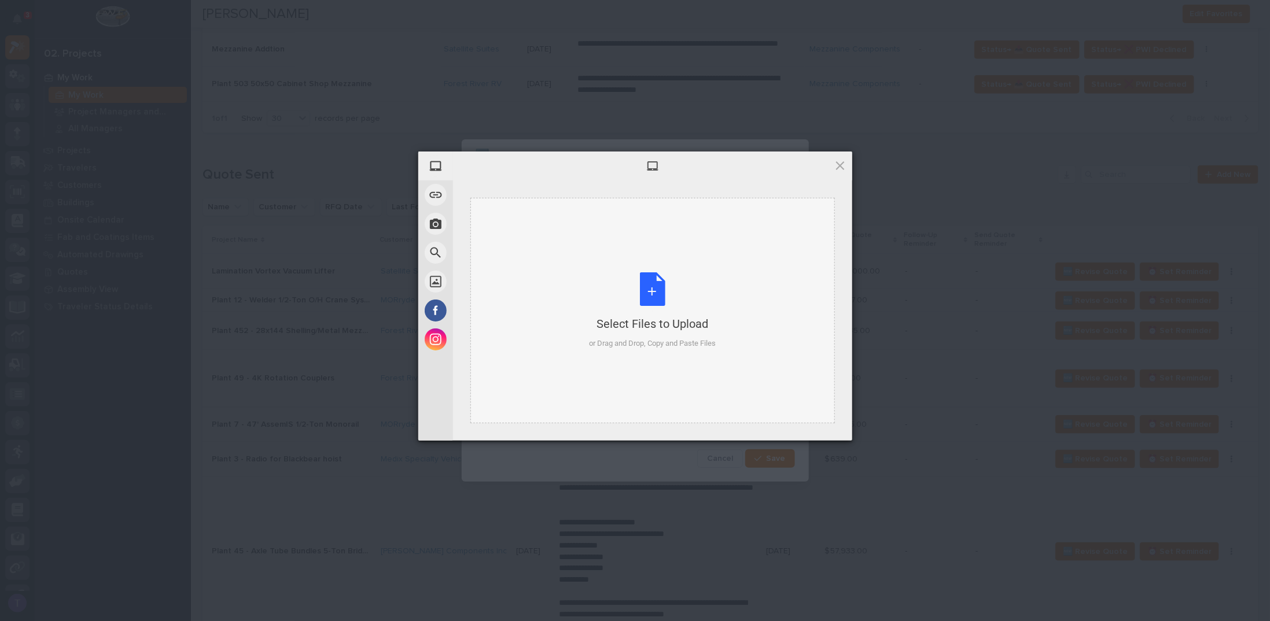
click at [656, 290] on div "Select Files to Upload or Drag and Drop, Copy and Paste Files" at bounding box center [652, 310] width 127 height 77
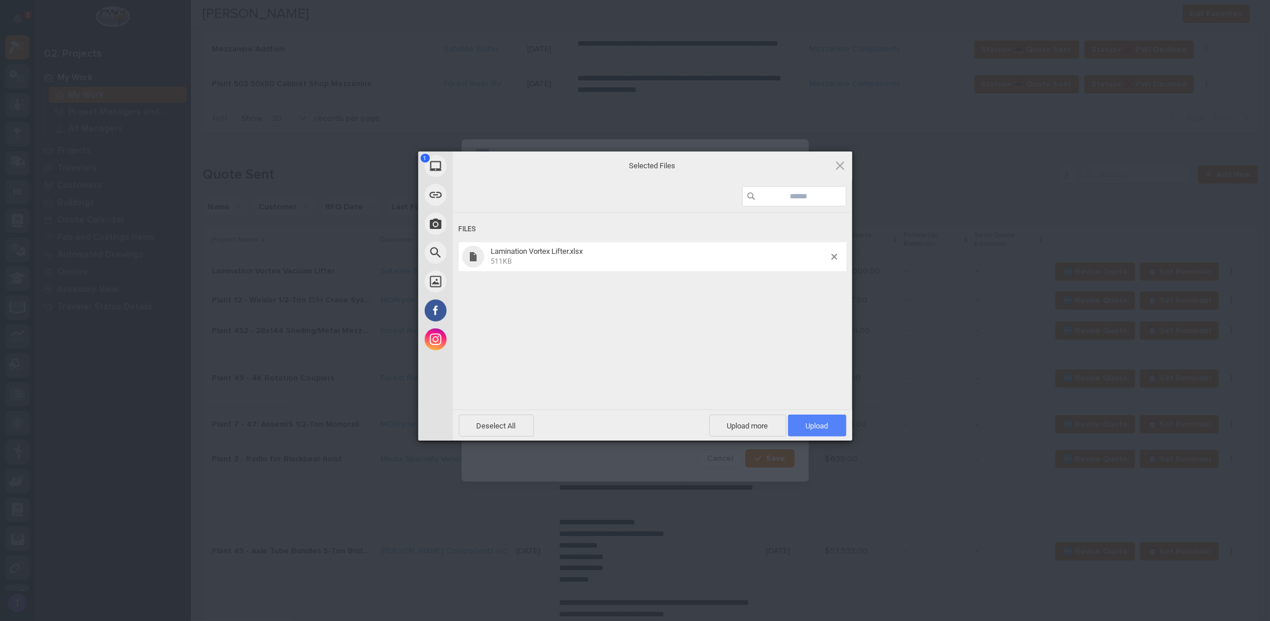
click at [808, 423] on span "Upload 1" at bounding box center [817, 426] width 23 height 9
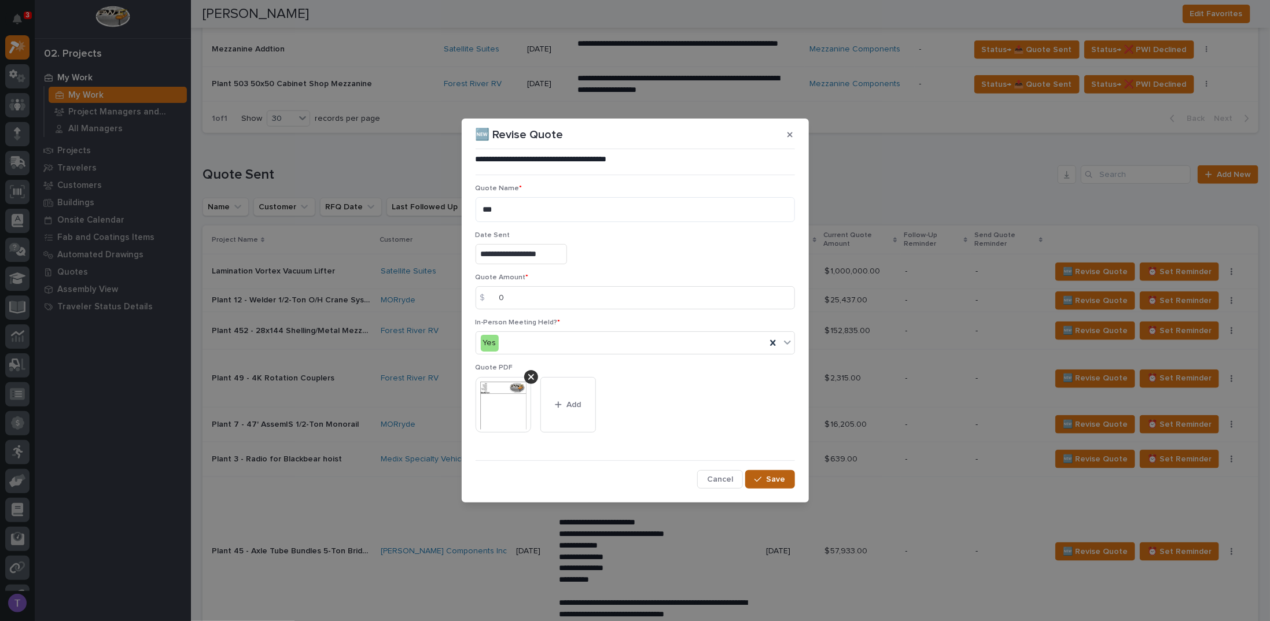
click at [773, 476] on span "Save" at bounding box center [775, 479] width 19 height 10
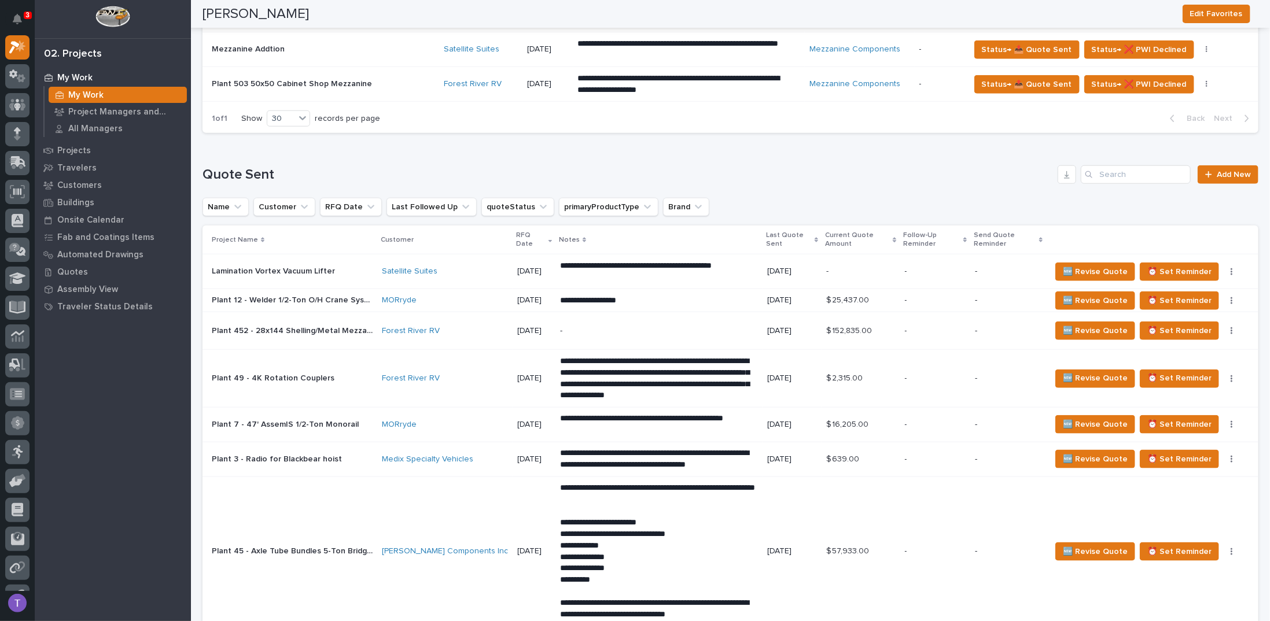
click at [279, 265] on p "Lamination Vortex Vacuum Lifter" at bounding box center [275, 270] width 126 height 12
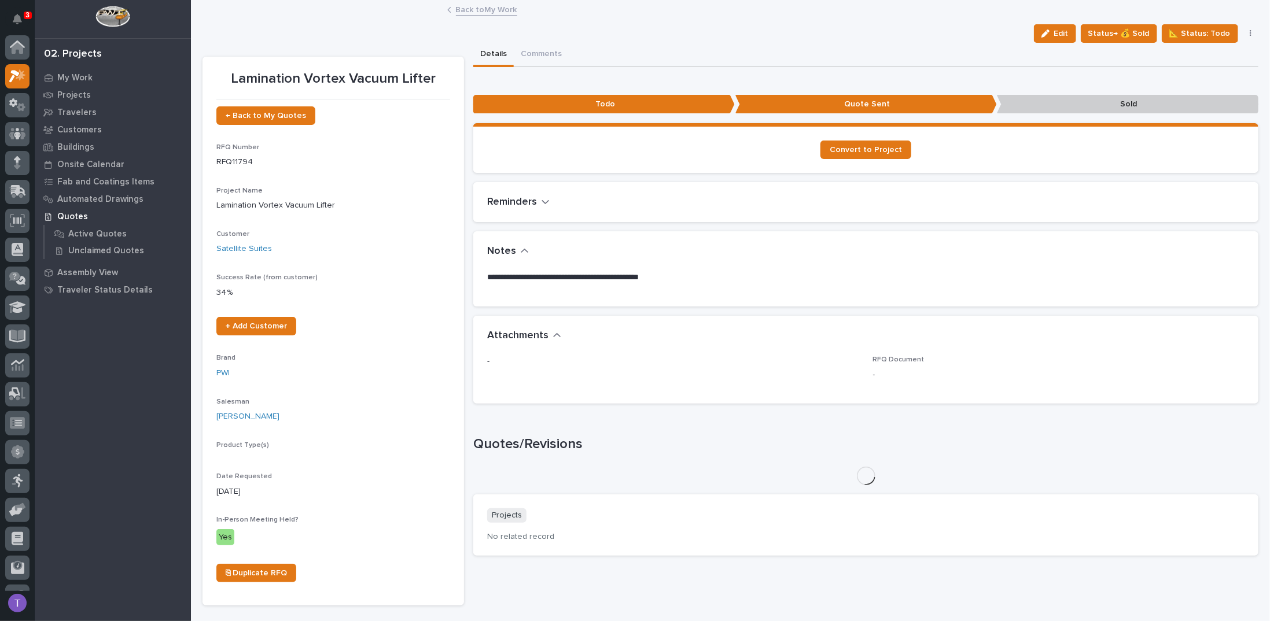
scroll to position [29, 0]
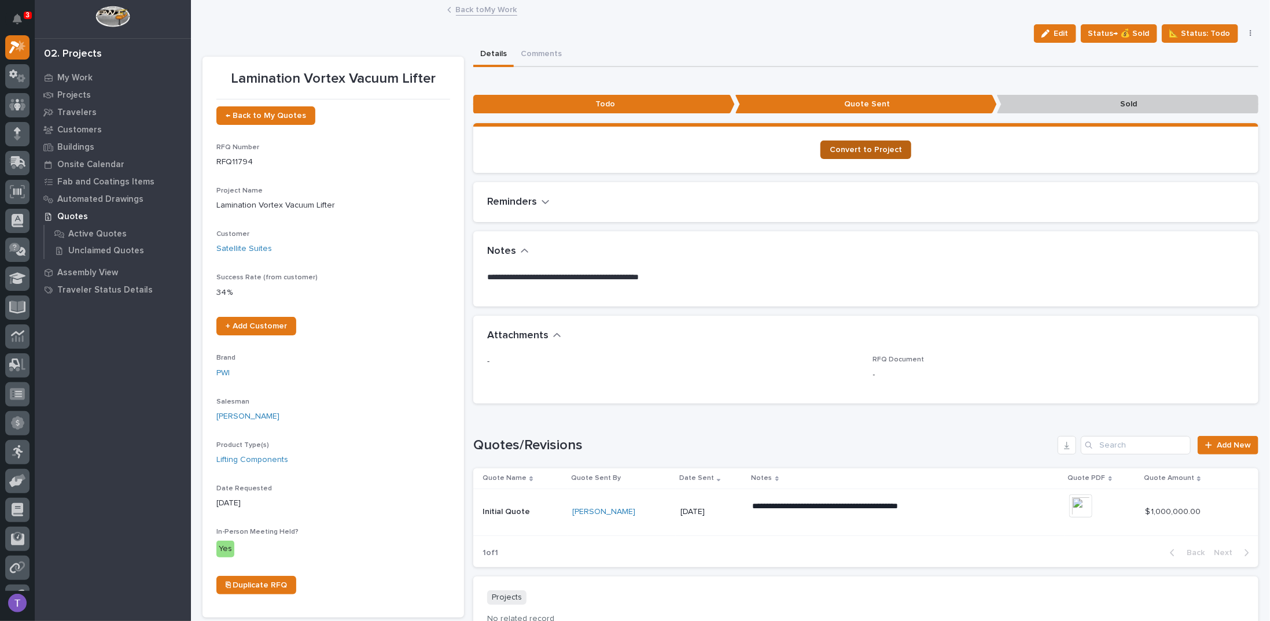
click at [853, 147] on span "Convert to Project" at bounding box center [865, 150] width 72 height 8
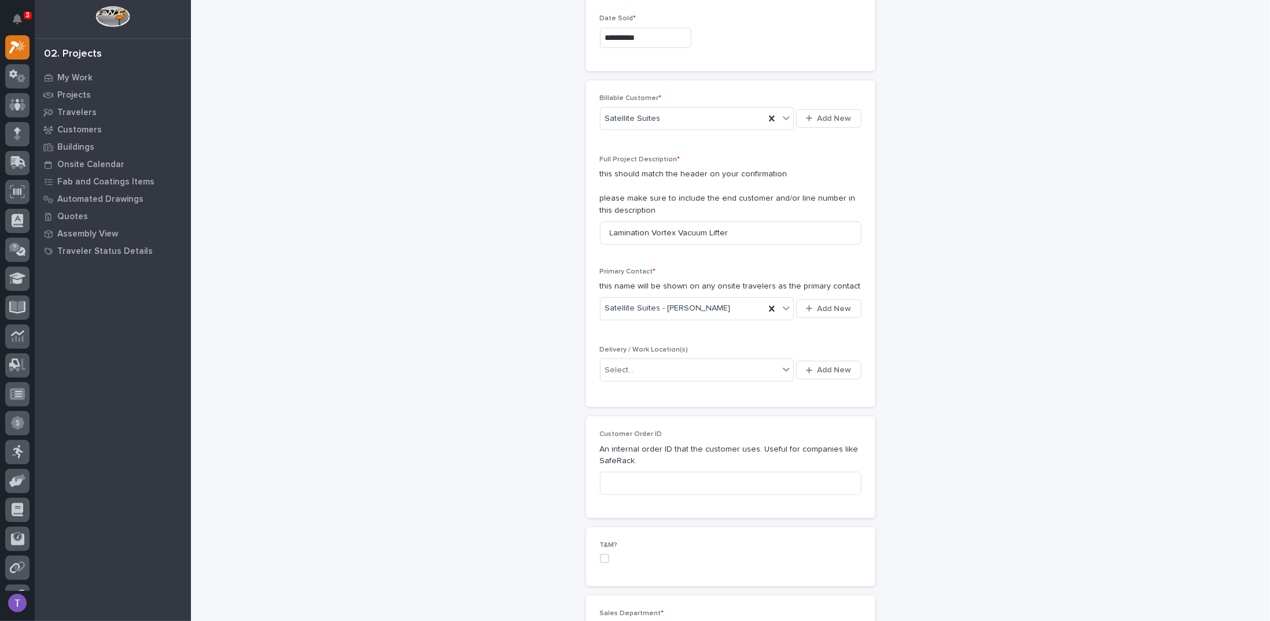
scroll to position [231, 0]
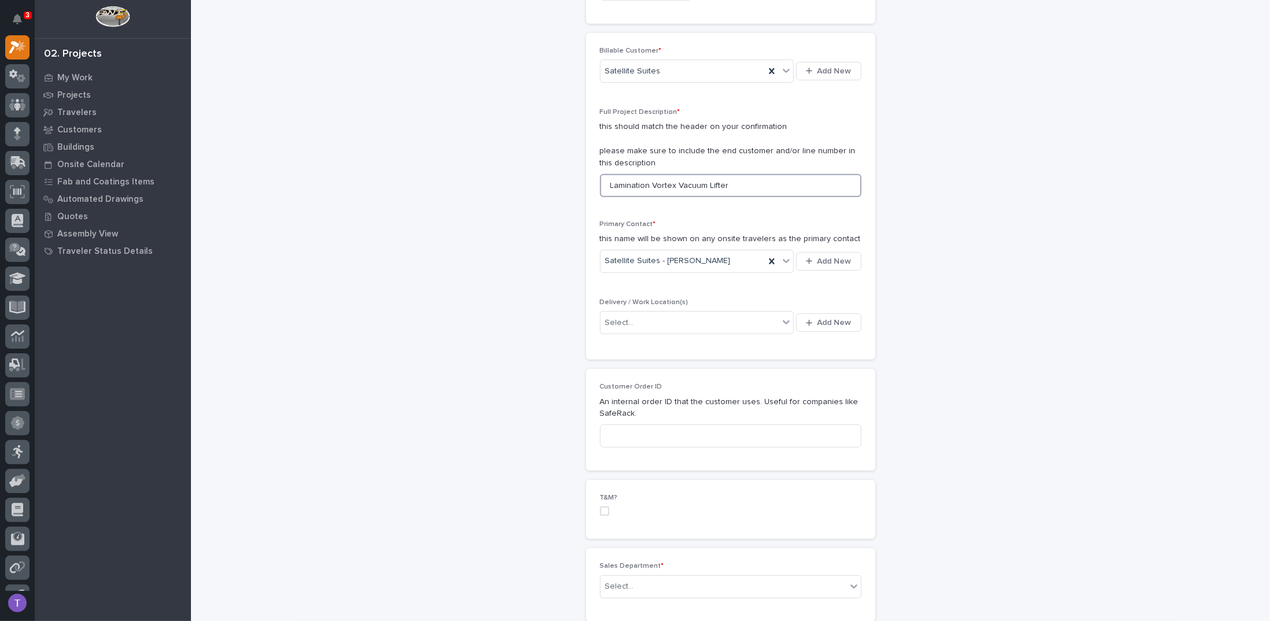
click at [605, 183] on input "Lamination Vortex Vacuum Lifter" at bounding box center [730, 185] width 261 height 23
type input "R&D / Prototype Lamination Vortex Vacuum Lifter"
click at [628, 317] on div "Select..." at bounding box center [689, 322] width 179 height 19
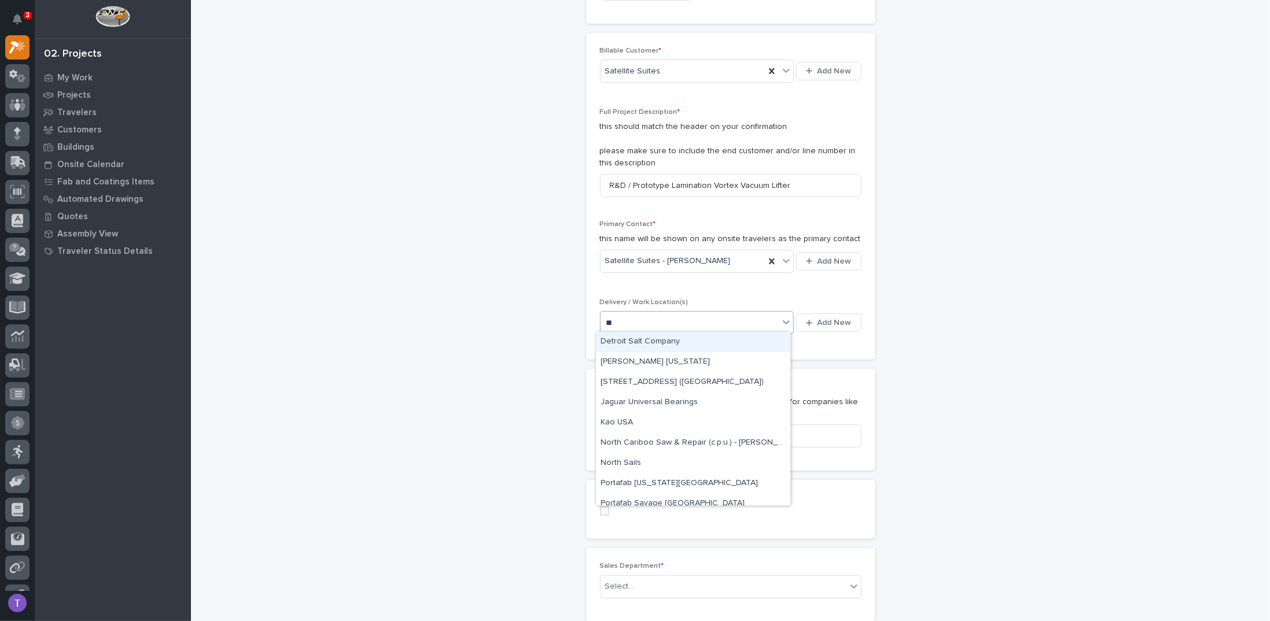
type input "***"
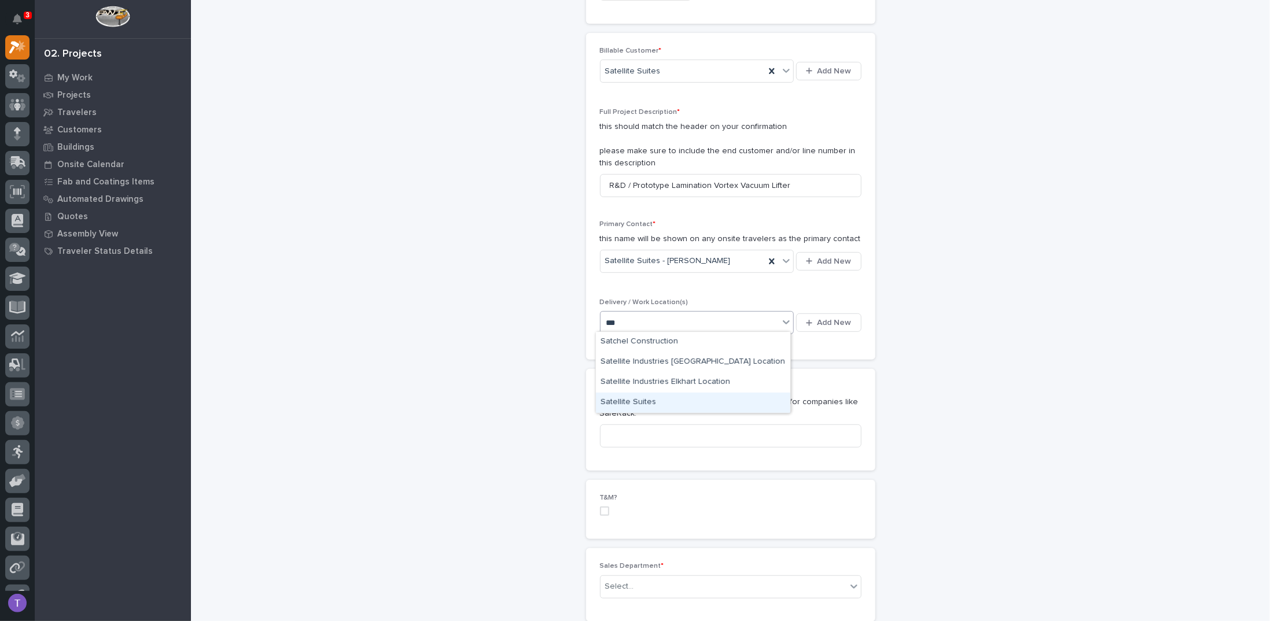
click at [623, 403] on div "Satellite Suites" at bounding box center [693, 403] width 194 height 20
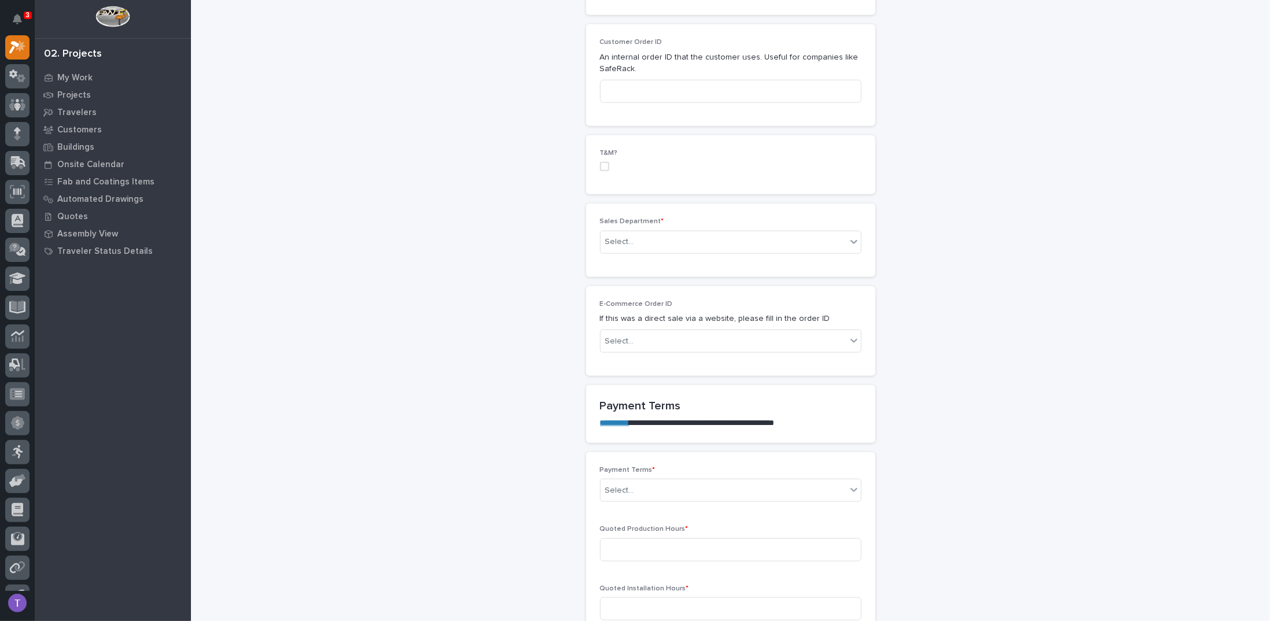
scroll to position [578, 0]
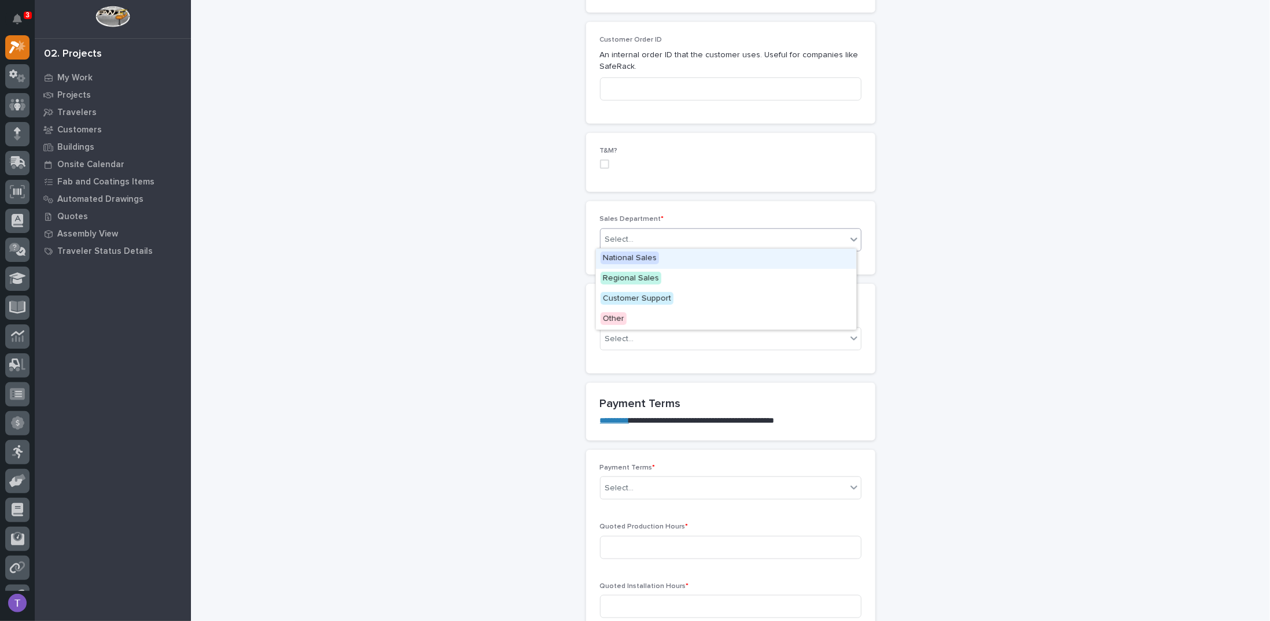
click at [617, 239] on div "Select..." at bounding box center [619, 240] width 29 height 12
click at [614, 275] on span "Regional Sales" at bounding box center [630, 278] width 61 height 13
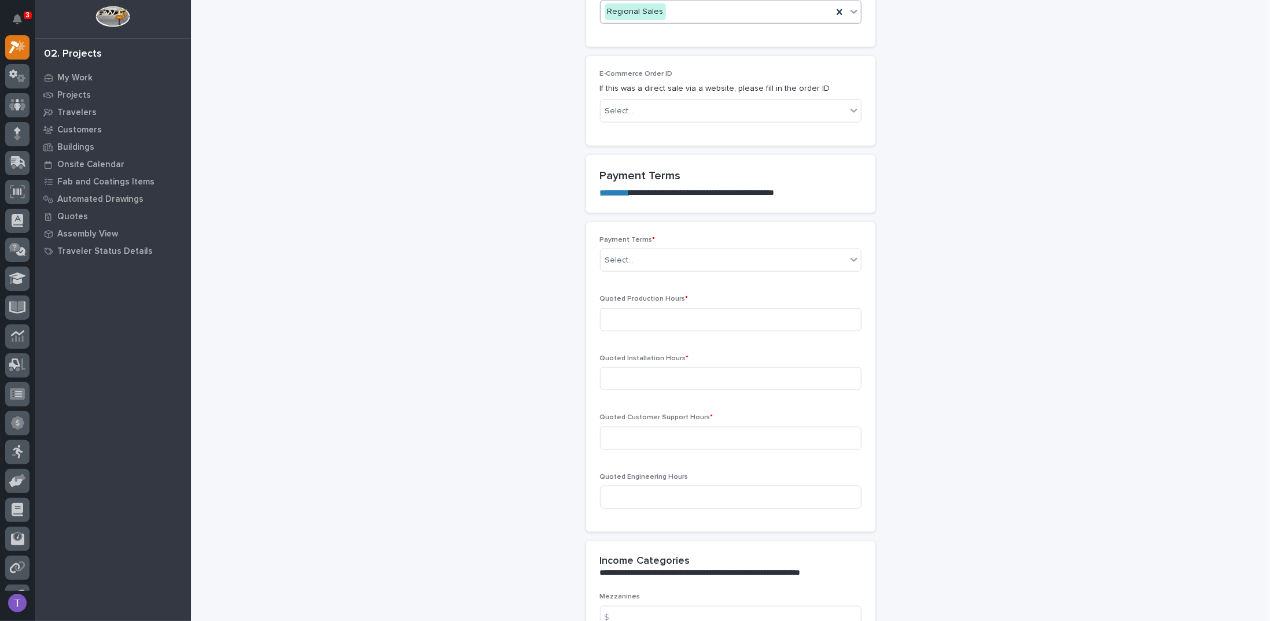
scroll to position [810, 0]
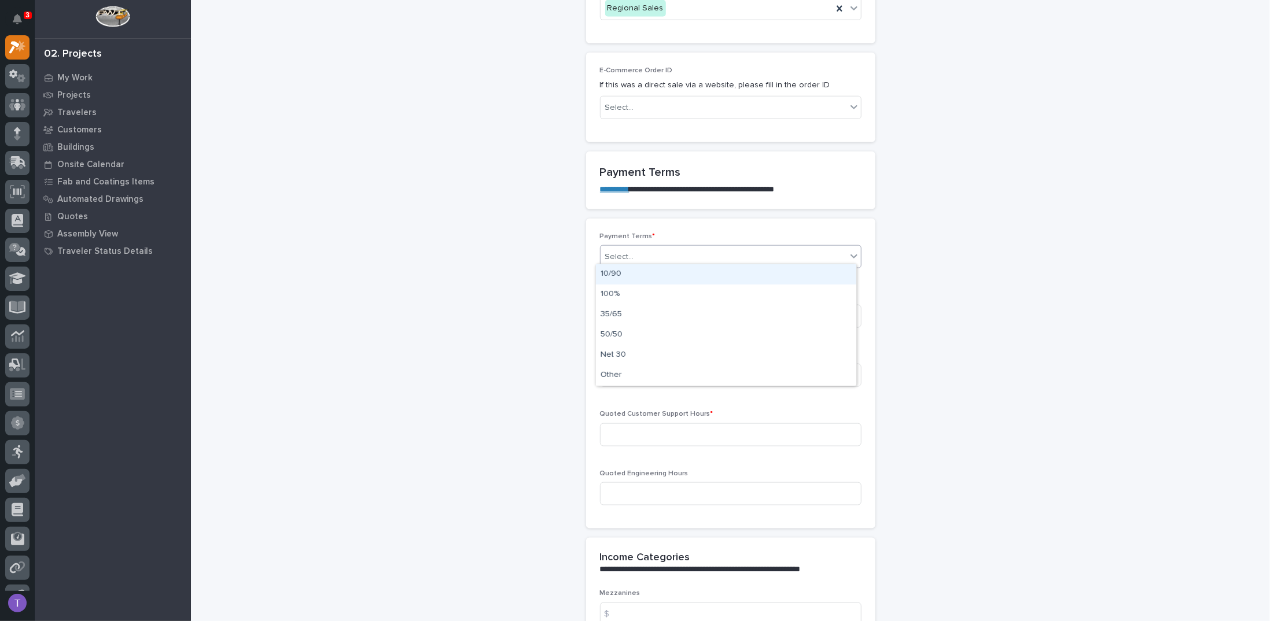
click at [610, 251] on div "Select..." at bounding box center [619, 257] width 29 height 12
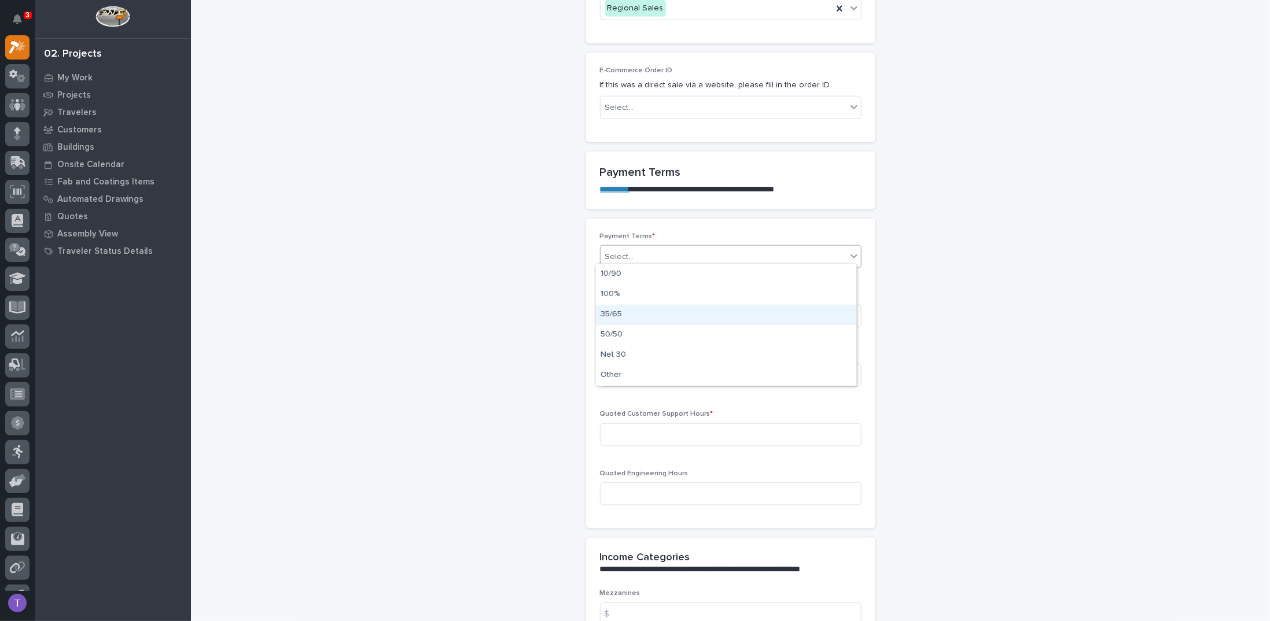
click at [613, 312] on div "35/65" at bounding box center [726, 315] width 260 height 20
click at [613, 312] on input at bounding box center [730, 316] width 261 height 23
type input "100"
type input "6"
type input "0"
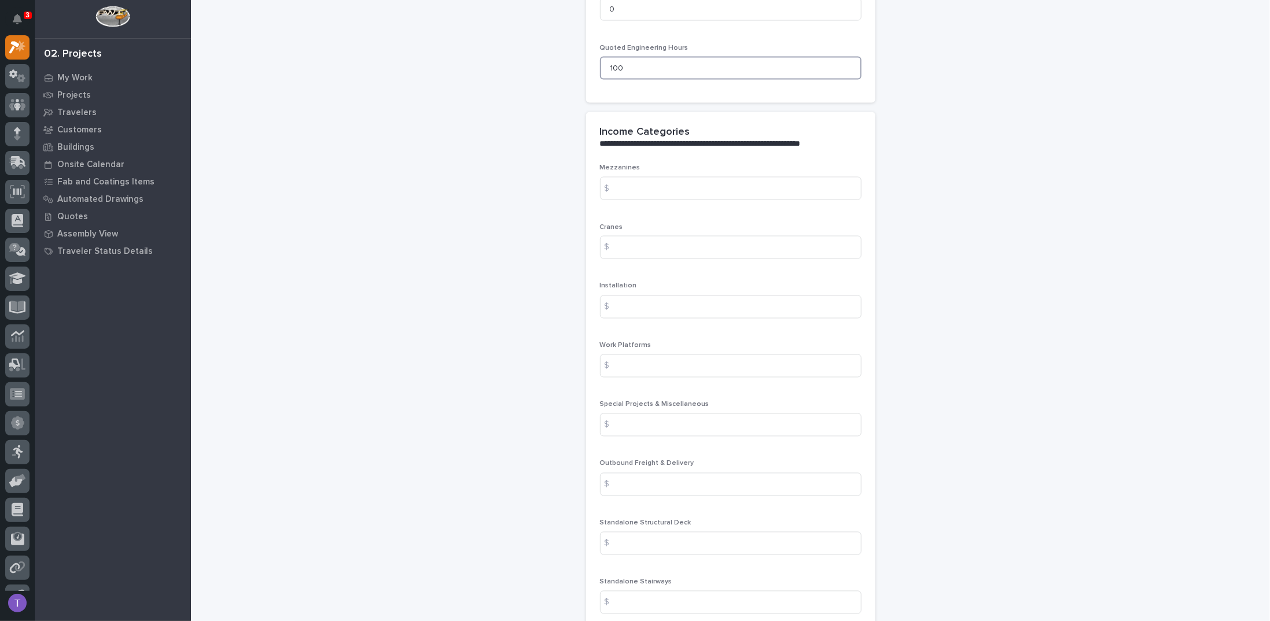
scroll to position [1272, 0]
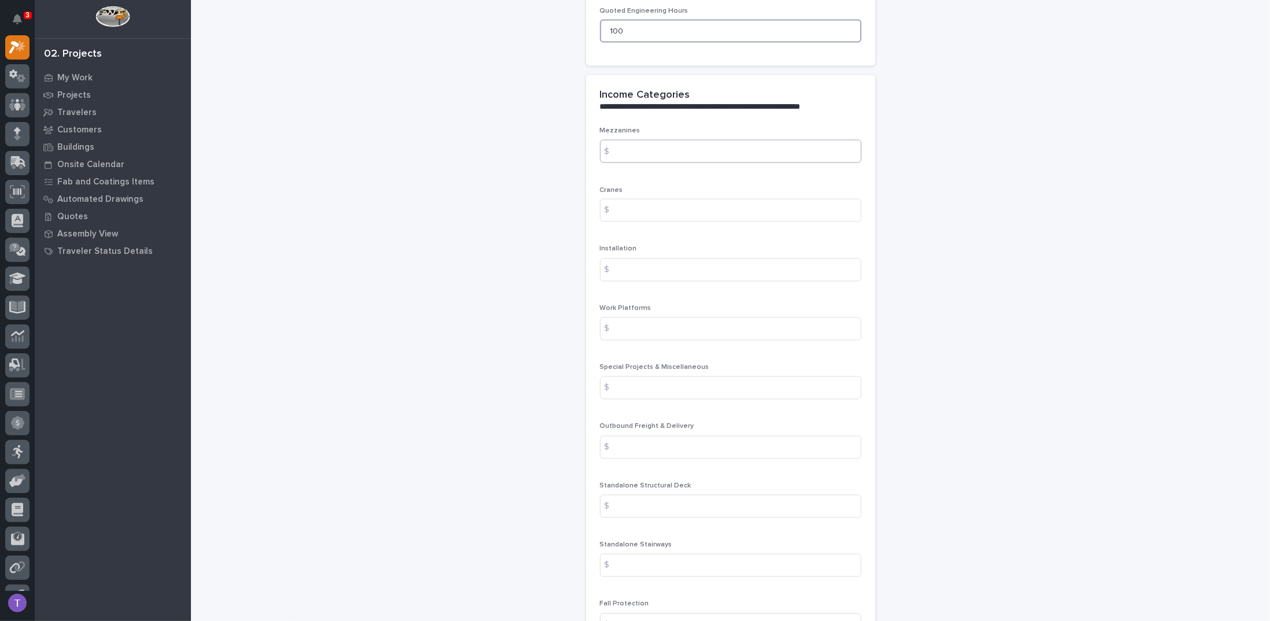
type input "100"
click at [622, 143] on input at bounding box center [730, 151] width 261 height 23
type input "0"
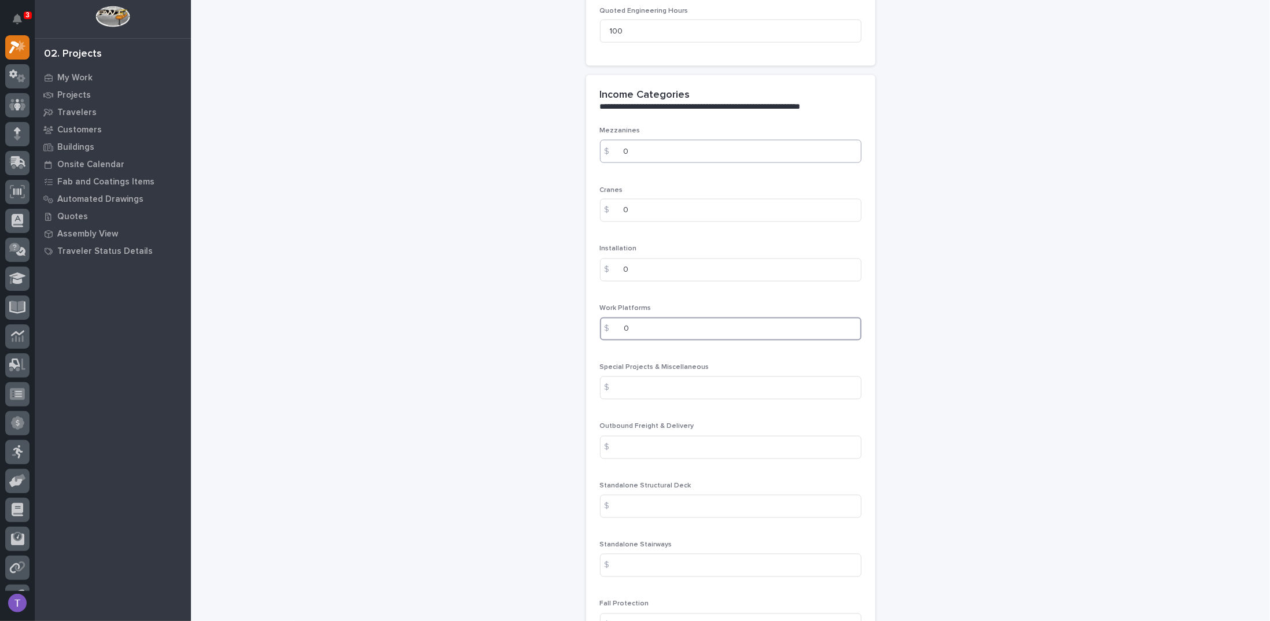
type input "0"
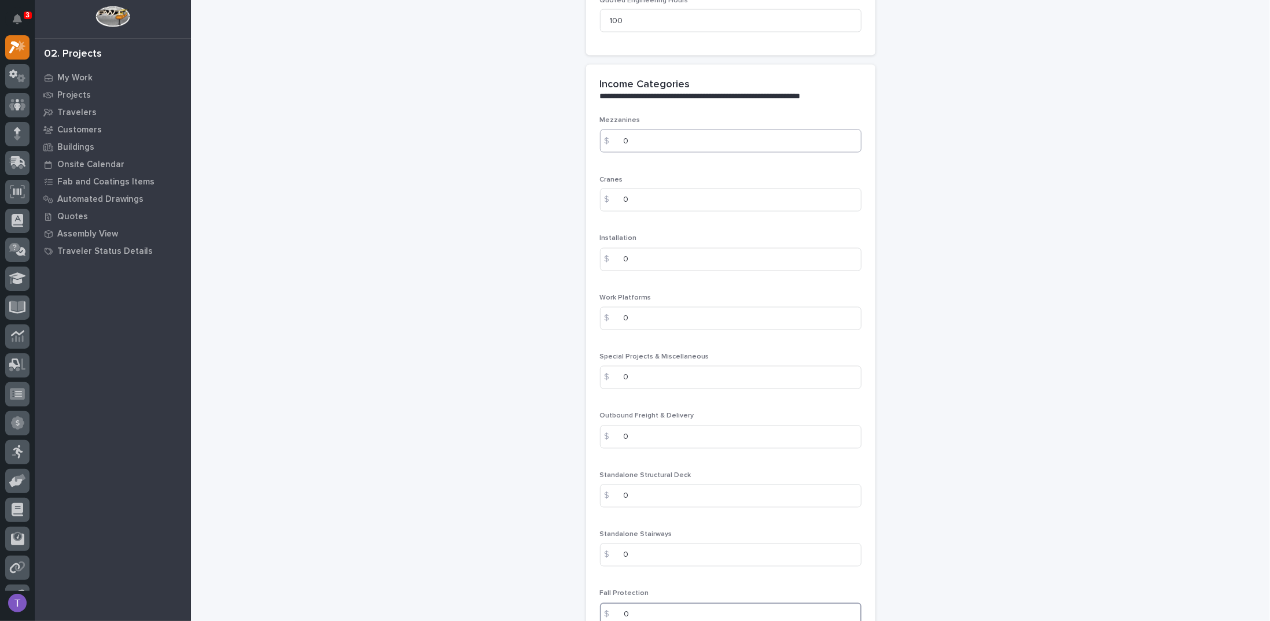
type input "0"
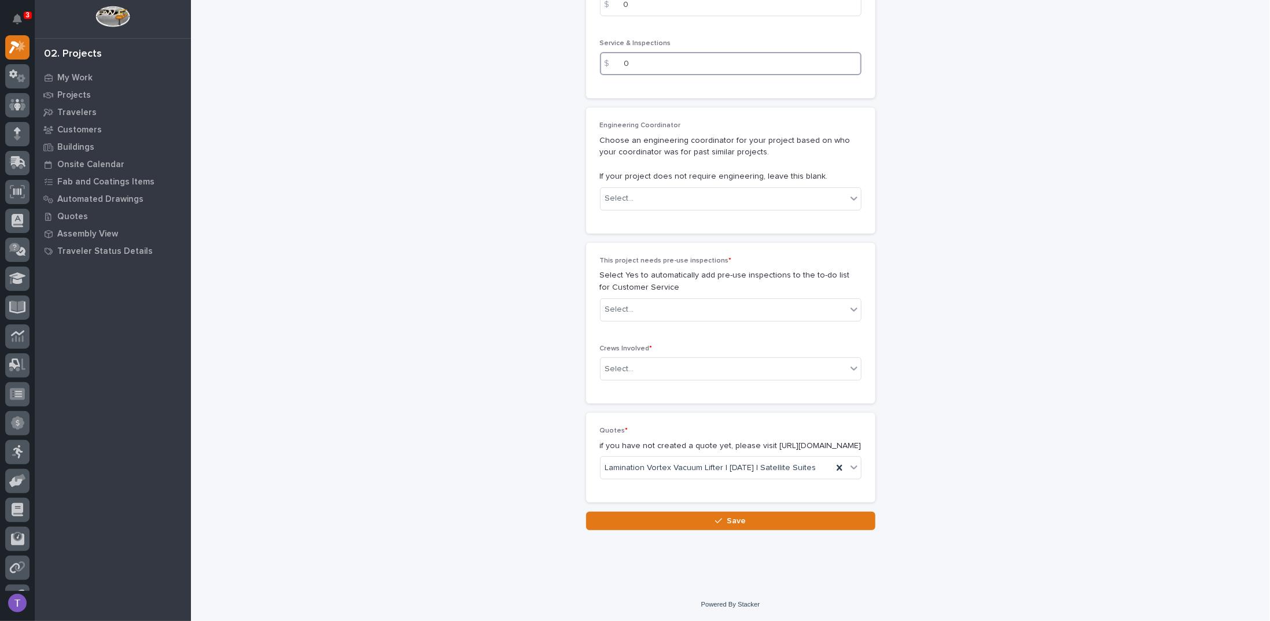
scroll to position [1898, 0]
type input "0"
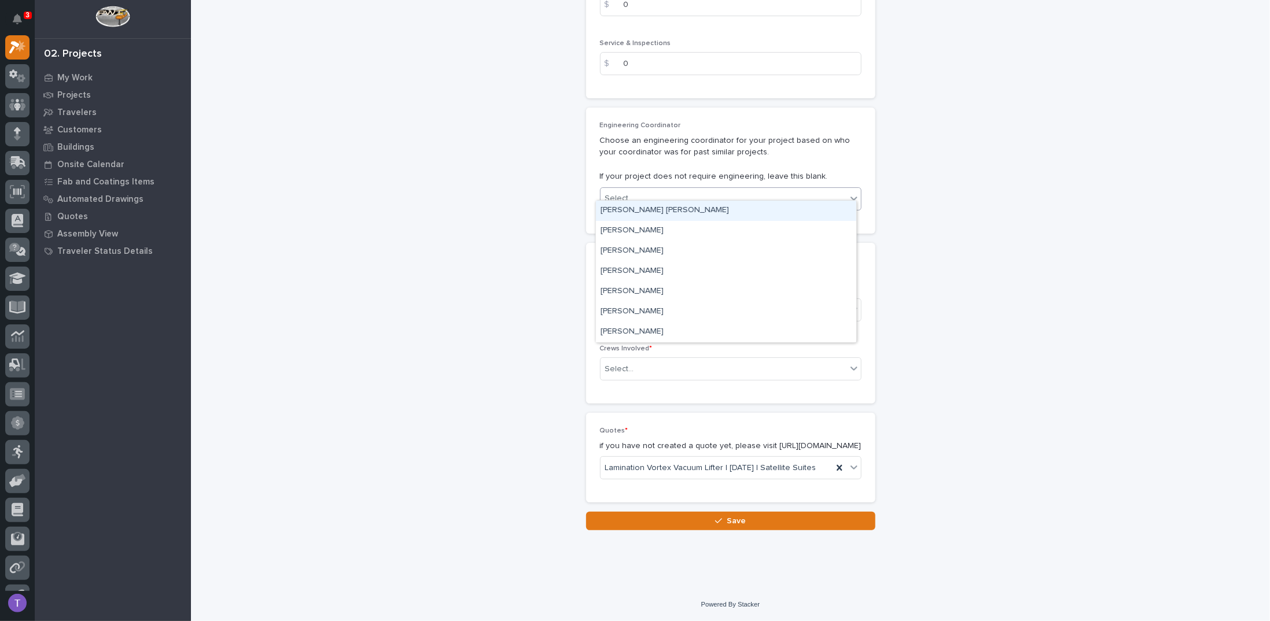
click at [617, 193] on div "Select..." at bounding box center [619, 199] width 29 height 12
click at [611, 228] on div "[PERSON_NAME]" at bounding box center [726, 231] width 260 height 20
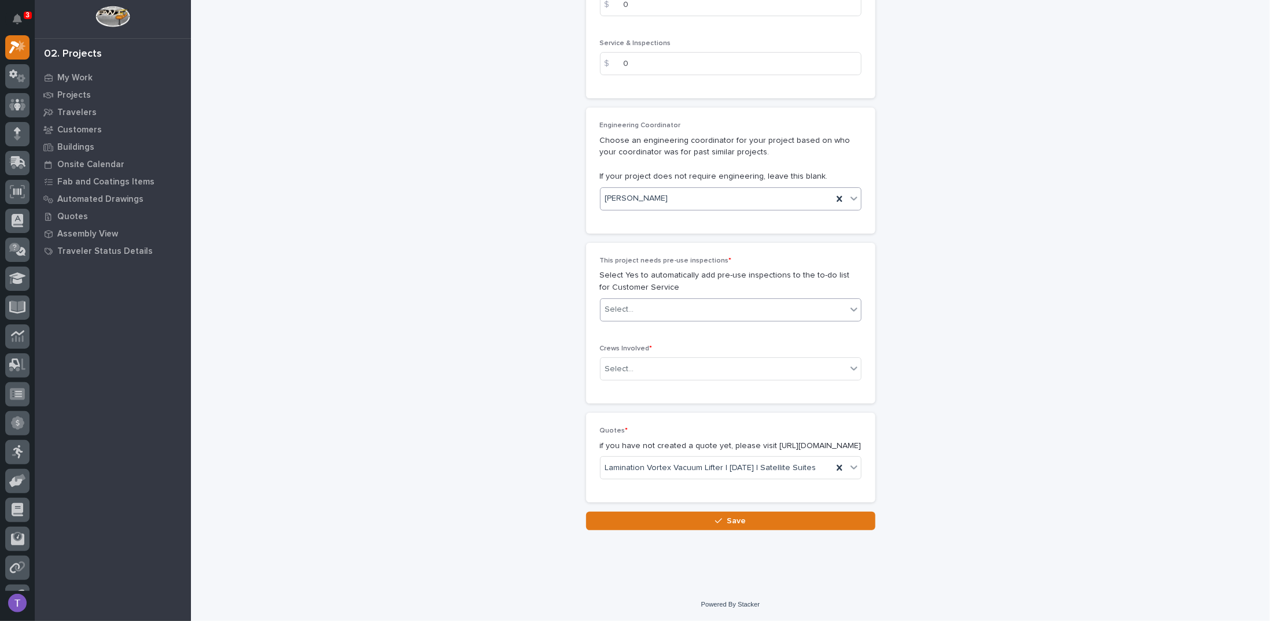
click at [615, 304] on div "Select..." at bounding box center [619, 310] width 29 height 12
click at [605, 342] on div "No" at bounding box center [726, 341] width 260 height 20
click at [615, 363] on div "Select..." at bounding box center [619, 369] width 29 height 12
click at [618, 378] on div "Production" at bounding box center [726, 380] width 260 height 20
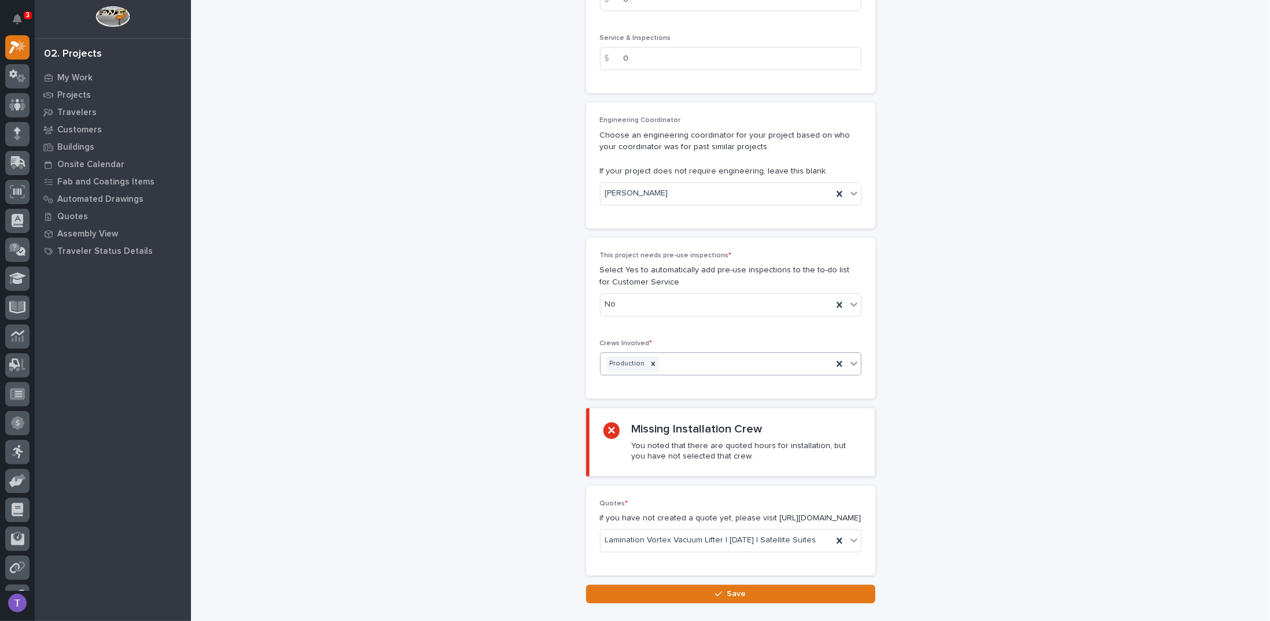
click at [684, 355] on div "Production" at bounding box center [716, 364] width 232 height 20
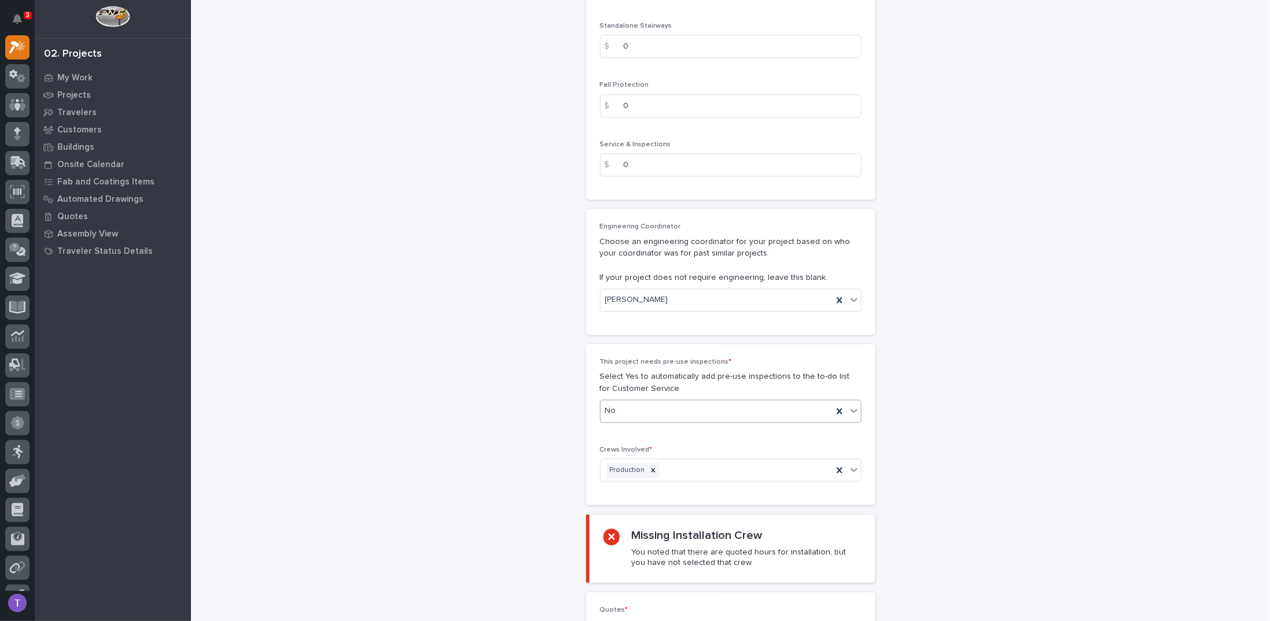
scroll to position [1840, 0]
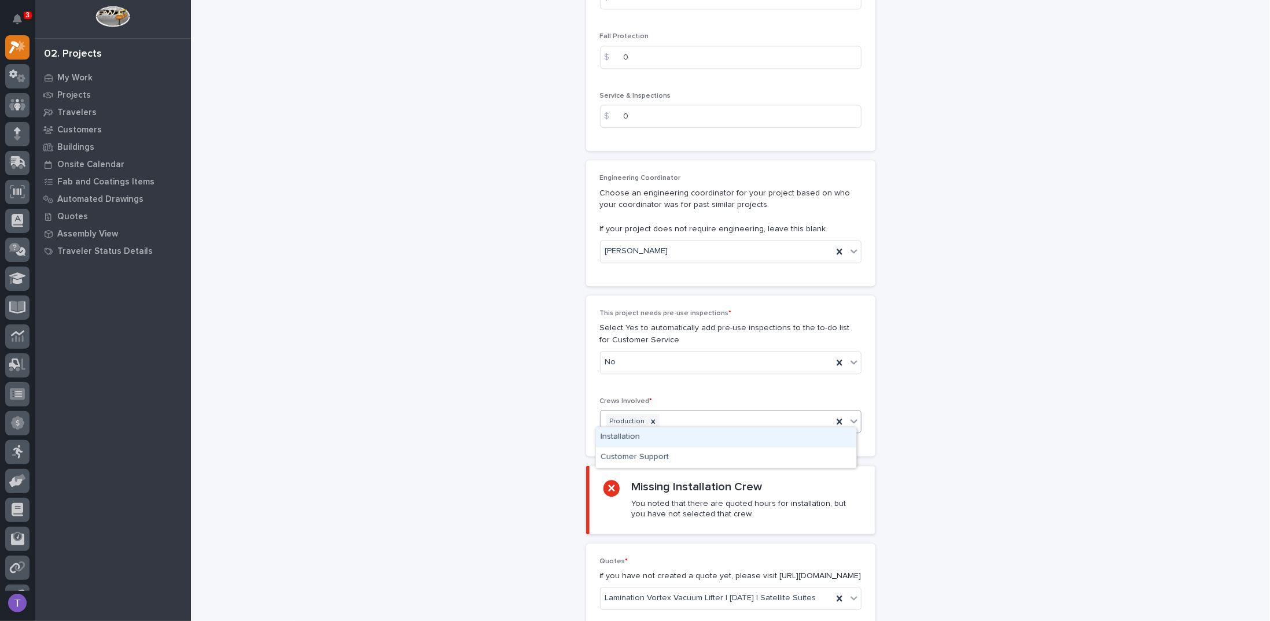
click at [692, 412] on div "Production" at bounding box center [716, 422] width 232 height 20
click at [614, 434] on div "Installation" at bounding box center [726, 437] width 260 height 20
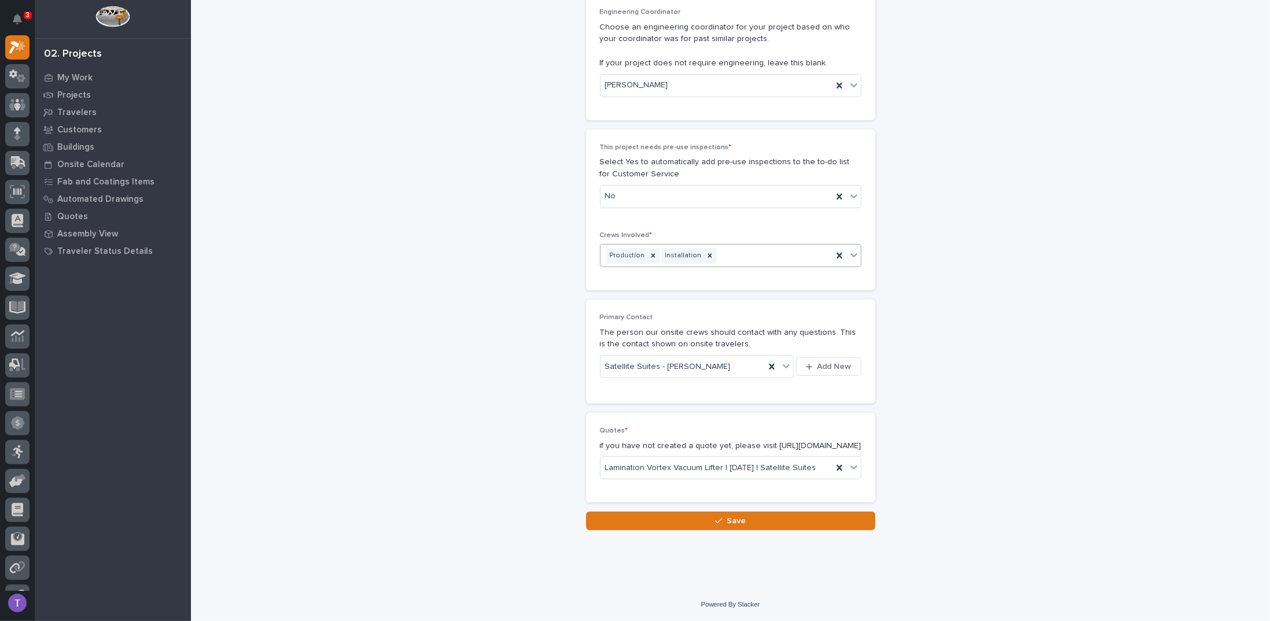
scroll to position [2011, 0]
click at [728, 519] on span "Save" at bounding box center [735, 521] width 19 height 10
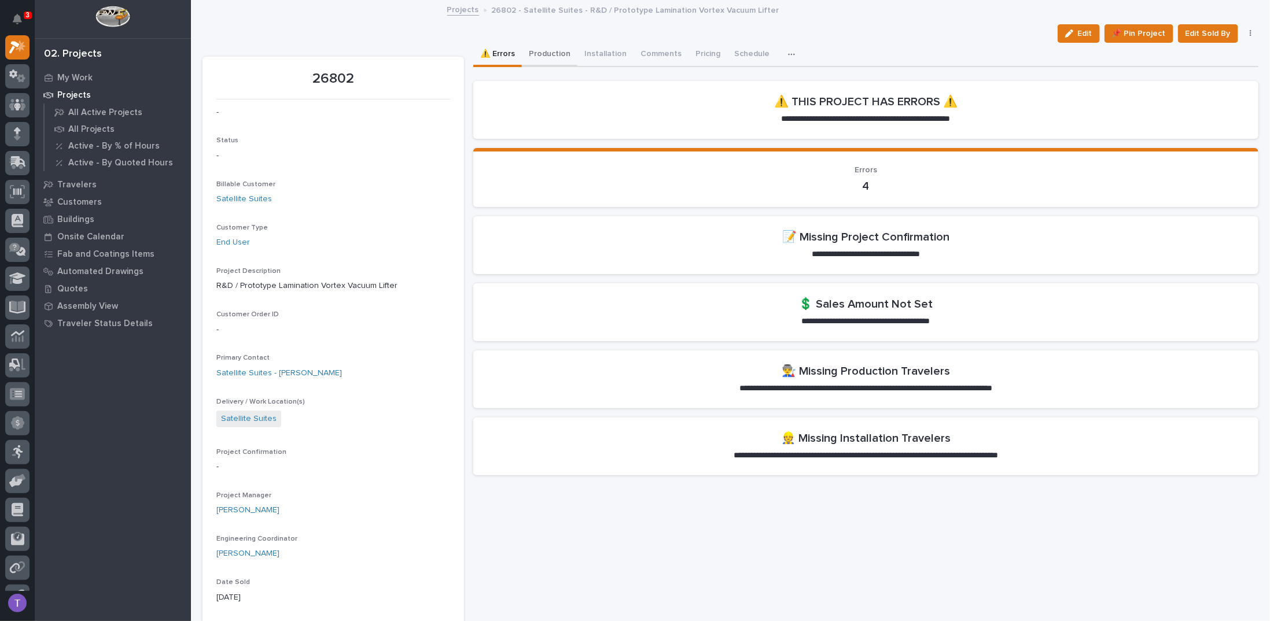
click at [547, 53] on button "Production" at bounding box center [550, 55] width 56 height 24
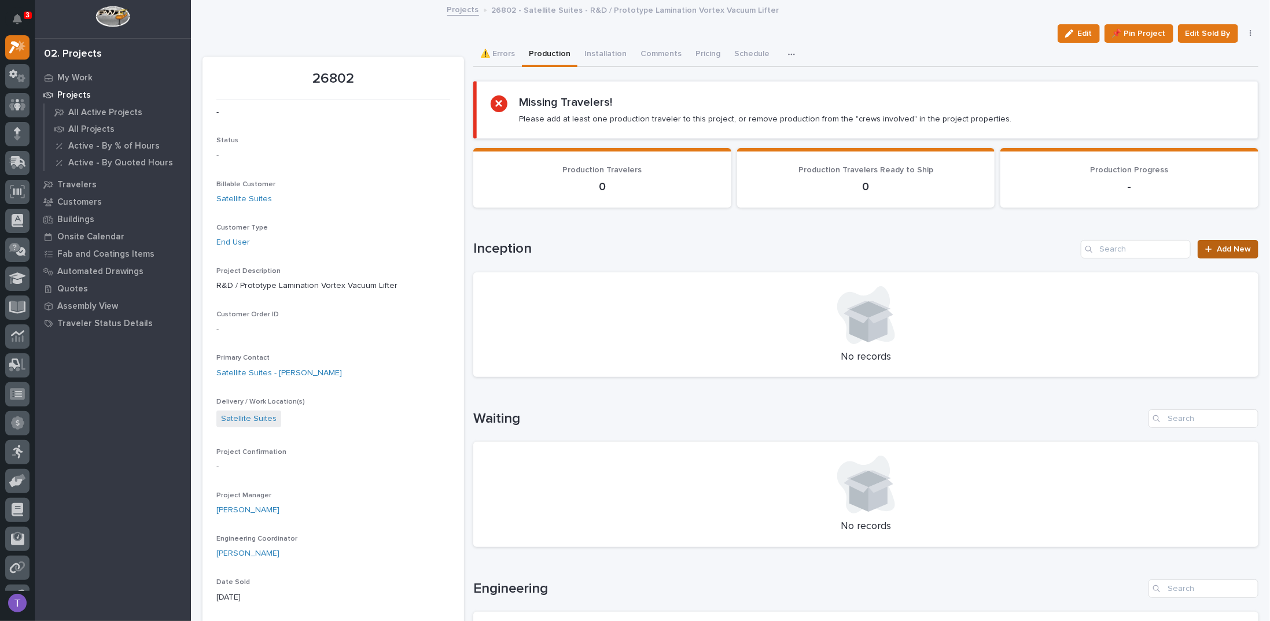
click at [1227, 243] on link "Add New" at bounding box center [1227, 249] width 61 height 19
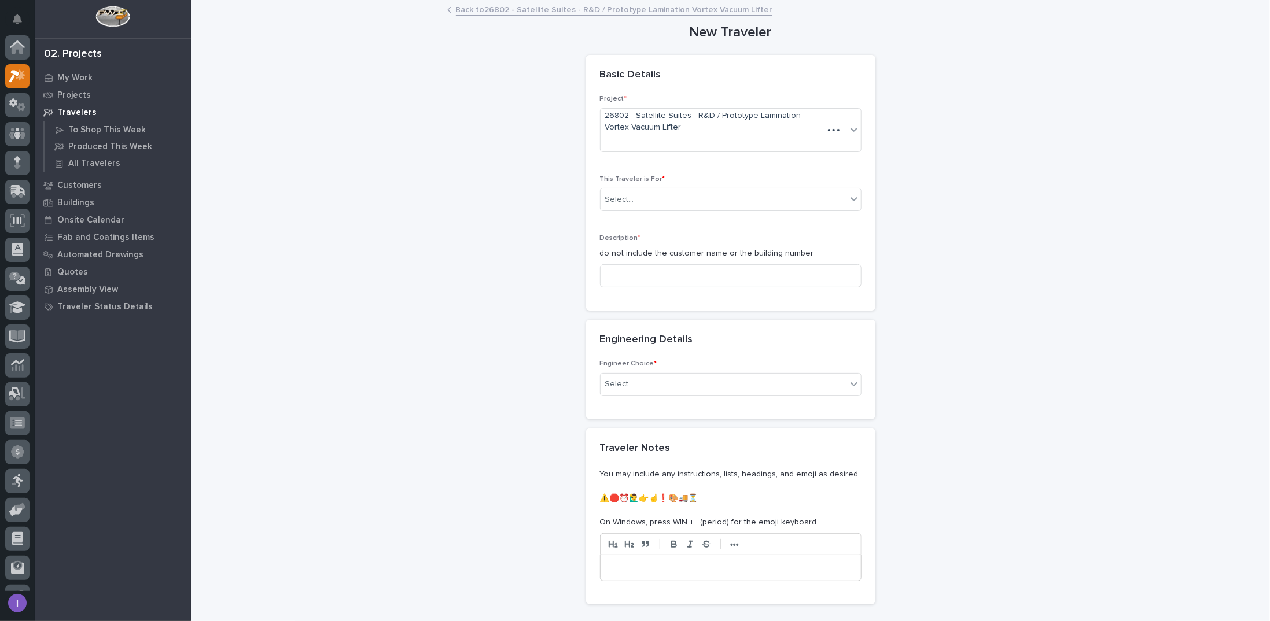
scroll to position [29, 0]
click at [617, 194] on div "Select..." at bounding box center [619, 200] width 29 height 12
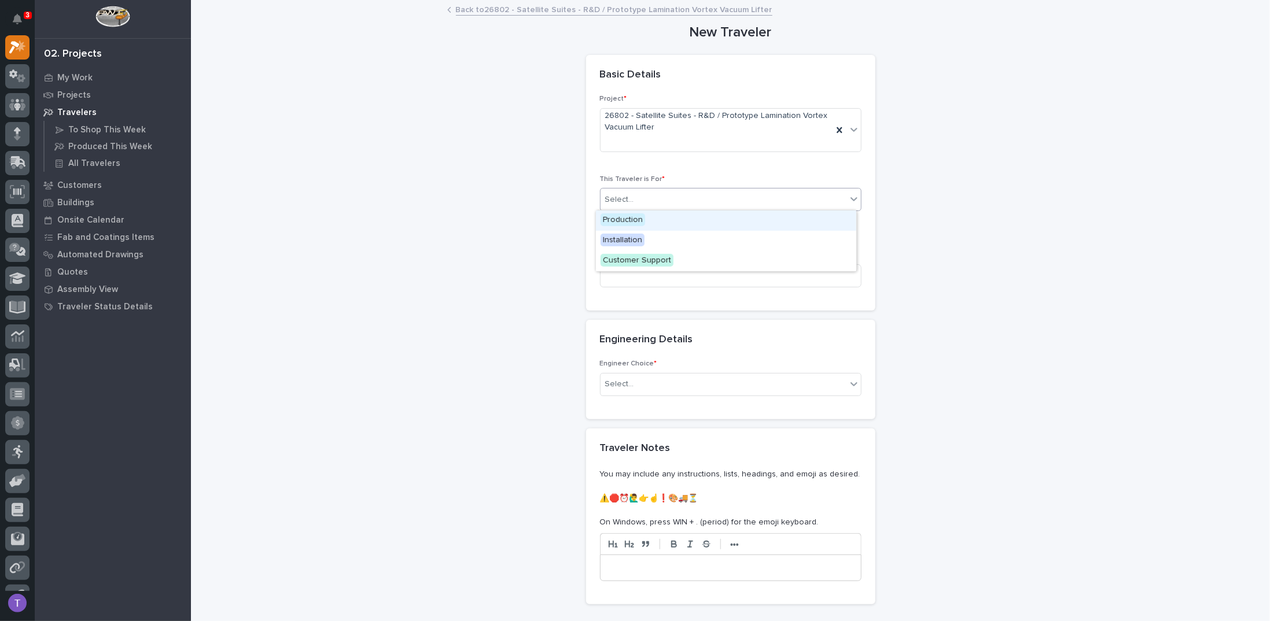
click at [620, 216] on span "Production" at bounding box center [622, 219] width 45 height 13
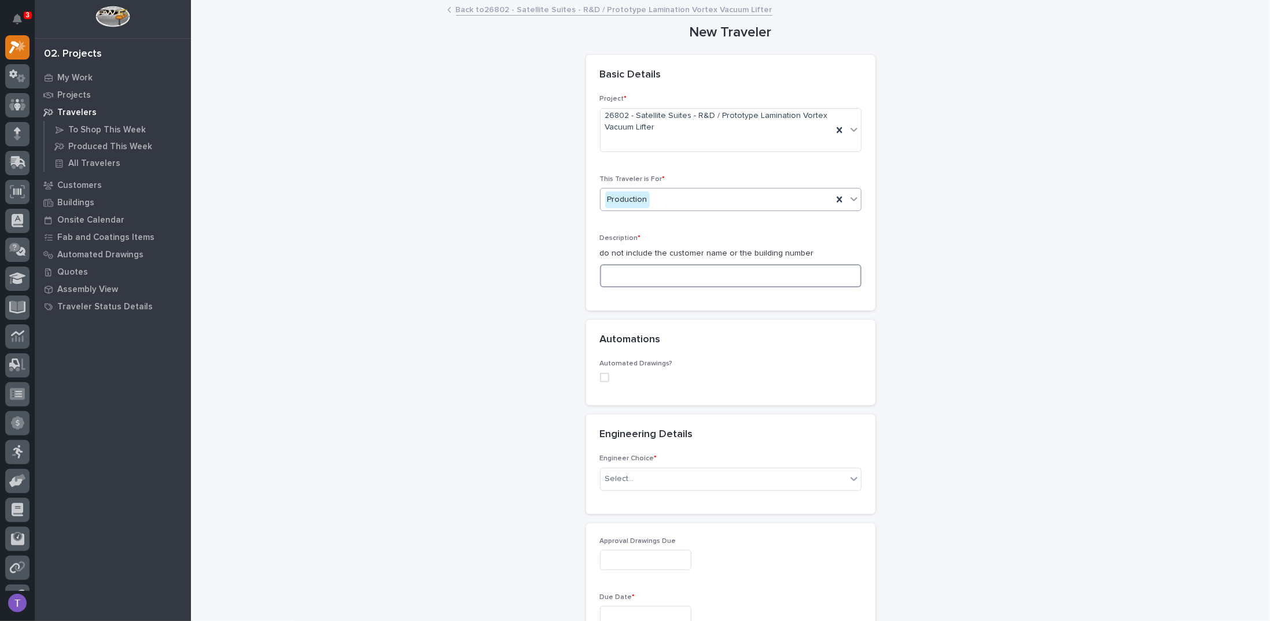
click at [619, 273] on input at bounding box center [730, 275] width 261 height 23
type input "r"
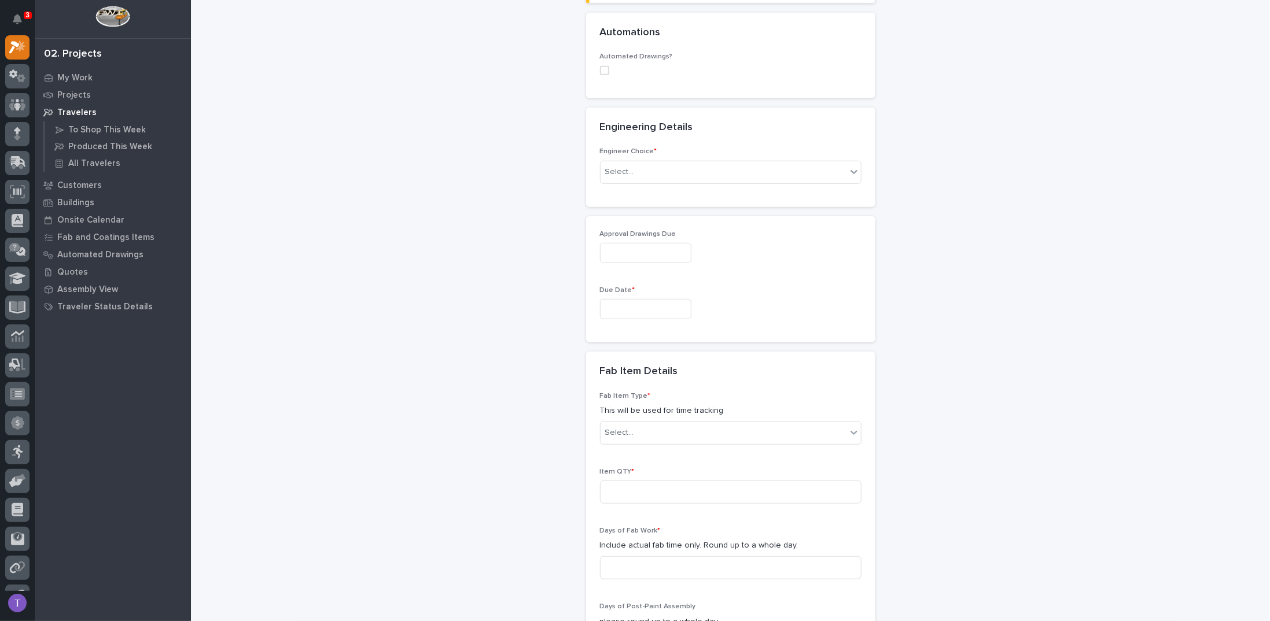
scroll to position [463, 0]
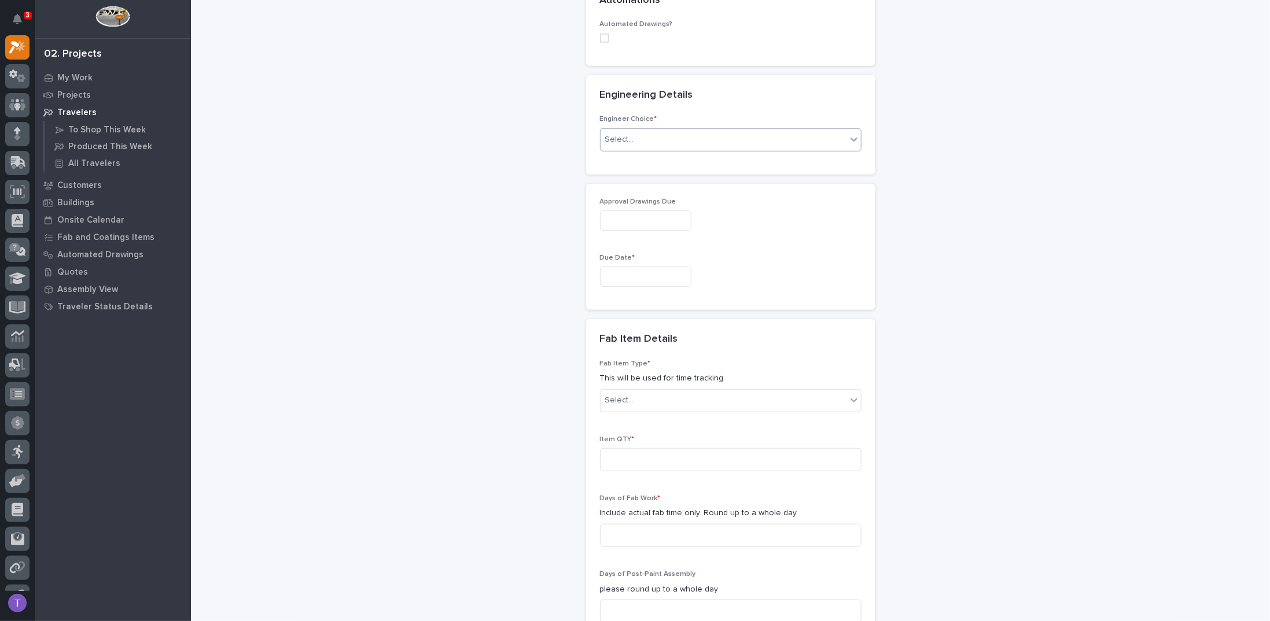
type input "R&D / PROTOTYPE LAMINATION VORTEX LIFTER"
click at [612, 134] on div "Select..." at bounding box center [619, 140] width 29 height 12
click at [613, 177] on div "I want my coordinator to choose an engineer" at bounding box center [726, 180] width 260 height 20
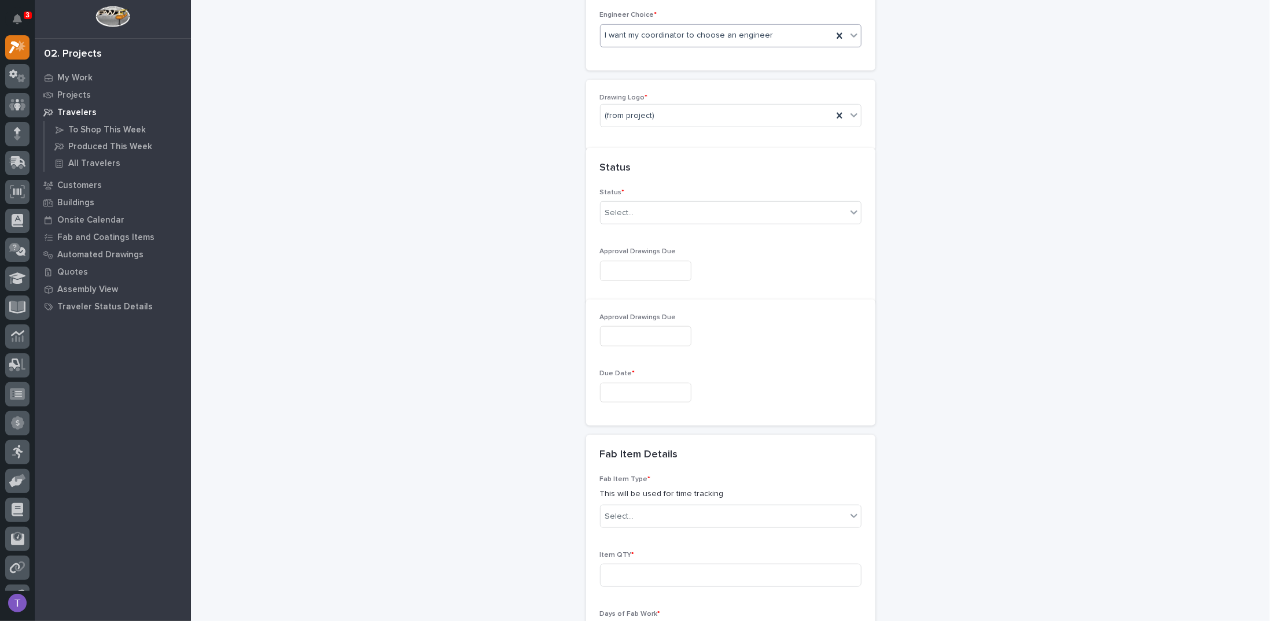
scroll to position [584, 0]
click at [626, 87] on div "(from project)" at bounding box center [730, 98] width 261 height 23
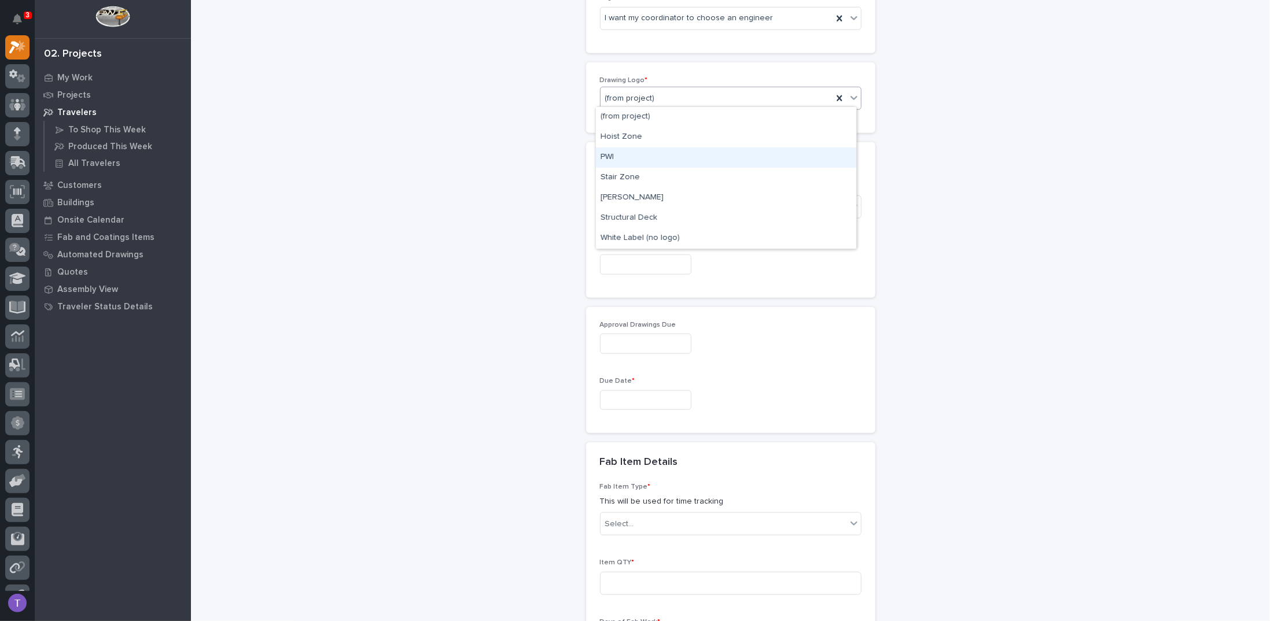
click at [607, 156] on div "PWI" at bounding box center [726, 157] width 260 height 20
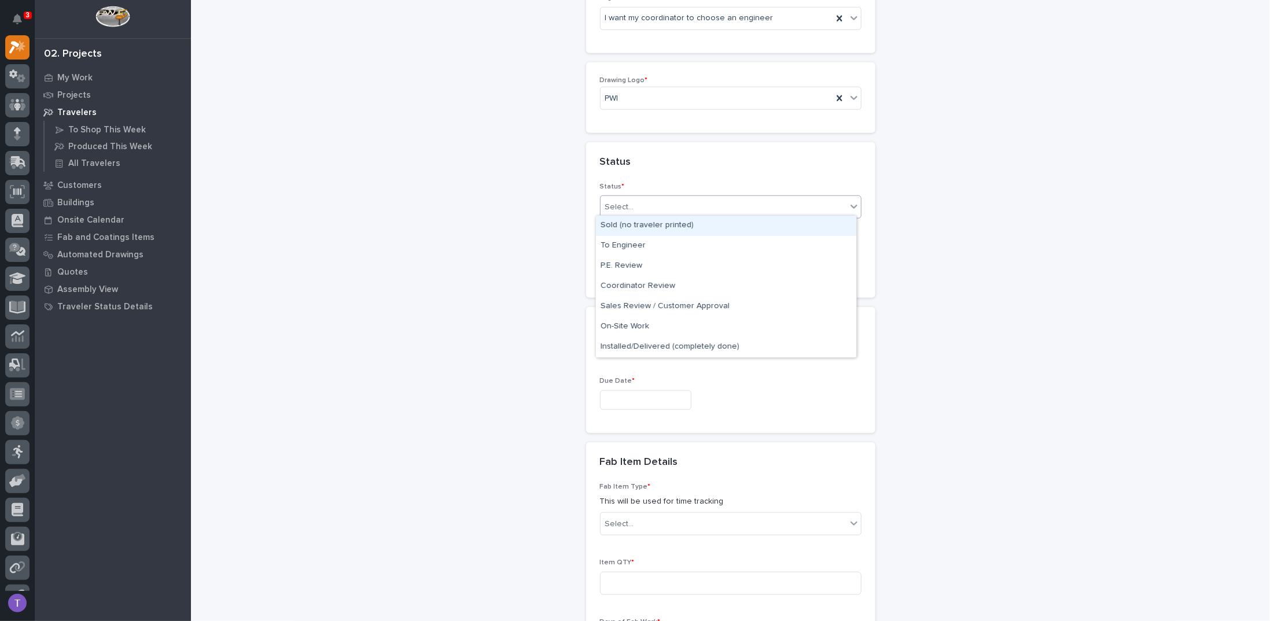
click at [621, 202] on div "Select..." at bounding box center [619, 207] width 29 height 12
click at [622, 242] on div "To Engineer" at bounding box center [726, 246] width 260 height 20
click at [629, 205] on span "To Engineer" at bounding box center [627, 207] width 45 height 12
click at [623, 245] on div "To Engineer" at bounding box center [726, 246] width 260 height 20
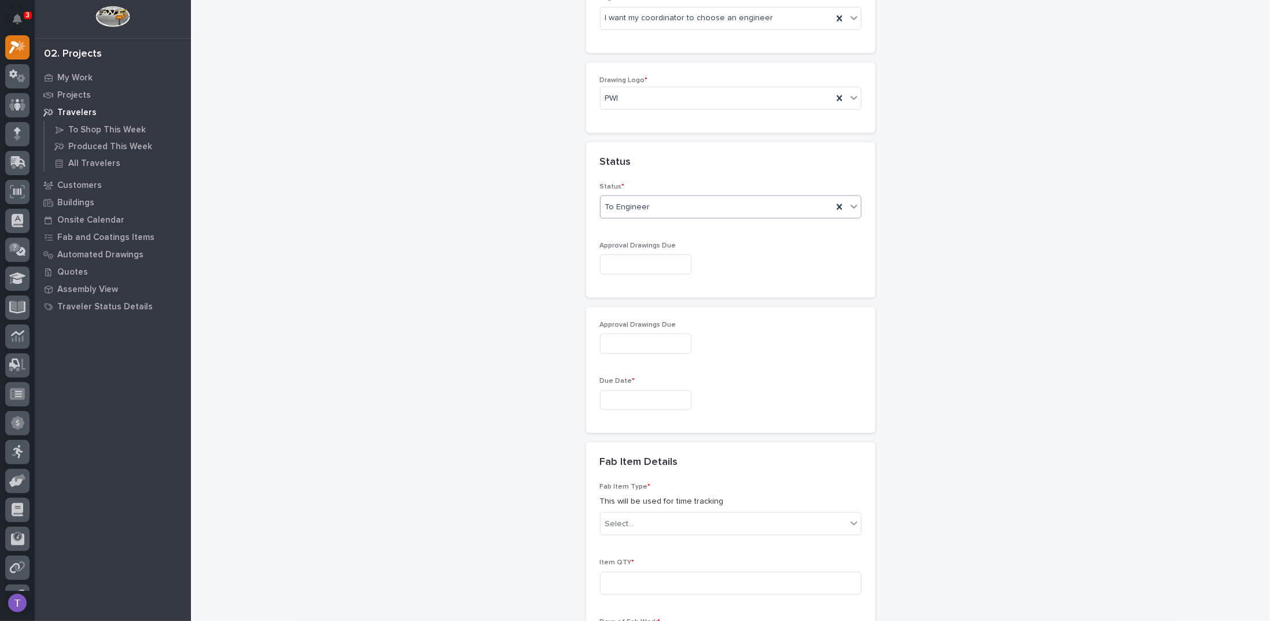
click at [623, 259] on input "text" at bounding box center [645, 264] width 91 height 20
click at [598, 185] on div "18" at bounding box center [596, 186] width 16 height 16
type input "**********"
click at [651, 340] on input "**********" at bounding box center [645, 344] width 91 height 20
click at [672, 243] on div "15" at bounding box center [671, 246] width 16 height 16
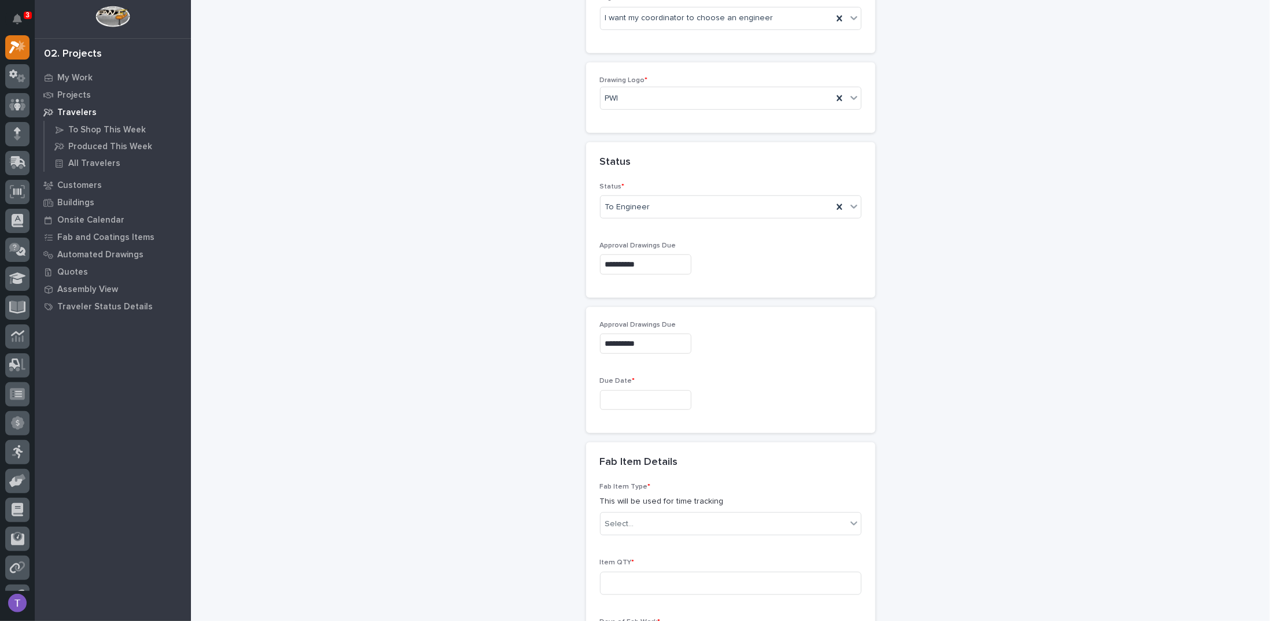
type input "**********"
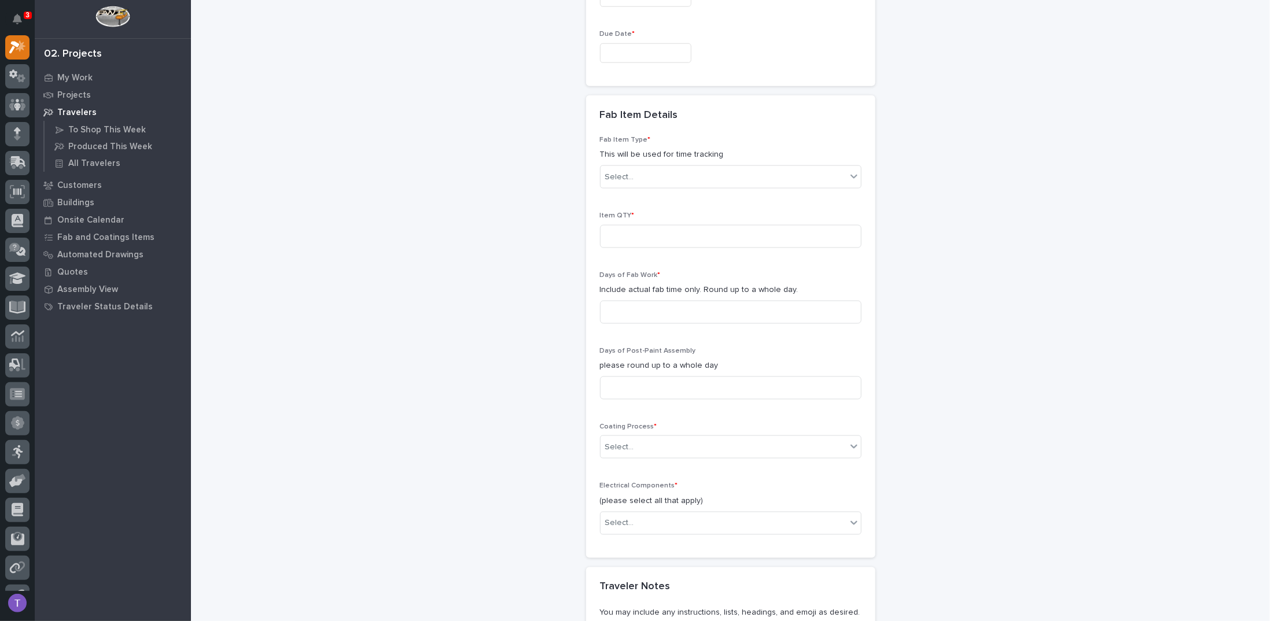
scroll to position [873, 0]
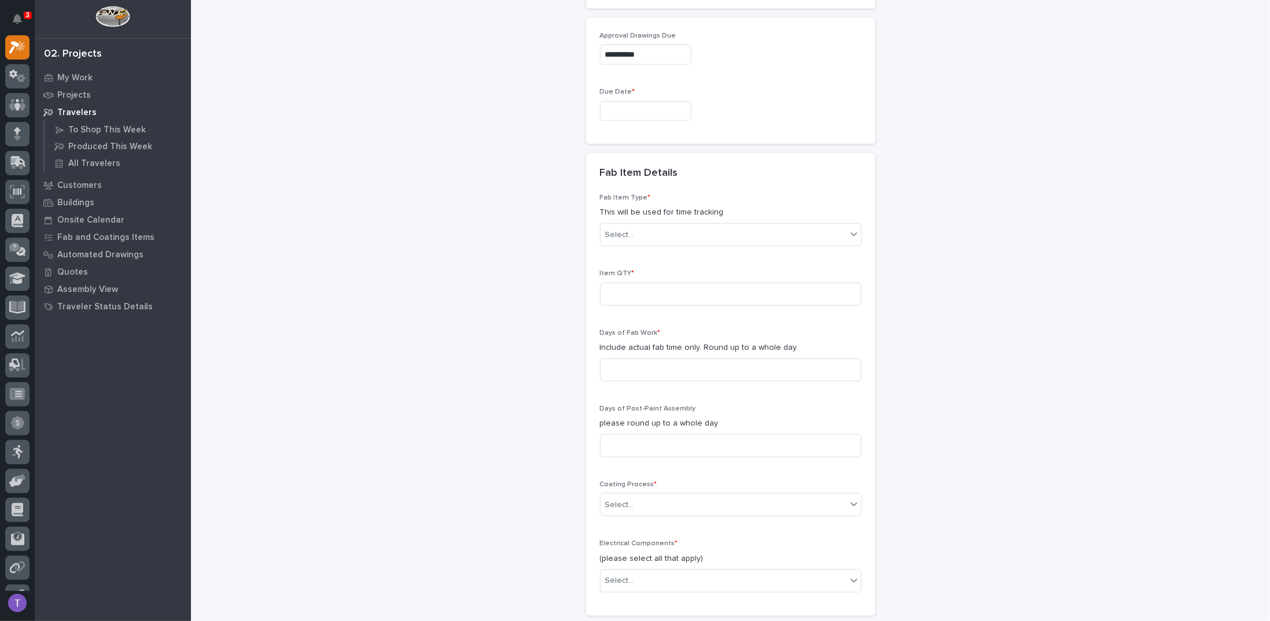
click at [628, 105] on input "text" at bounding box center [645, 111] width 91 height 20
click at [673, 258] on div "29" at bounding box center [671, 261] width 16 height 16
type input "**********"
click at [612, 230] on div "Select..." at bounding box center [619, 235] width 29 height 12
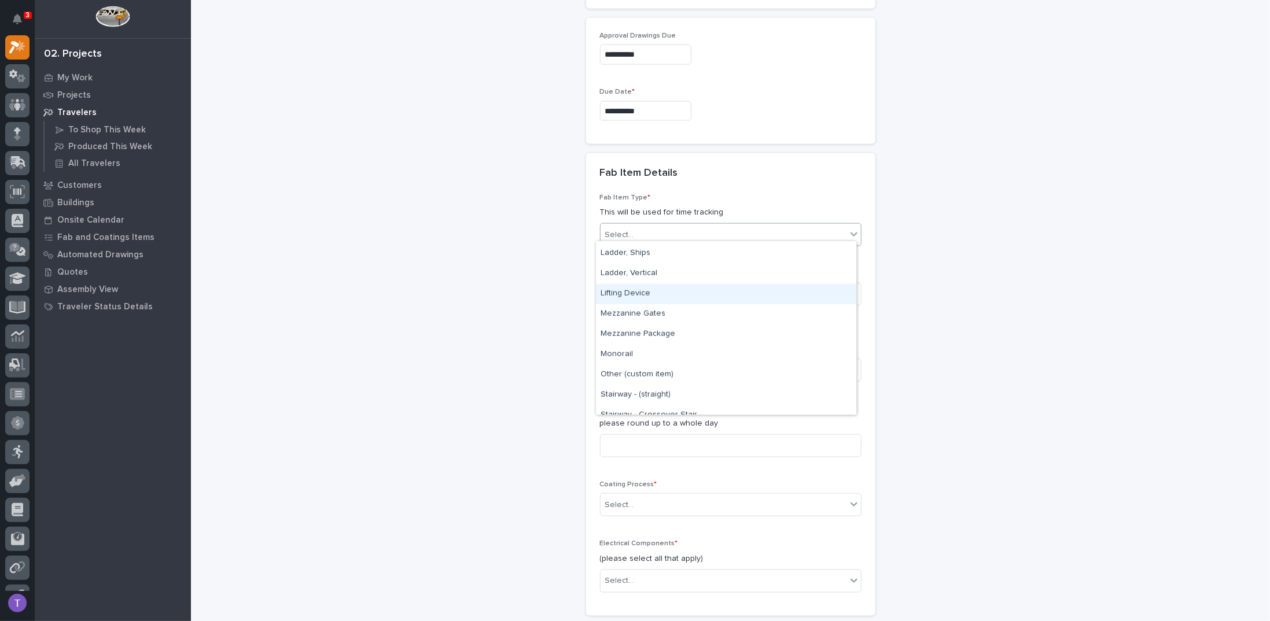
click at [608, 289] on div "Lifting Device" at bounding box center [726, 294] width 260 height 20
click at [608, 289] on input at bounding box center [730, 294] width 261 height 23
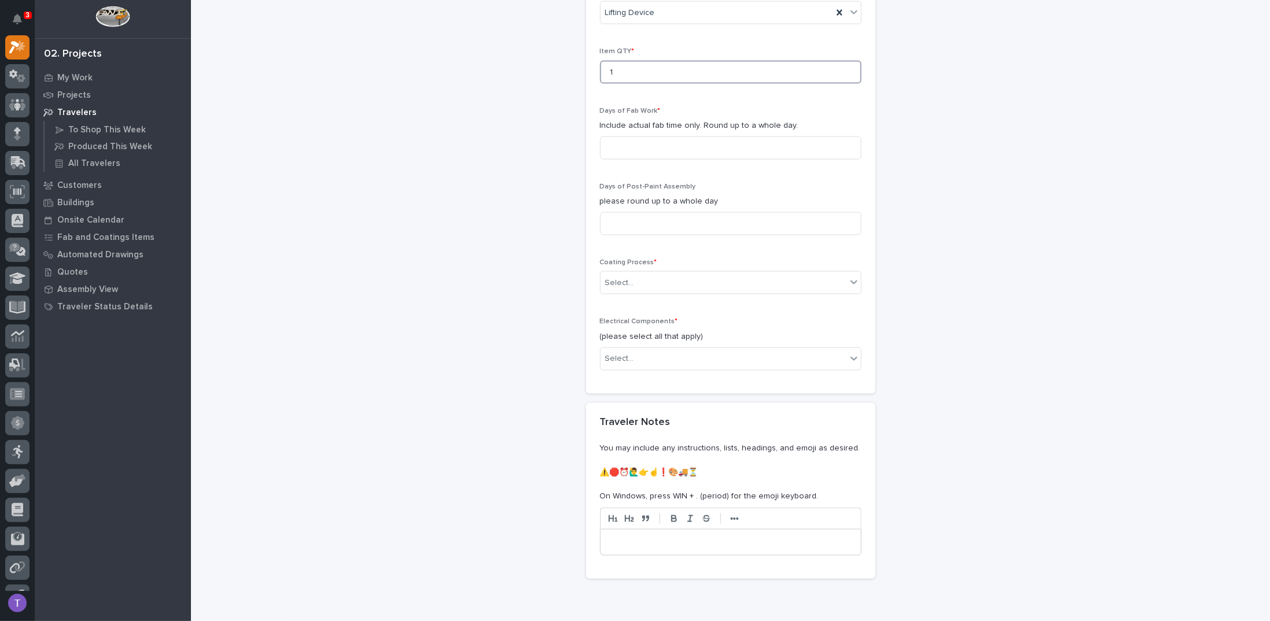
scroll to position [1089, 0]
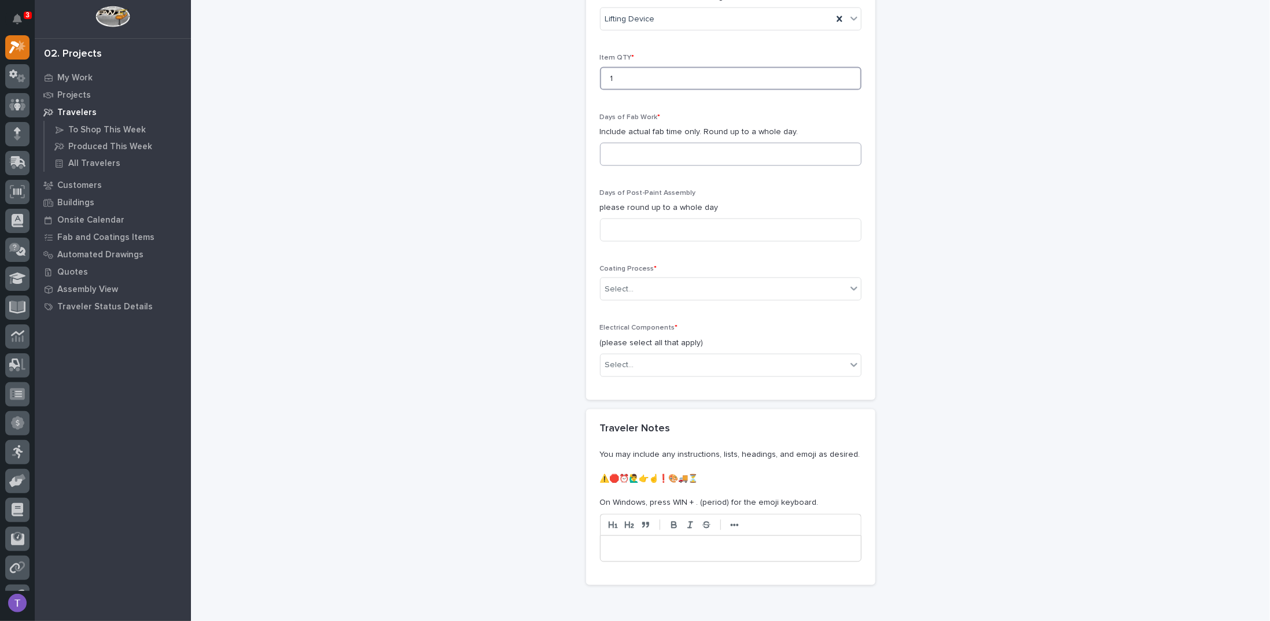
type input "1"
click at [622, 147] on input at bounding box center [730, 154] width 261 height 23
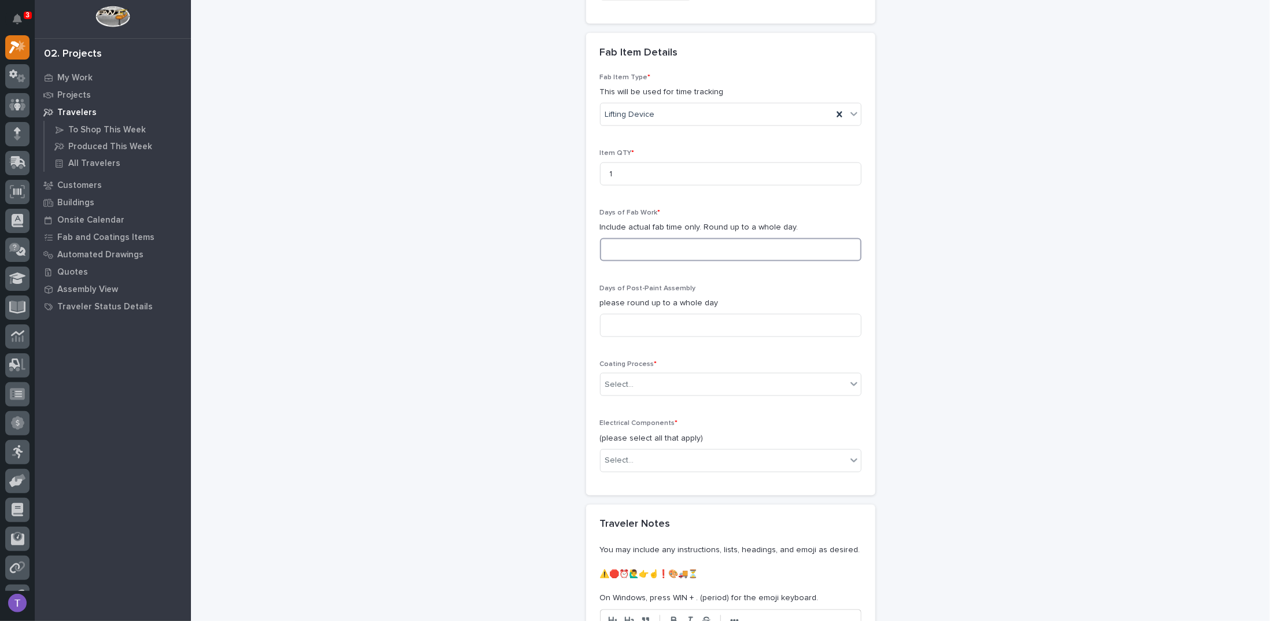
scroll to position [973, 0]
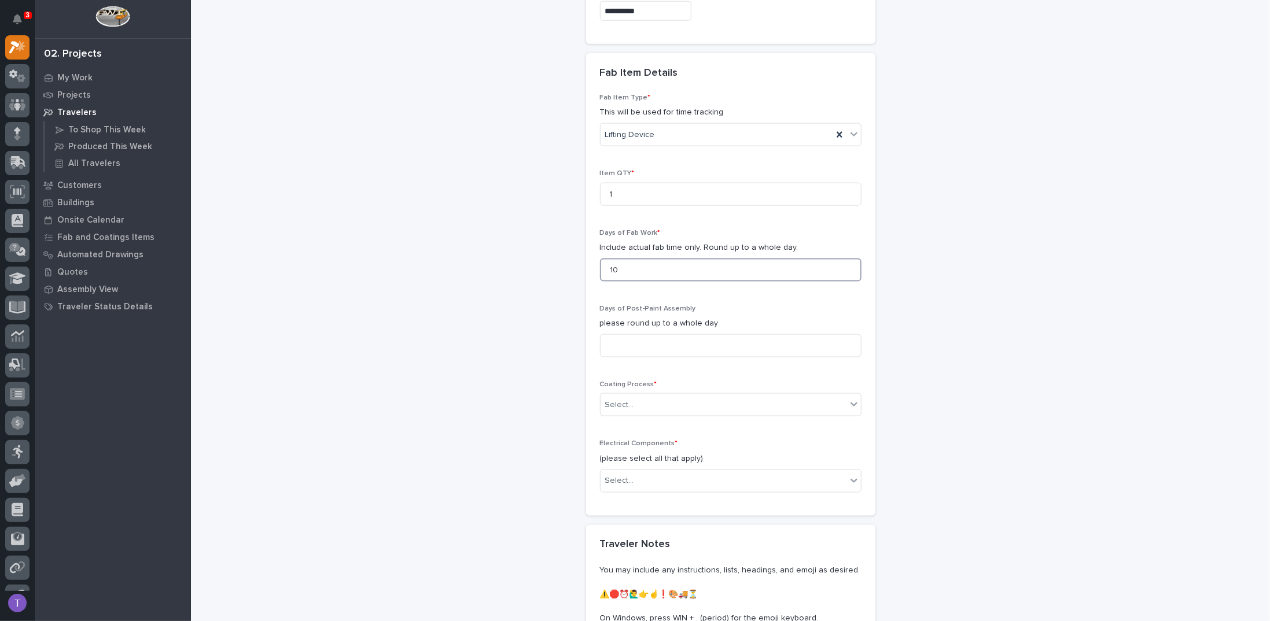
type input "10"
click at [618, 393] on div "Select..." at bounding box center [730, 404] width 261 height 23
click at [618, 460] on div "No Paint" at bounding box center [726, 462] width 260 height 20
drag, startPoint x: 619, startPoint y: 337, endPoint x: 566, endPoint y: 331, distance: 53.0
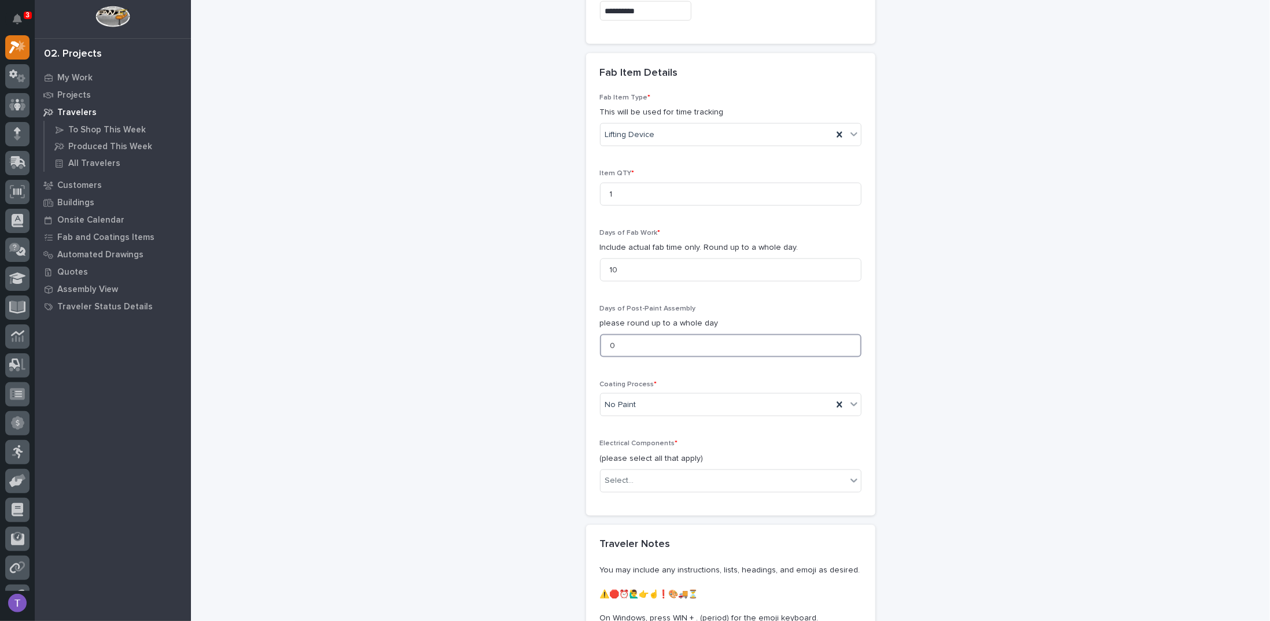
type input "0"
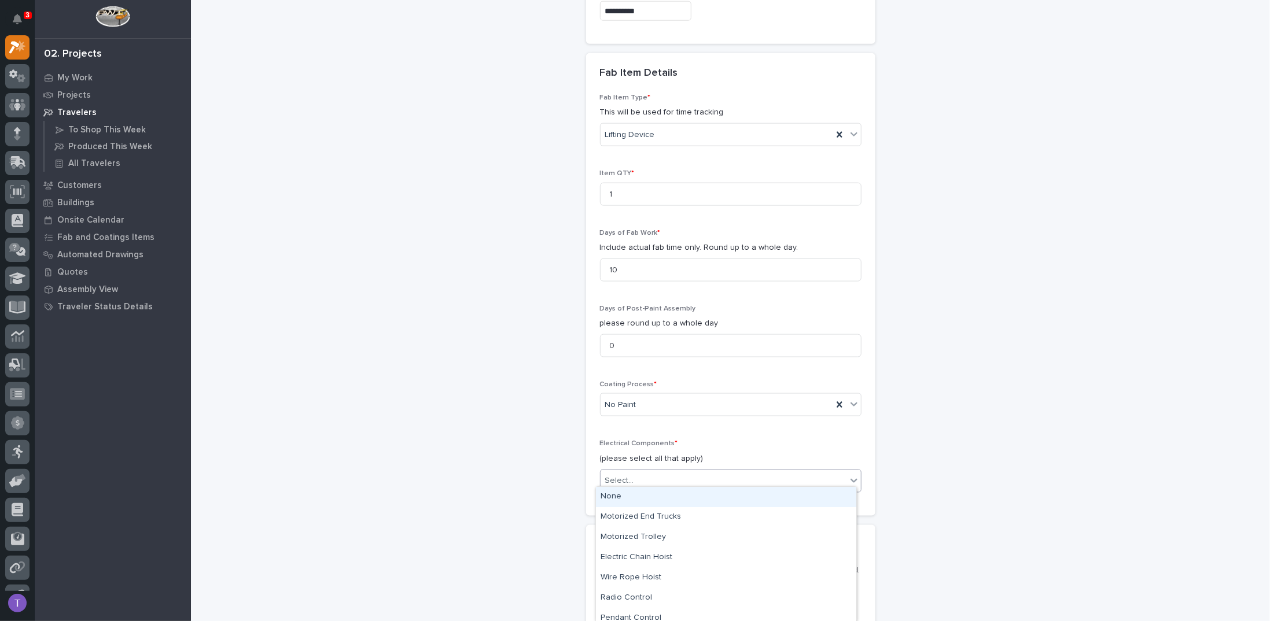
click at [615, 475] on div "Select..." at bounding box center [619, 481] width 29 height 12
click at [617, 493] on div "None" at bounding box center [726, 497] width 260 height 20
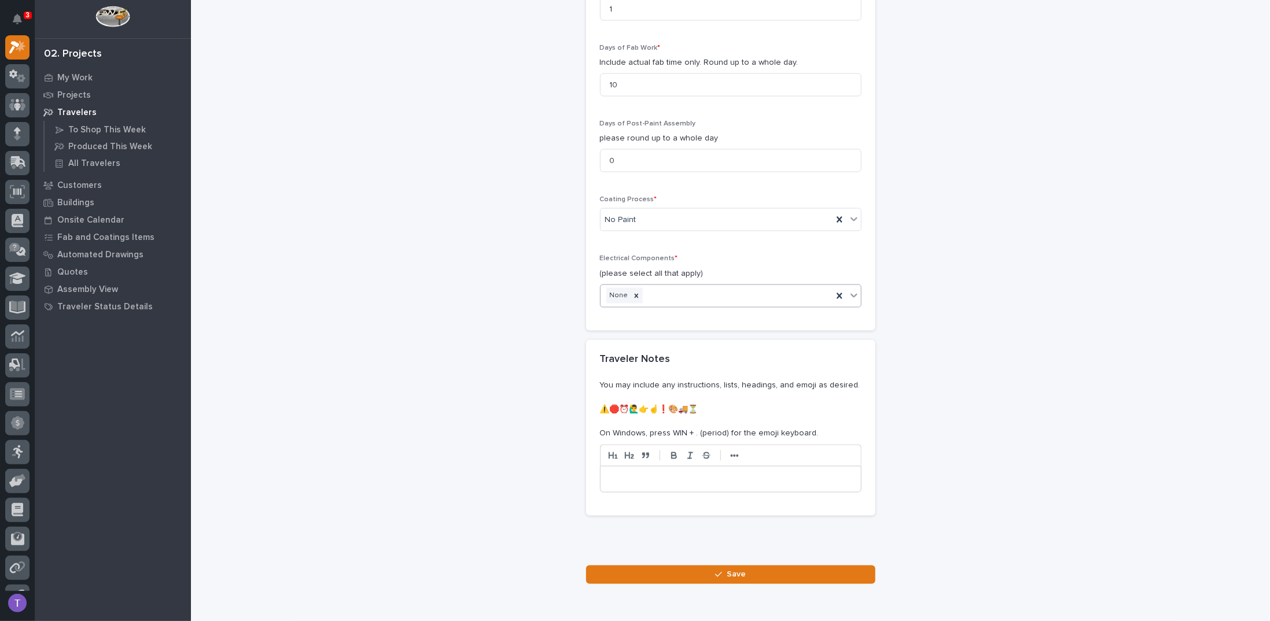
scroll to position [1205, 0]
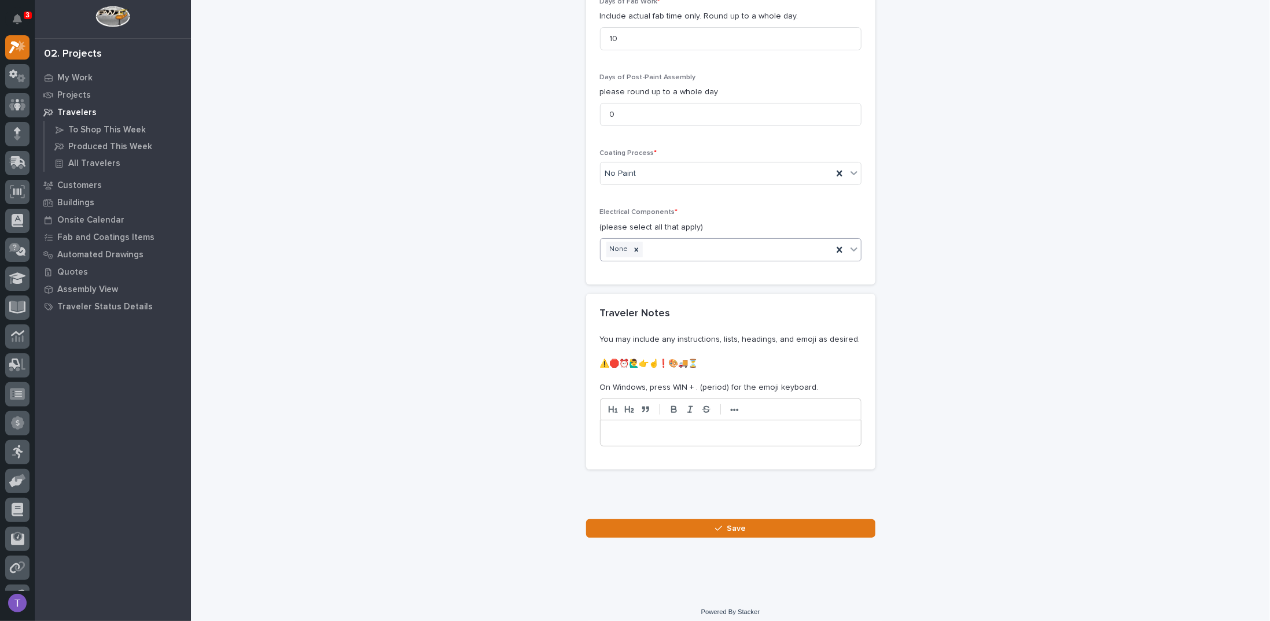
click at [652, 427] on p at bounding box center [730, 433] width 243 height 12
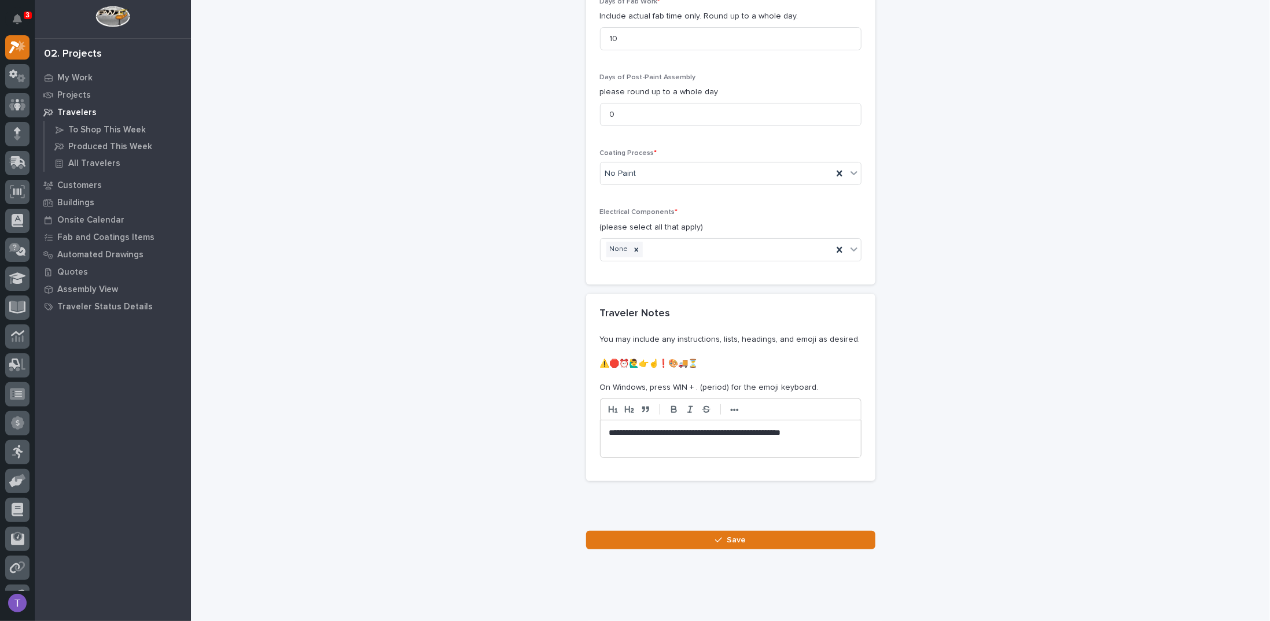
click at [707, 429] on p "**********" at bounding box center [730, 438] width 243 height 23
click at [728, 535] on span "Save" at bounding box center [735, 540] width 19 height 10
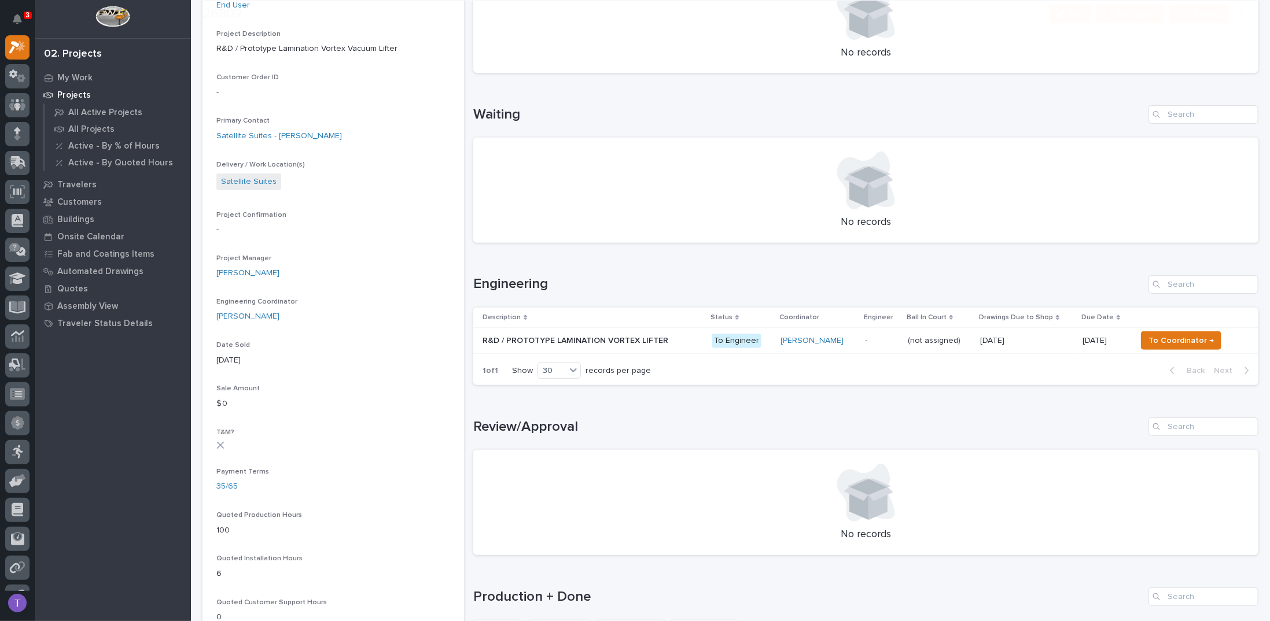
scroll to position [289, 0]
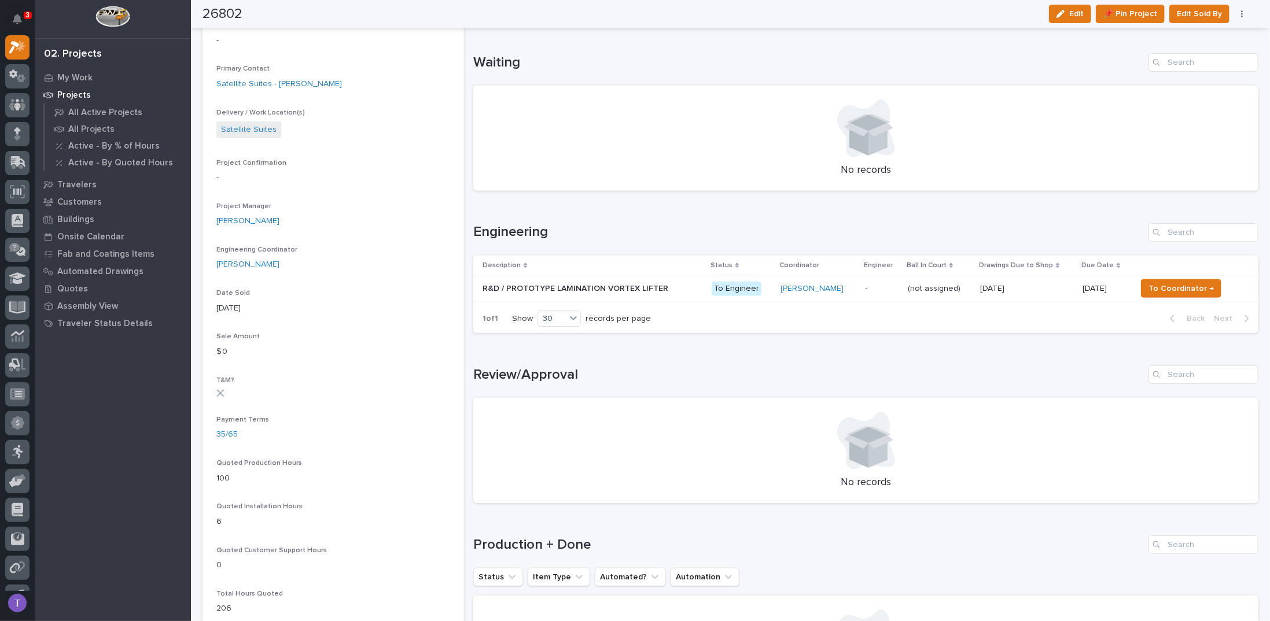
click at [563, 285] on p "R&D / PROTOTYPE LAMINATION VORTEX LIFTER" at bounding box center [576, 288] width 188 height 12
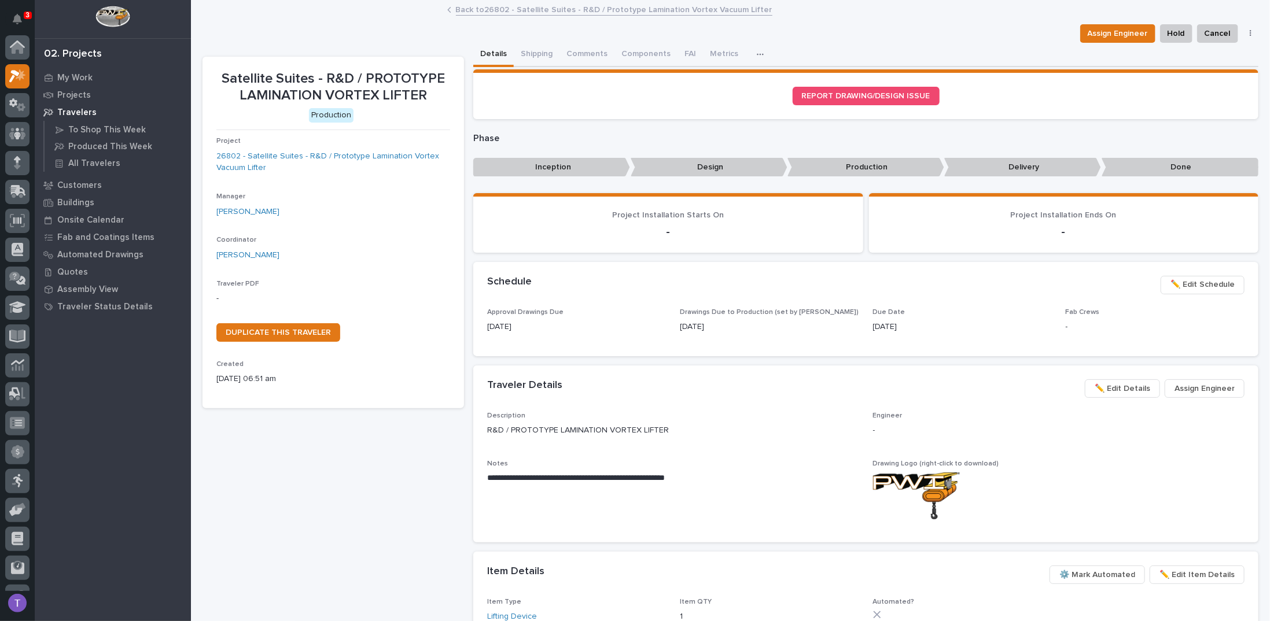
scroll to position [29, 0]
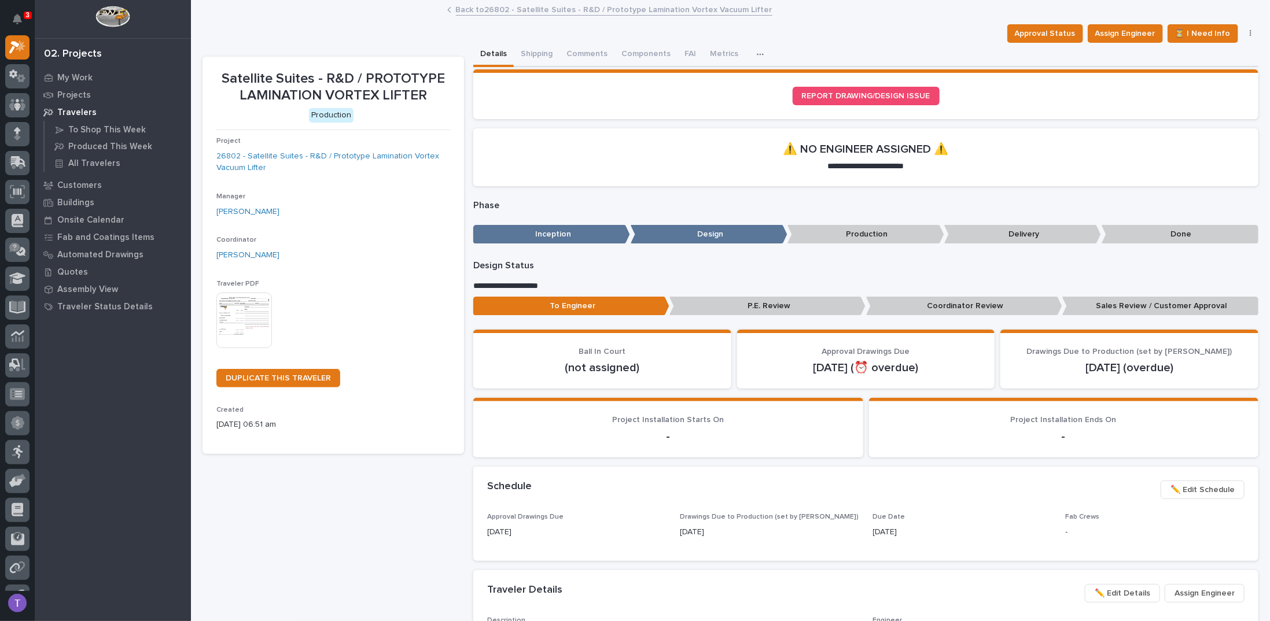
click at [244, 312] on img at bounding box center [244, 321] width 56 height 56
